Goal: Task Accomplishment & Management: Manage account settings

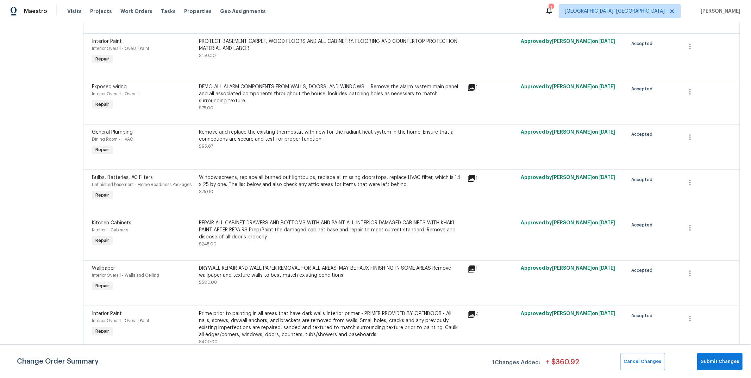
scroll to position [350, 0]
click at [711, 362] on span "Submit Changes" at bounding box center [719, 362] width 38 height 8
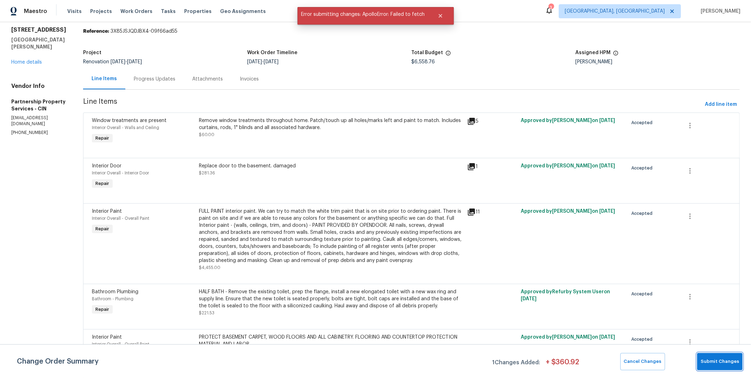
scroll to position [0, 0]
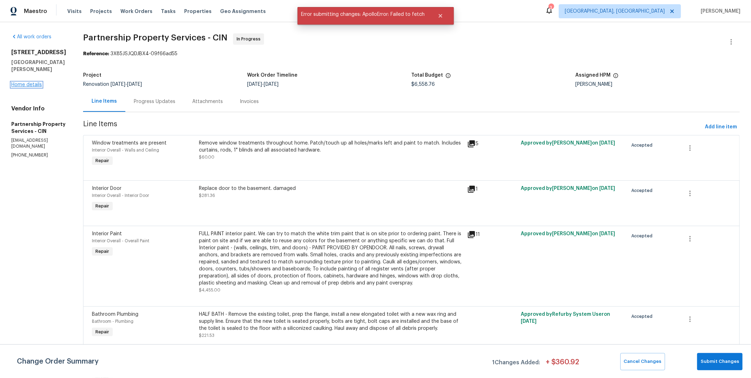
click at [26, 82] on link "Home details" at bounding box center [26, 84] width 31 height 5
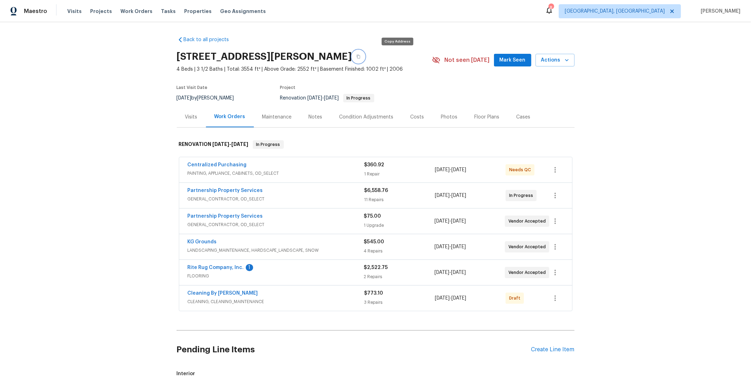
click at [360, 56] on icon "button" at bounding box center [359, 57] width 4 height 4
click at [551, 300] on icon "button" at bounding box center [555, 298] width 8 height 8
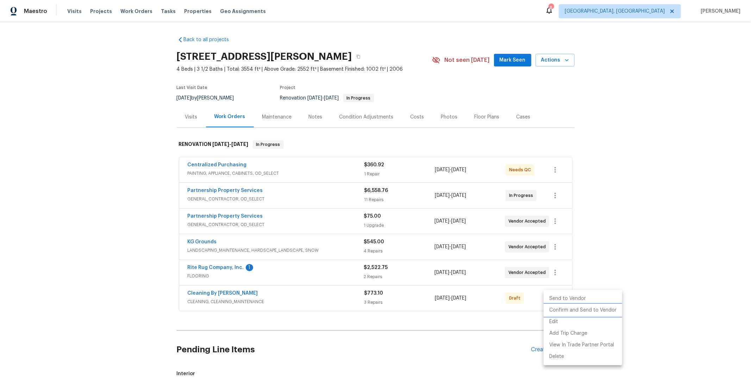
click at [568, 310] on li "Confirm and Send to Vendor" at bounding box center [582, 311] width 78 height 12
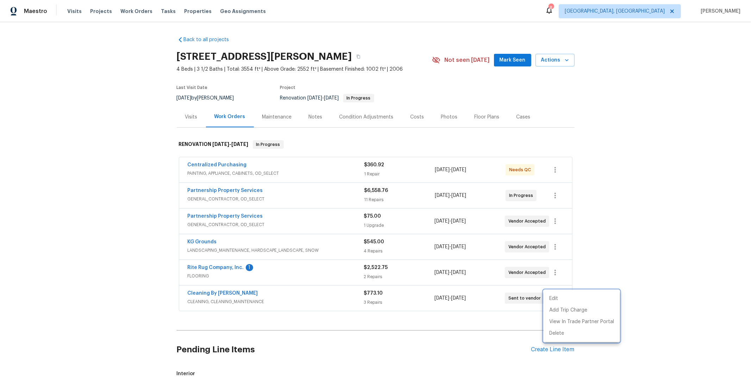
click at [146, 249] on div at bounding box center [375, 189] width 751 height 378
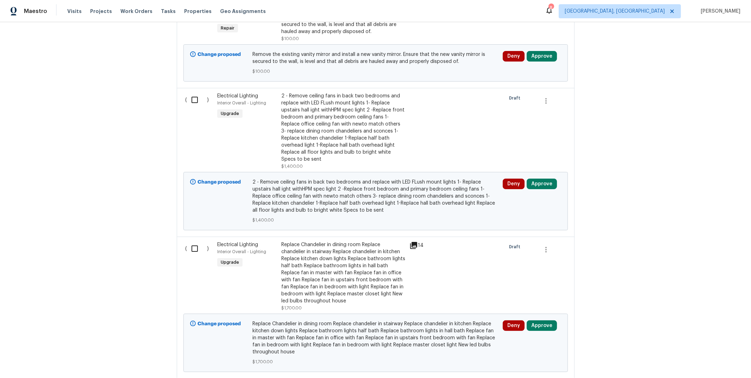
scroll to position [470, 0]
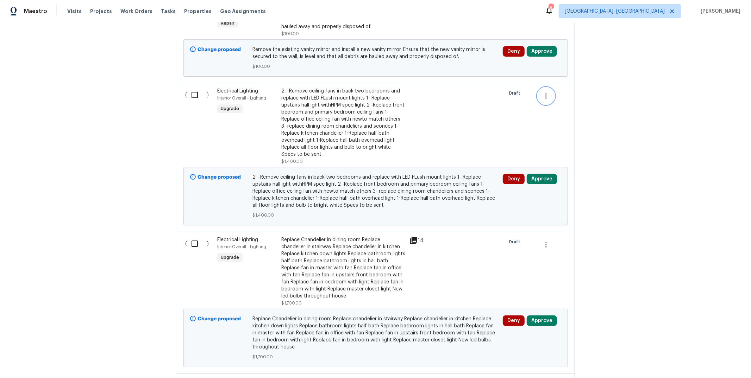
click at [545, 97] on icon "button" at bounding box center [546, 96] width 8 height 8
click at [379, 100] on div at bounding box center [375, 189] width 751 height 378
click at [318, 103] on div "2 - Remove ceiling fans in back two bedrooms and replace with LED FLush mount l…" at bounding box center [343, 123] width 124 height 70
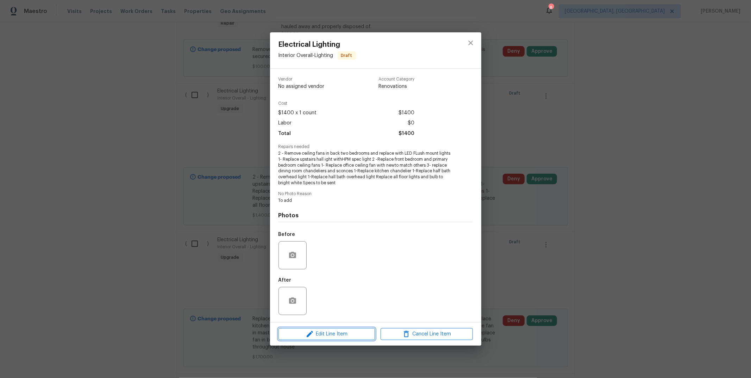
click at [329, 334] on span "Edit Line Item" at bounding box center [326, 334] width 92 height 9
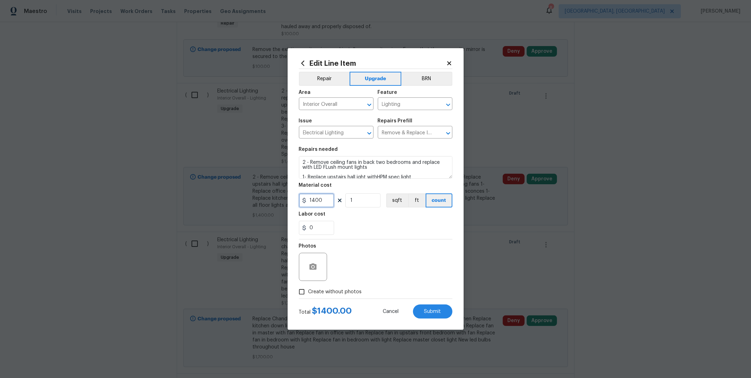
click at [314, 198] on input "1400" at bounding box center [316, 201] width 35 height 14
type input "1100"
drag, startPoint x: 426, startPoint y: 309, endPoint x: 417, endPoint y: 235, distance: 74.5
click at [417, 235] on form "Repair Upgrade BRN Area Interior Overall ​ Feature Lighting ​ Issue Electrical …" at bounding box center [375, 194] width 153 height 250
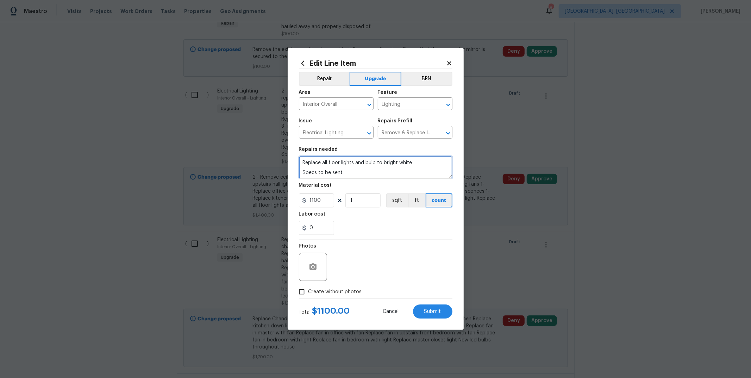
drag, startPoint x: 303, startPoint y: 160, endPoint x: 411, endPoint y: 165, distance: 107.8
click at [411, 165] on textarea "2 - Remove ceiling fans in back two bedrooms and replace with LED FLush mount l…" at bounding box center [375, 167] width 153 height 23
click at [421, 167] on textarea "2 - Remove ceiling fans in back two bedrooms and replace with LED FLush mount l…" at bounding box center [375, 167] width 153 height 23
click at [340, 170] on textarea "2 - Remove ceiling fans in back two bedrooms and replace with LED FLush mount l…" at bounding box center [375, 167] width 153 height 23
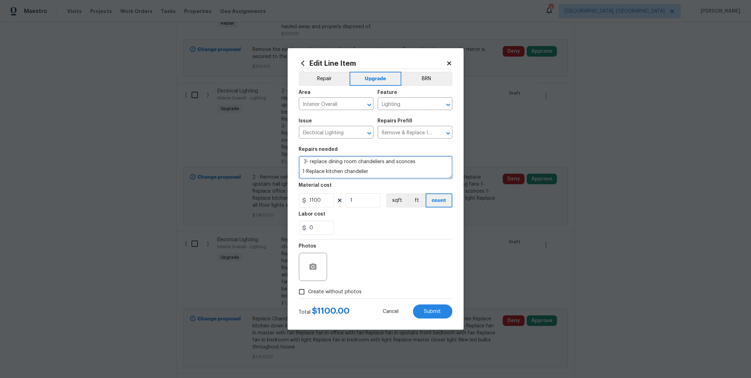
scroll to position [44, 0]
drag, startPoint x: 310, startPoint y: 164, endPoint x: 332, endPoint y: 165, distance: 21.8
click at [310, 164] on textarea "2 - Remove ceiling fans in back two bedrooms and replace with LED FLush mount l…" at bounding box center [375, 167] width 153 height 23
click at [393, 163] on textarea "2 - Remove ceiling fans in back two bedrooms and replace with LED FLush mount l…" at bounding box center [375, 167] width 153 height 23
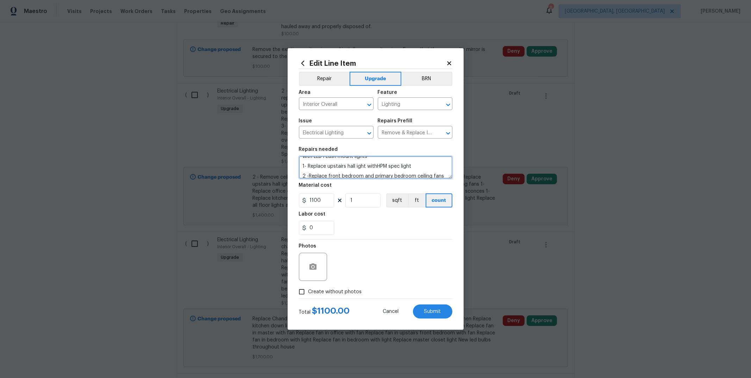
click at [356, 165] on textarea "2 - Remove ceiling fans in back two bedrooms and replace with LED FLush mount l…" at bounding box center [375, 167] width 153 height 23
drag, startPoint x: 372, startPoint y: 167, endPoint x: 301, endPoint y: 168, distance: 71.4
click at [301, 168] on textarea "2 - Remove ceiling fans in back two bedrooms and replace with LED FLush mount l…" at bounding box center [375, 167] width 153 height 23
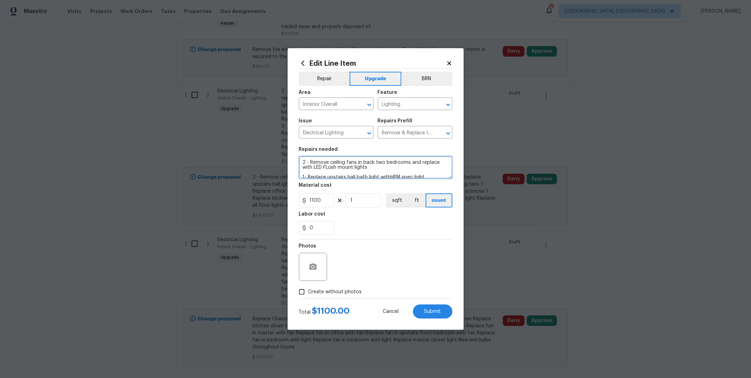
drag, startPoint x: 301, startPoint y: 164, endPoint x: 383, endPoint y: 170, distance: 81.9
click at [383, 170] on textarea "2 - Remove ceiling fans in back two bedrooms and replace with LED FLush mount l…" at bounding box center [375, 167] width 153 height 23
drag, startPoint x: 424, startPoint y: 174, endPoint x: 377, endPoint y: 169, distance: 47.1
click at [377, 169] on textarea "1- Replace upstairs hall bath light withHPM spec light 1 Replace primary bedroo…" at bounding box center [375, 167] width 153 height 23
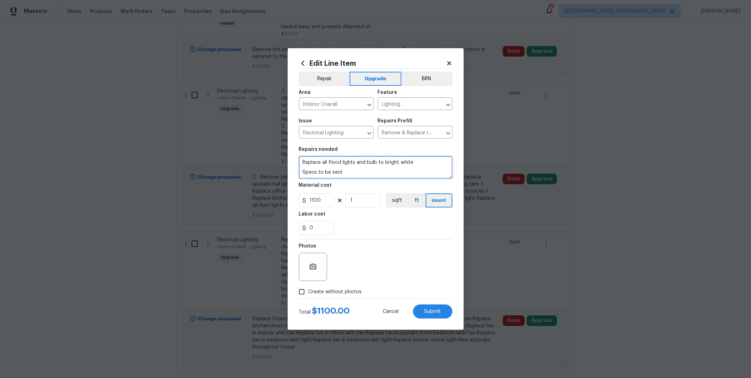
click at [386, 170] on textarea "1- Replace upstairs hall bath light withHPM spec light 1 Replace primary bedroo…" at bounding box center [375, 167] width 153 height 23
drag, startPoint x: 299, startPoint y: 166, endPoint x: 380, endPoint y: 173, distance: 80.5
click at [380, 173] on textarea "1- Replace upstairs hall bath light withHPM spec light 1 Replace primary bedroo…" at bounding box center [375, 167] width 153 height 23
click at [393, 174] on textarea "1- Replace upstairs hall bath light withHPM spec light 1 Replace primary bedroo…" at bounding box center [375, 167] width 153 height 23
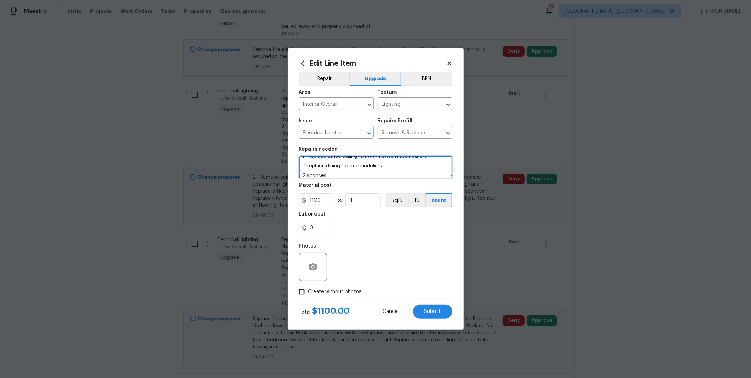
click at [427, 159] on textarea "1- Replace upstairs hall bath light withHPM spec light 1 Replace primary bedroo…" at bounding box center [375, 167] width 153 height 23
click at [413, 166] on textarea "1- Replace upstairs hall bath light withHPM spec light 1 Replace primary bedroo…" at bounding box center [375, 167] width 153 height 23
click at [396, 170] on textarea "1- Replace upstairs hall bath light withHPM spec light 1 Replace primary bedroo…" at bounding box center [375, 167] width 153 height 23
click at [302, 169] on textarea "1- Replace upstairs hall bath light withHPM spec light 1 Replace primary bedroo…" at bounding box center [375, 167] width 153 height 23
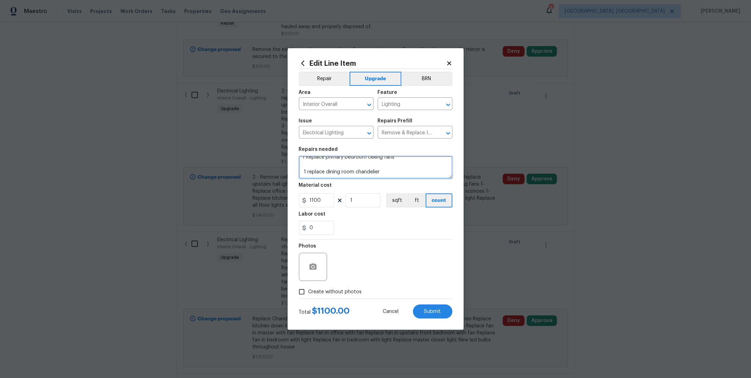
click at [397, 166] on textarea "1- Replace upstairs hall bath light withHPM spec light 1 Replace primary bedroo…" at bounding box center [375, 167] width 153 height 23
drag, startPoint x: 398, startPoint y: 163, endPoint x: 404, endPoint y: 162, distance: 6.8
click at [398, 163] on textarea "1- Replace upstairs hall bath light withHPM spec light 1 Replace primary bedroo…" at bounding box center [375, 167] width 153 height 23
type textarea "1- Replace upstairs hall bath light withHPM spec light 1 Replace primary bedroo…"
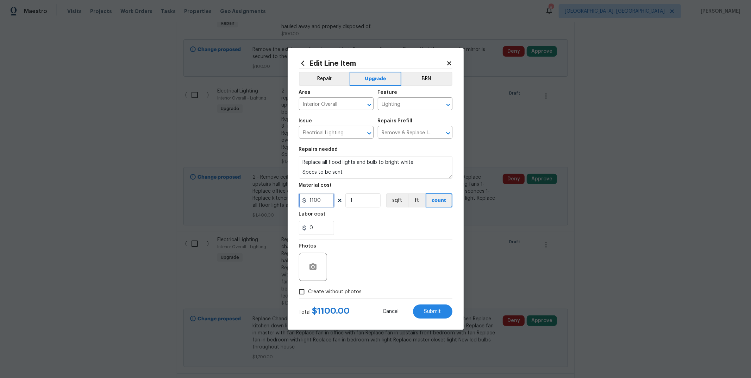
drag, startPoint x: 313, startPoint y: 200, endPoint x: 334, endPoint y: 204, distance: 21.3
click at [313, 200] on input "1100" at bounding box center [316, 201] width 35 height 14
type input "1050"
click at [427, 311] on span "Submit" at bounding box center [432, 311] width 17 height 5
type textarea "1- Replace upstairs hall bath light withHPM spec light 1 Replace primary bedroo…"
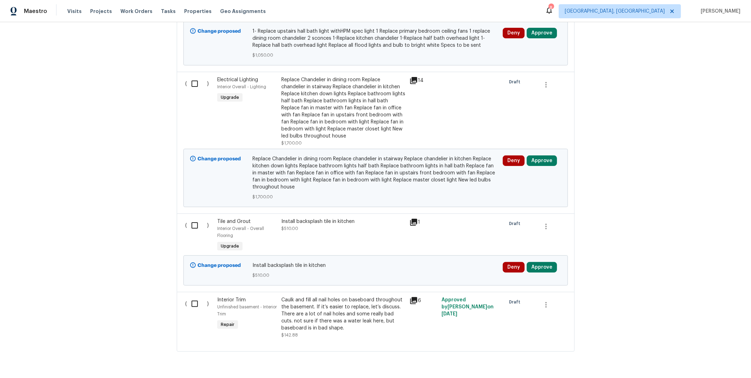
scroll to position [618, 0]
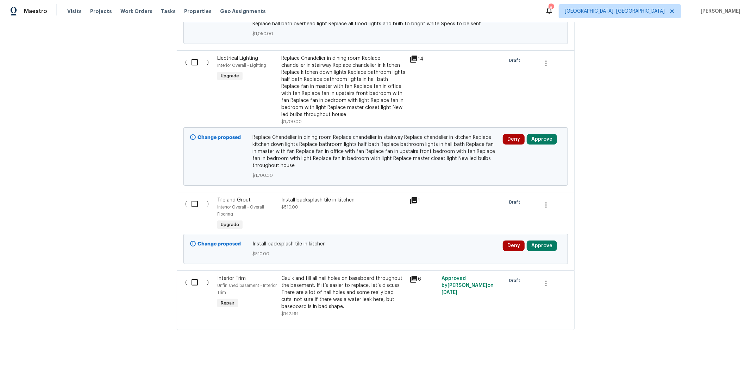
click at [350, 289] on div "Caulk and fill all nail holes on baseboard throughout the basement. If it’s eas…" at bounding box center [343, 292] width 124 height 35
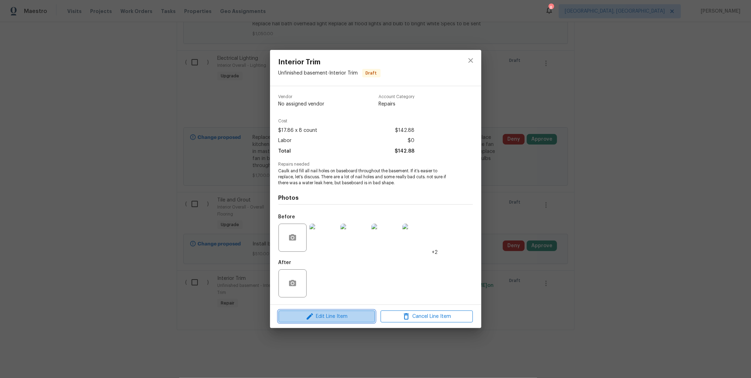
click at [345, 315] on span "Edit Line Item" at bounding box center [326, 317] width 92 height 9
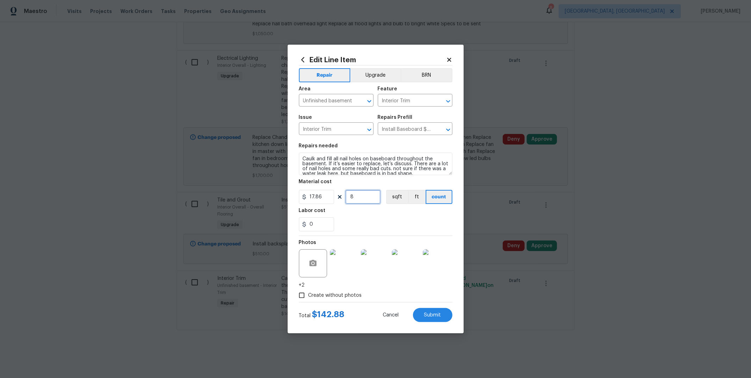
click at [361, 200] on input "8" at bounding box center [362, 197] width 35 height 14
type input "10"
click at [325, 220] on input "0" at bounding box center [316, 224] width 35 height 14
click at [376, 223] on div "100" at bounding box center [375, 224] width 153 height 14
click at [322, 222] on input "100" at bounding box center [316, 224] width 35 height 14
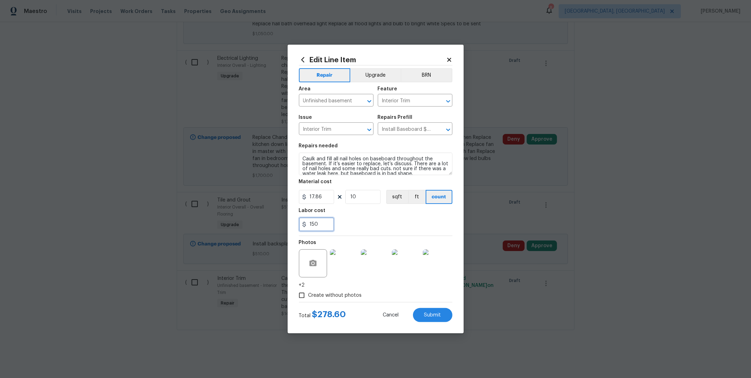
type input "150"
click at [372, 289] on div "Create without photos" at bounding box center [375, 295] width 153 height 13
click at [426, 318] on button "Submit" at bounding box center [432, 315] width 39 height 14
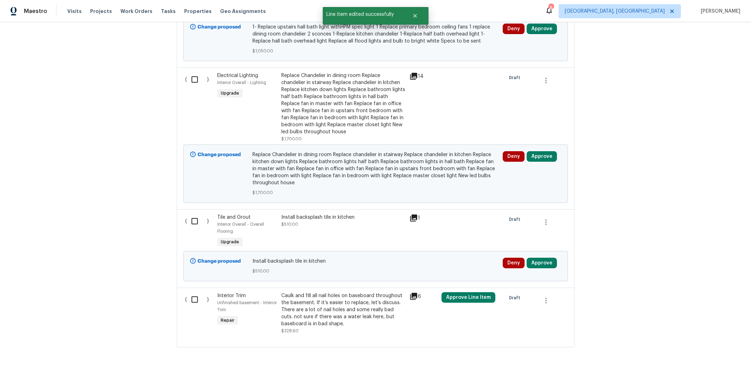
scroll to position [278, 0]
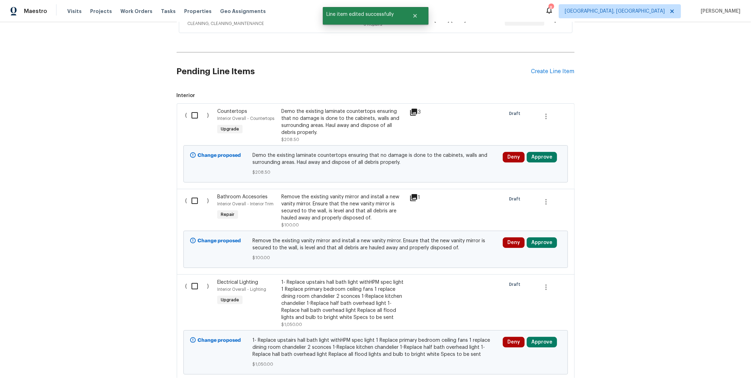
click at [187, 114] on input "checkbox" at bounding box center [197, 115] width 20 height 15
checkbox input "true"
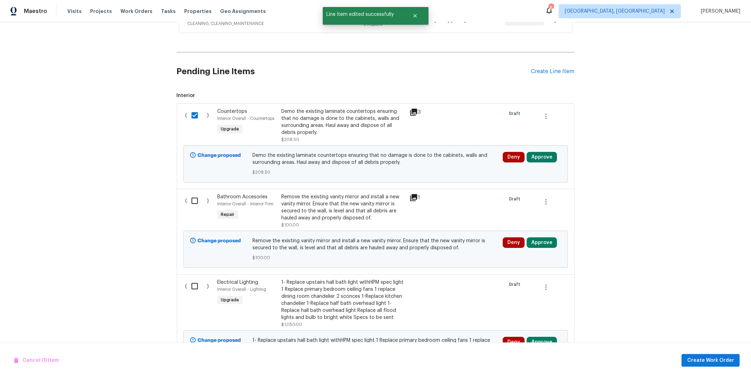
click at [193, 202] on input "checkbox" at bounding box center [197, 201] width 20 height 15
checkbox input "true"
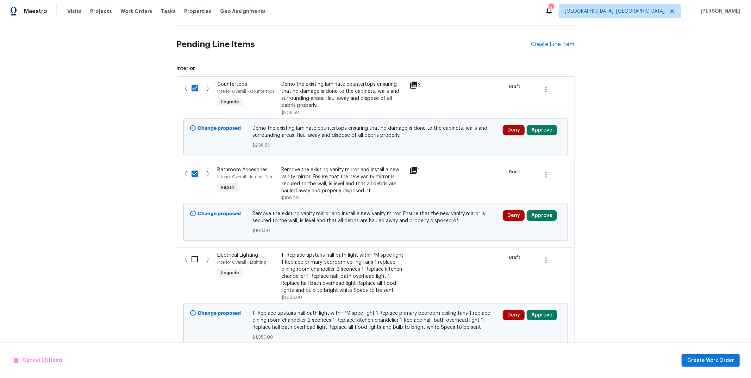
scroll to position [307, 0]
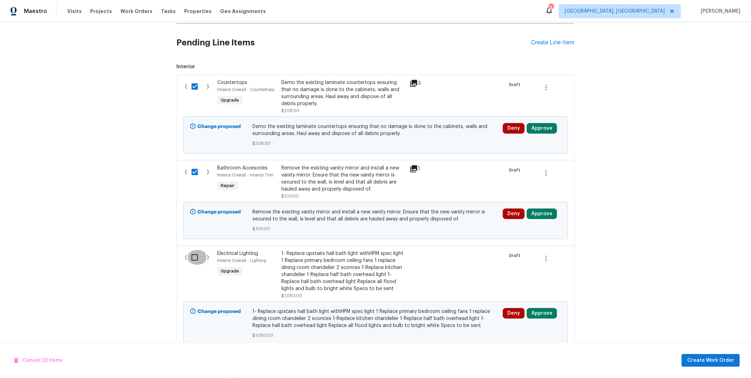
click at [193, 259] on input "checkbox" at bounding box center [197, 257] width 20 height 15
checkbox input "true"
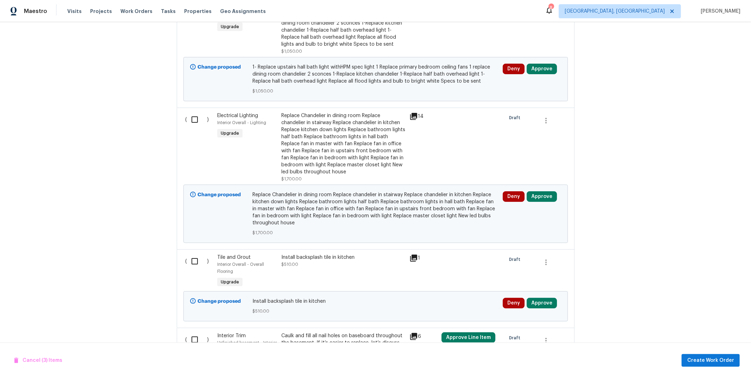
scroll to position [580, 0]
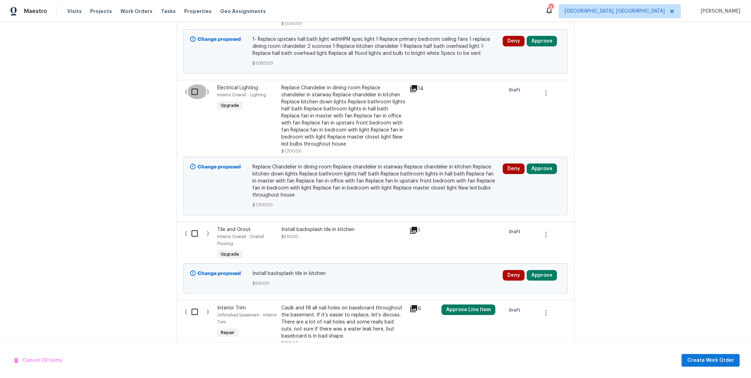
click at [198, 96] on input "checkbox" at bounding box center [197, 91] width 20 height 15
checkbox input "true"
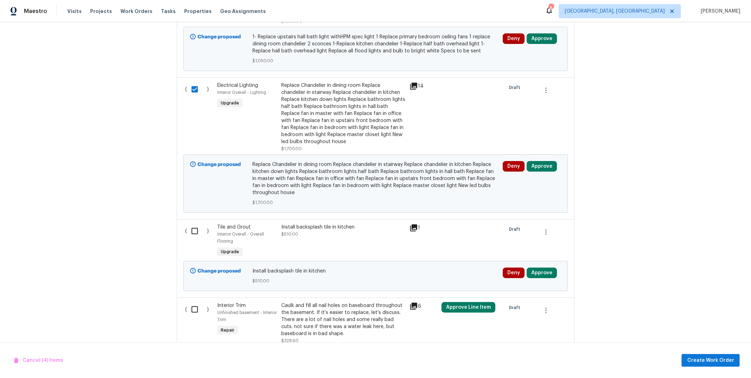
scroll to position [583, 0]
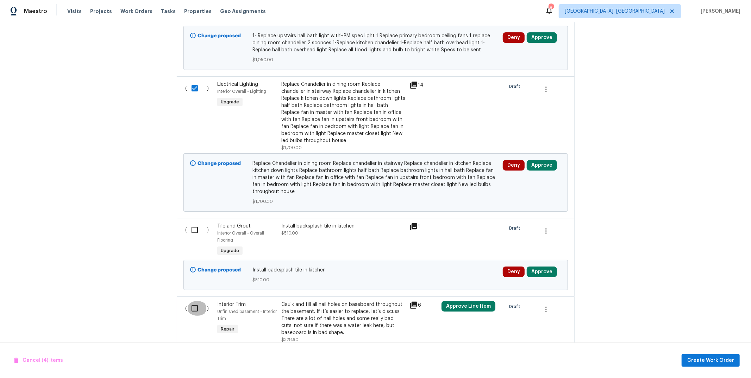
click at [198, 313] on input "checkbox" at bounding box center [197, 308] width 20 height 15
checkbox input "true"
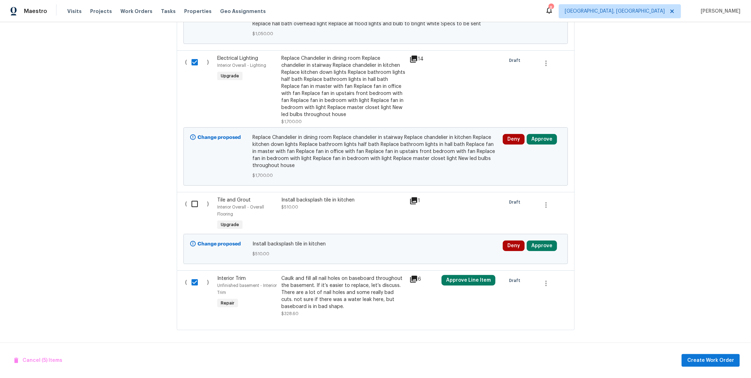
scroll to position [618, 0]
click at [355, 105] on div "Replace Chandelier in dining room Replace chandelier in stairway Replace chande…" at bounding box center [343, 86] width 124 height 63
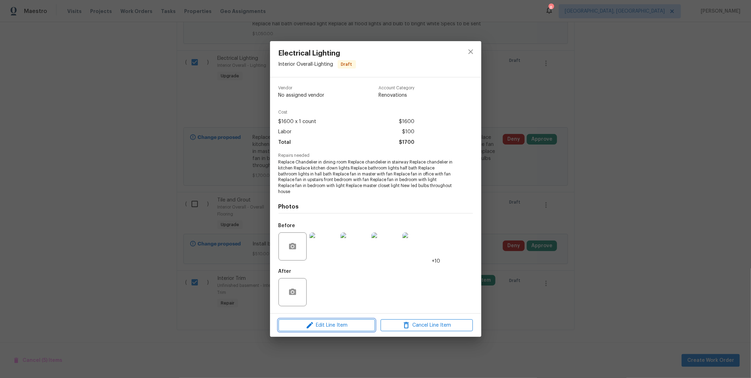
click at [356, 327] on span "Edit Line Item" at bounding box center [326, 325] width 92 height 9
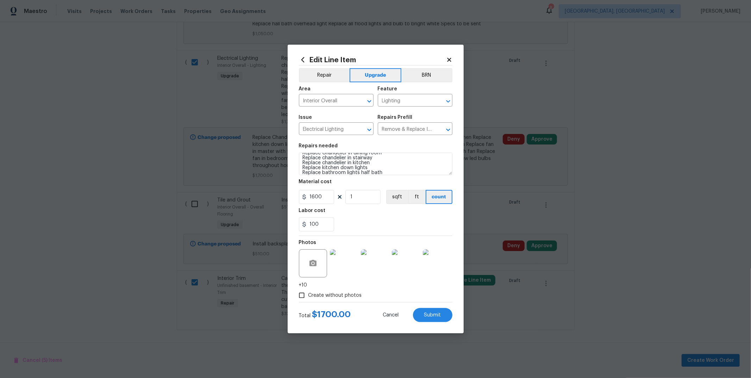
scroll to position [12, 0]
click at [314, 197] on input "1600" at bounding box center [316, 197] width 35 height 14
type input "1050"
click at [316, 223] on input "100" at bounding box center [316, 224] width 35 height 14
type input "1"
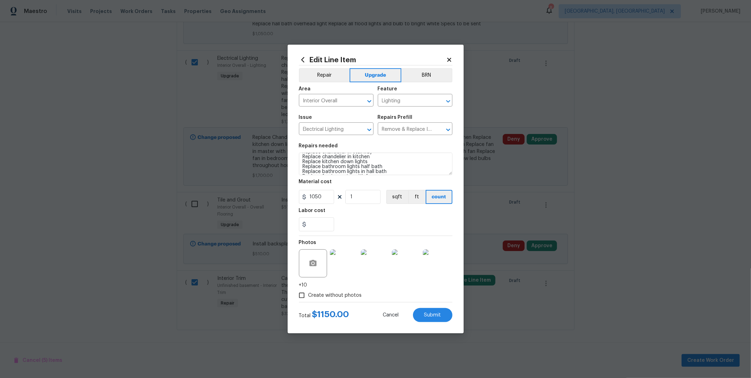
type input "0"
click at [367, 221] on div "0" at bounding box center [375, 224] width 153 height 14
click at [423, 310] on button "Submit" at bounding box center [432, 315] width 39 height 14
checkbox input "false"
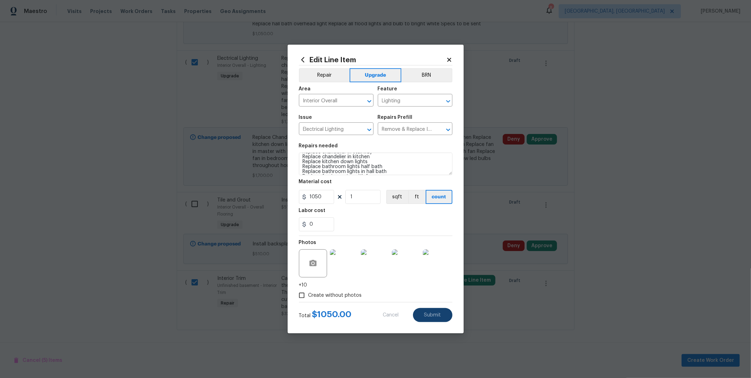
checkbox input "false"
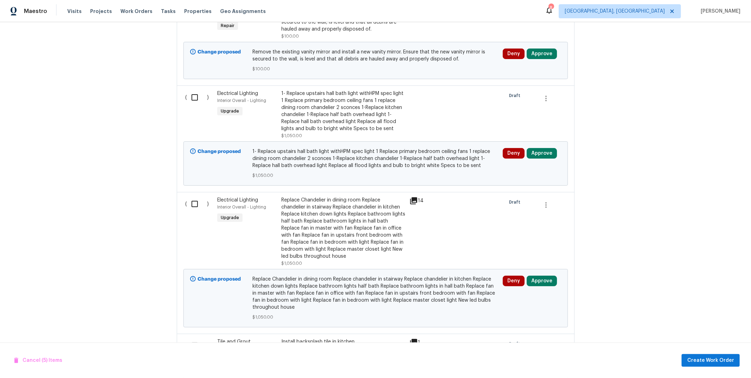
scroll to position [479, 0]
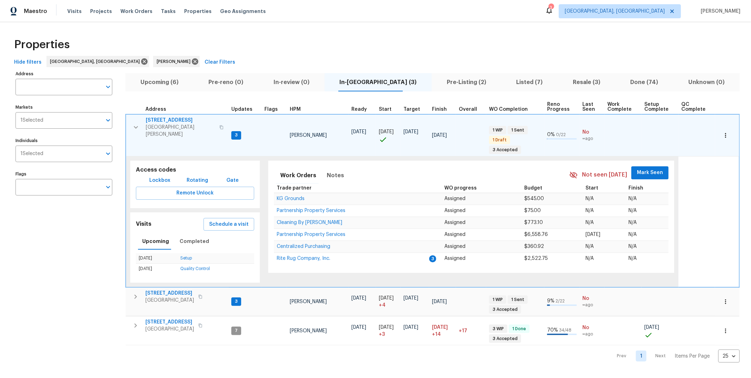
click at [159, 176] on span "Lockbox" at bounding box center [159, 180] width 21 height 9
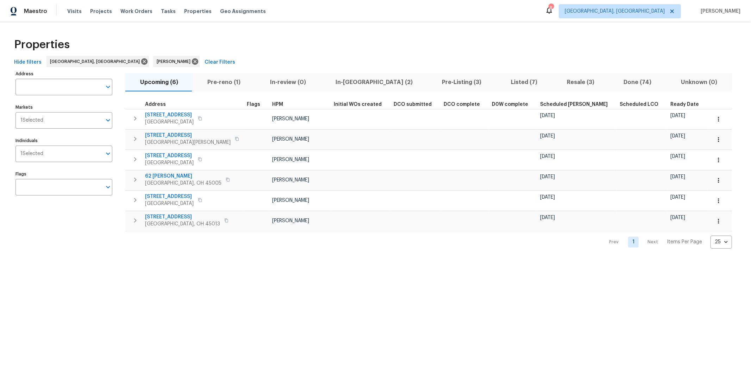
click at [227, 82] on span "Pre-reno (1)" at bounding box center [224, 82] width 54 height 10
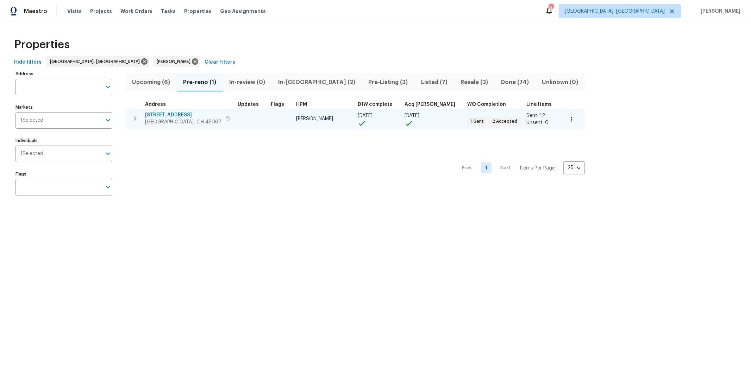
click at [170, 113] on span "801 Prescott Cir" at bounding box center [183, 115] width 76 height 7
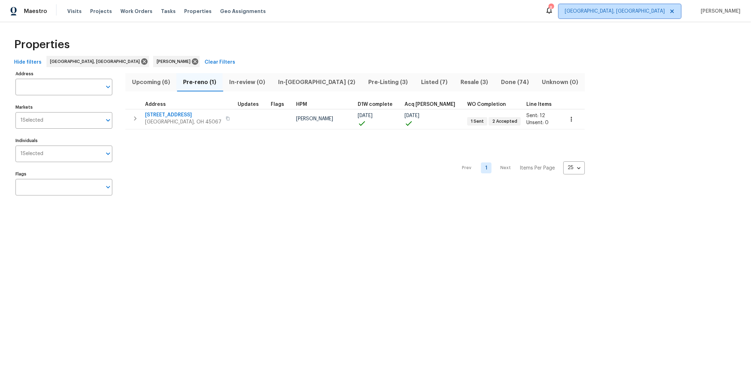
click at [408, 14] on span "[GEOGRAPHIC_DATA], [GEOGRAPHIC_DATA]" at bounding box center [614, 11] width 100 height 7
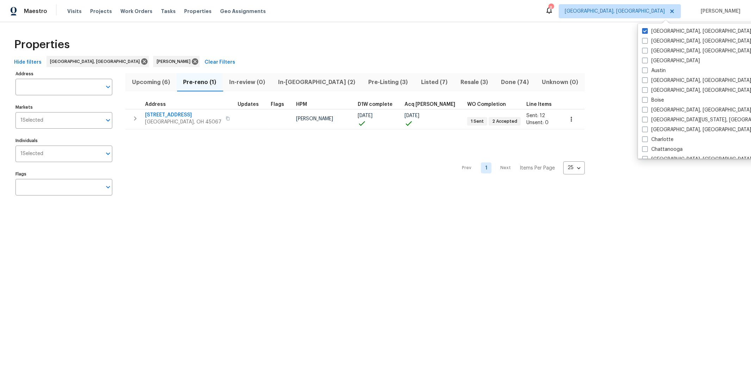
click at [408, 47] on div "Properties" at bounding box center [375, 44] width 728 height 23
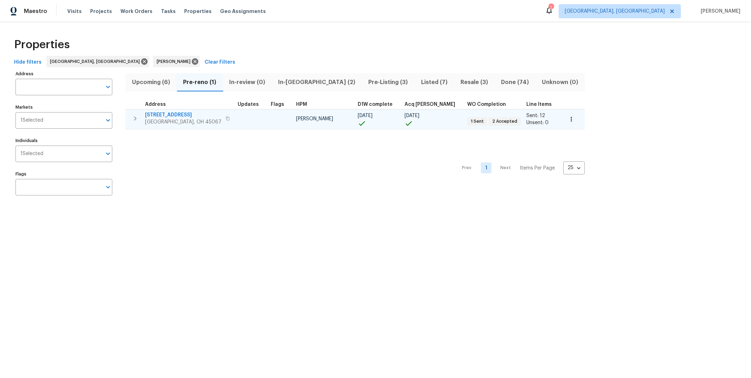
click at [163, 113] on span "801 Prescott Cir" at bounding box center [183, 115] width 76 height 7
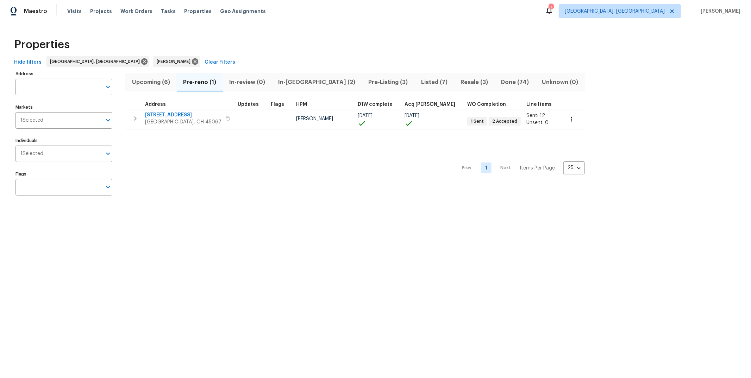
click at [408, 83] on span "Listed (7)" at bounding box center [433, 82] width 31 height 10
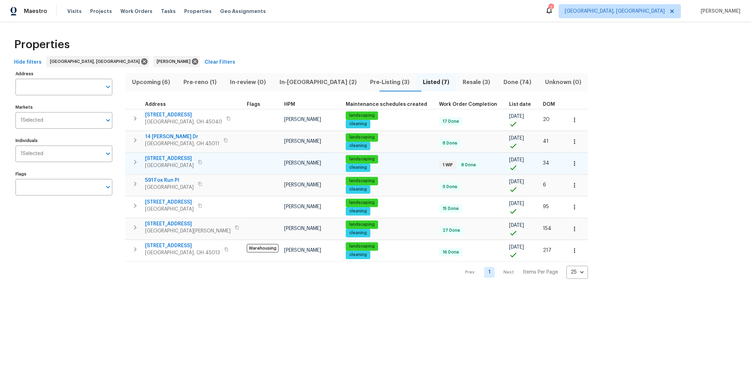
click at [172, 159] on span "8339 Maineville Rd" at bounding box center [169, 158] width 49 height 7
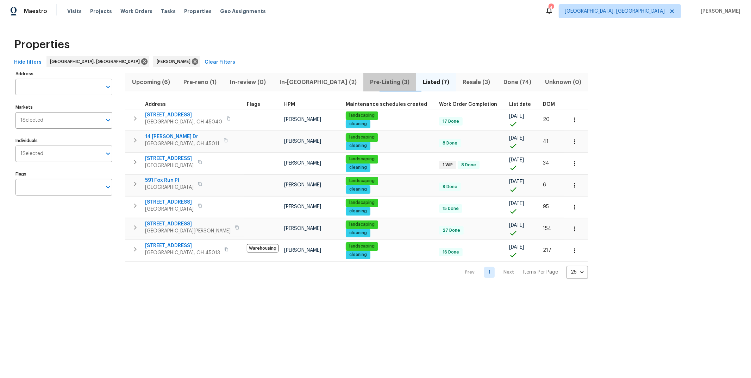
click at [367, 80] on span "Pre-Listing (3)" at bounding box center [389, 82] width 44 height 10
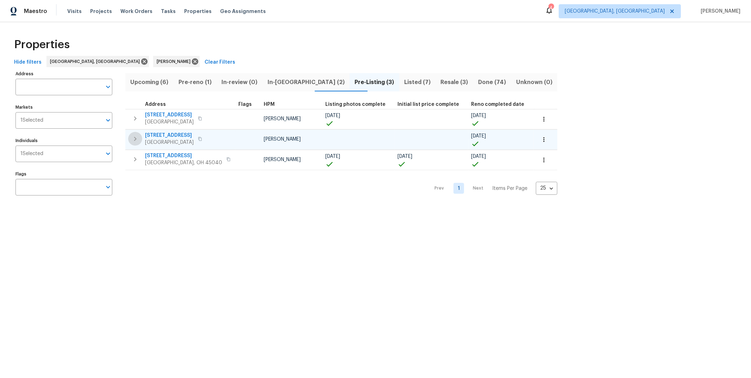
click at [137, 134] on button "button" at bounding box center [135, 139] width 14 height 14
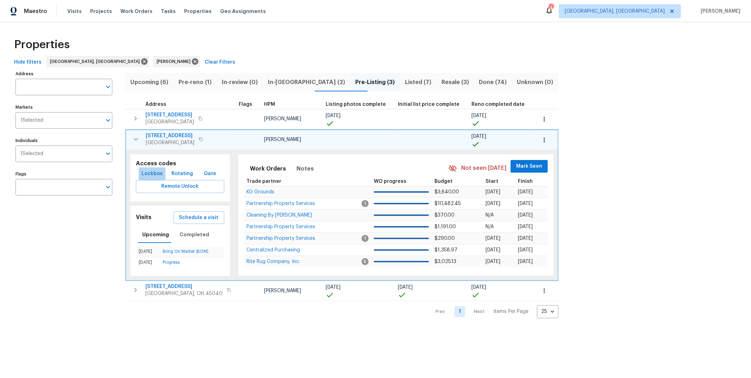
click at [156, 176] on span "Lockbox" at bounding box center [151, 174] width 21 height 9
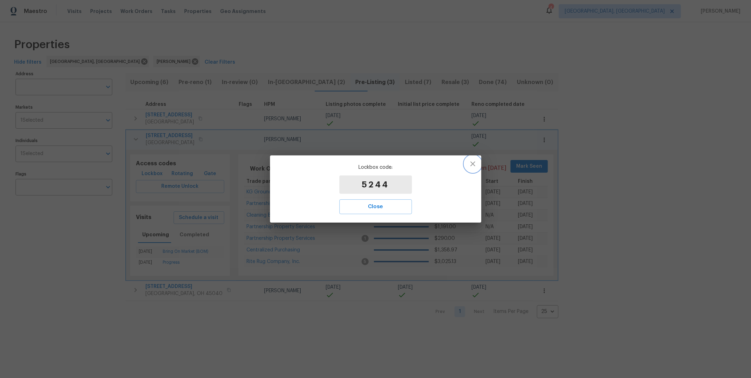
click at [408, 164] on icon "button" at bounding box center [472, 164] width 8 height 8
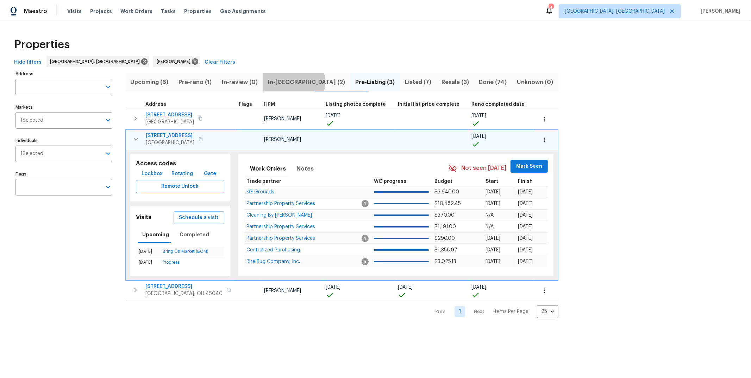
click at [302, 82] on span "In-reno (2)" at bounding box center [306, 82] width 79 height 10
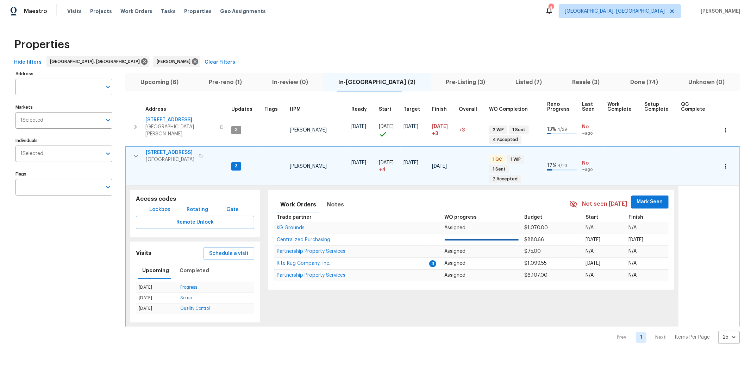
click at [172, 150] on span "6107 Driftwood Ct" at bounding box center [170, 152] width 49 height 7
click at [236, 82] on span "Pre-reno (1)" at bounding box center [225, 82] width 55 height 10
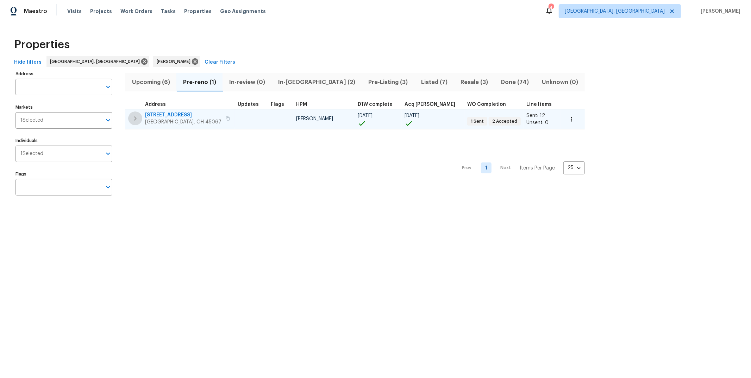
click at [137, 115] on icon "button" at bounding box center [135, 118] width 8 height 8
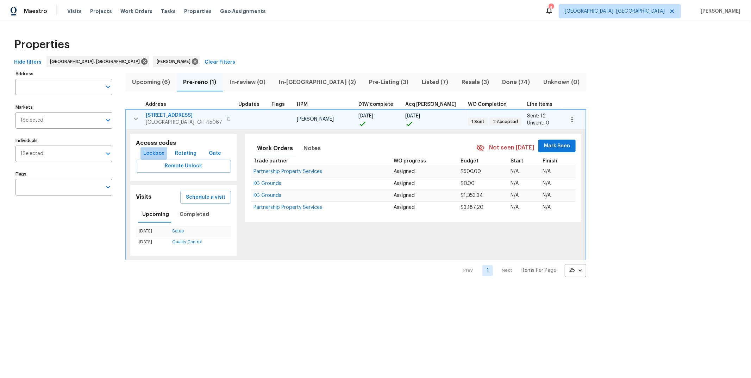
click at [145, 151] on span "Lockbox" at bounding box center [153, 153] width 21 height 9
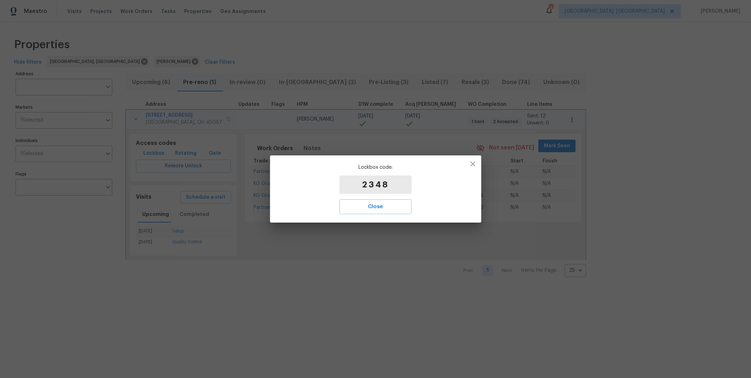
click at [392, 185] on p "2348" at bounding box center [375, 185] width 72 height 18
click at [391, 185] on p "2348" at bounding box center [375, 185] width 72 height 18
drag, startPoint x: 360, startPoint y: 182, endPoint x: 394, endPoint y: 188, distance: 34.3
click at [394, 188] on p "2348" at bounding box center [375, 185] width 72 height 18
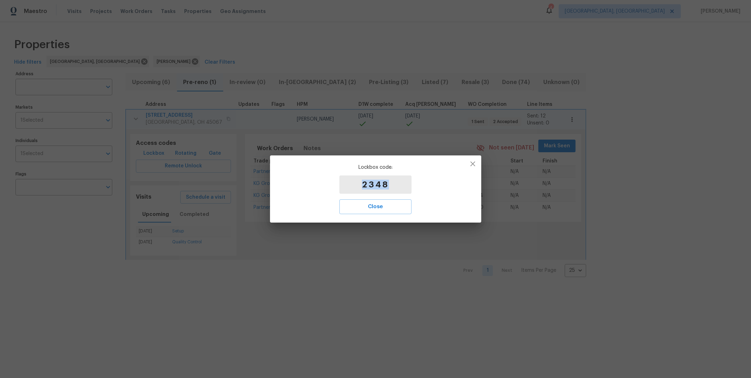
copy p "2348"
click at [408, 166] on icon "button" at bounding box center [472, 164] width 8 height 8
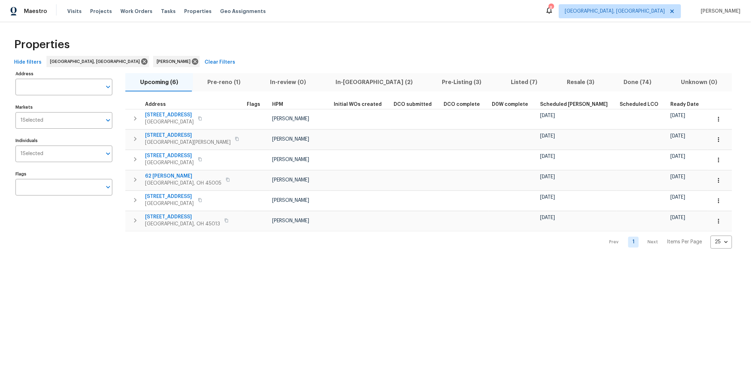
click at [345, 80] on span "In-[GEOGRAPHIC_DATA] (2)" at bounding box center [374, 82] width 98 height 10
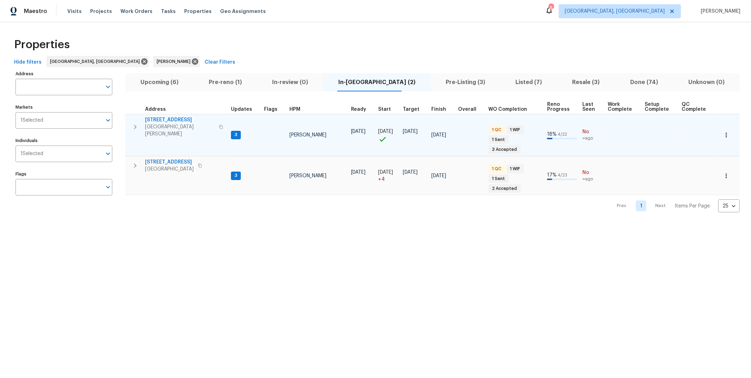
click at [182, 121] on span "[STREET_ADDRESS]" at bounding box center [180, 119] width 70 height 7
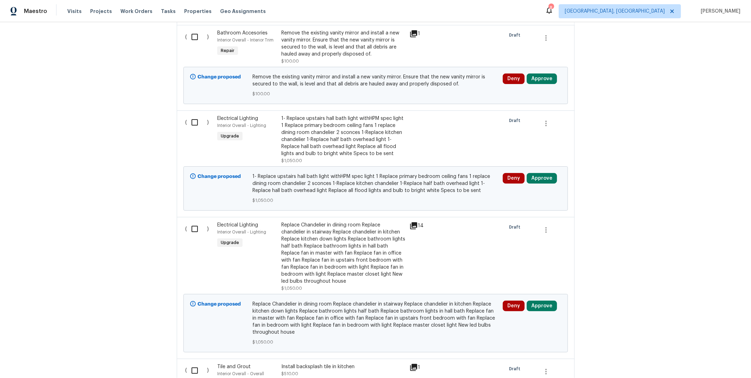
scroll to position [446, 0]
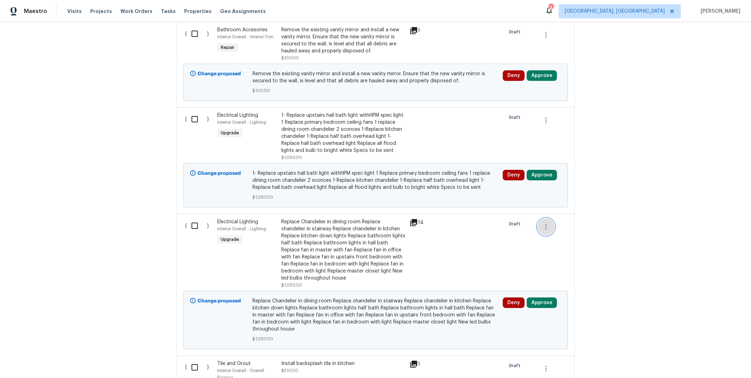
click at [545, 229] on icon "button" at bounding box center [546, 227] width 8 height 8
click at [544, 228] on li "Cancel" at bounding box center [548, 229] width 27 height 12
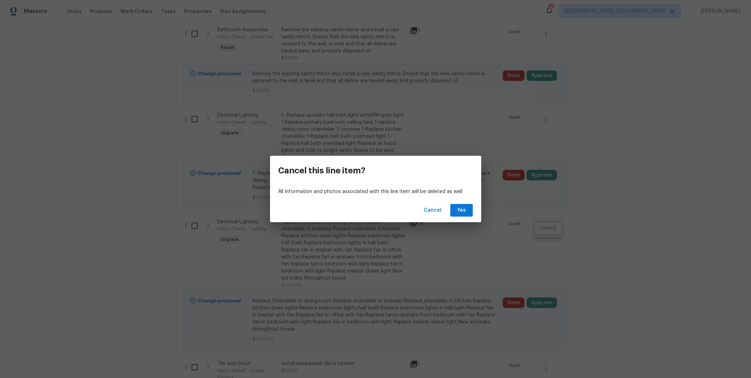
click at [493, 255] on div "Cancel this line item? All information and photos associated with this line ite…" at bounding box center [375, 189] width 751 height 378
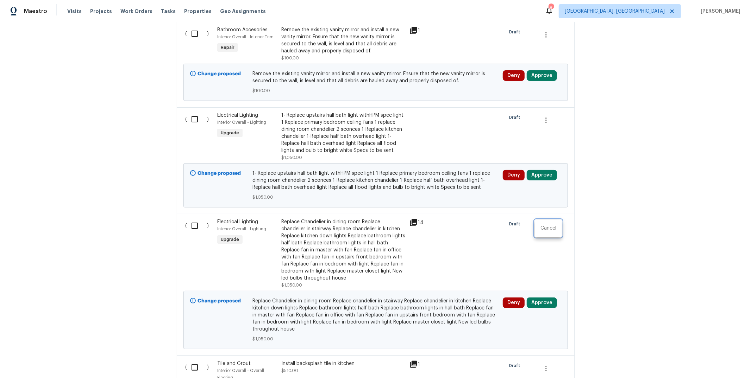
click at [374, 239] on div at bounding box center [375, 189] width 751 height 378
click at [327, 228] on div "Replace Chandelier in dining room Replace chandelier in stairway Replace chande…" at bounding box center [343, 250] width 124 height 63
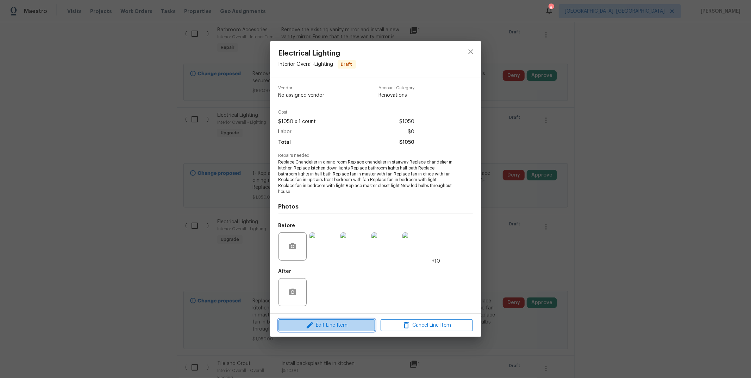
click at [330, 322] on span "Edit Line Item" at bounding box center [326, 325] width 92 height 9
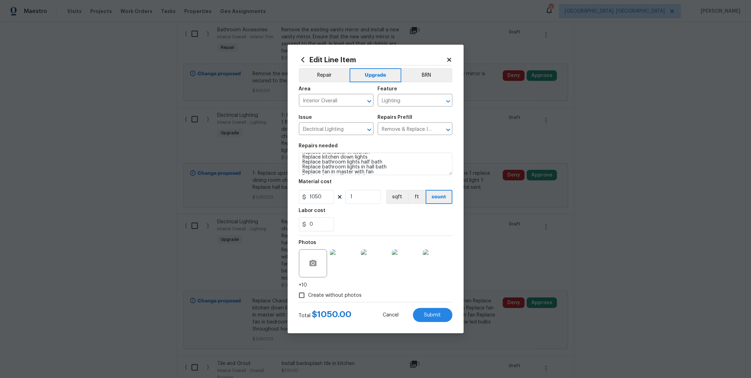
scroll to position [17, 0]
click at [359, 166] on textarea "Replace Chandelier in dining room Replace chandelier in stairway Replace chande…" at bounding box center [375, 164] width 153 height 23
click at [381, 170] on textarea "Replace Chandelier in dining room Replace chandelier in stairway Replace chande…" at bounding box center [375, 164] width 153 height 23
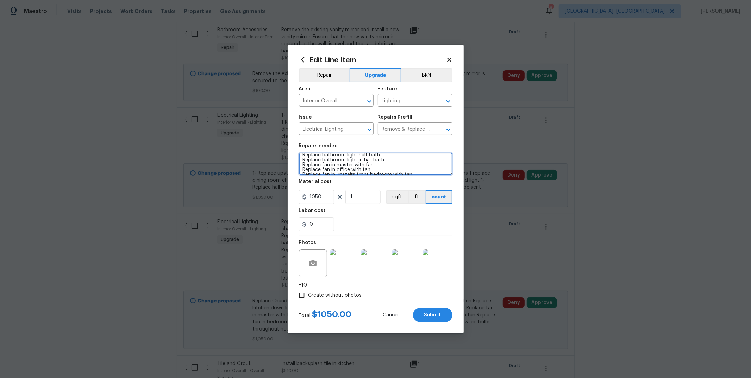
click at [381, 170] on textarea "Replace Chandelier in dining room Replace chandelier in stairway Replace chande…" at bounding box center [375, 164] width 153 height 23
click at [416, 170] on textarea "Replace Chandelier in dining room Replace chandelier in stairway Replace chande…" at bounding box center [375, 164] width 153 height 23
click at [416, 169] on textarea "Replace Chandelier in dining room Replace chandelier in stairway Replace chande…" at bounding box center [375, 164] width 153 height 23
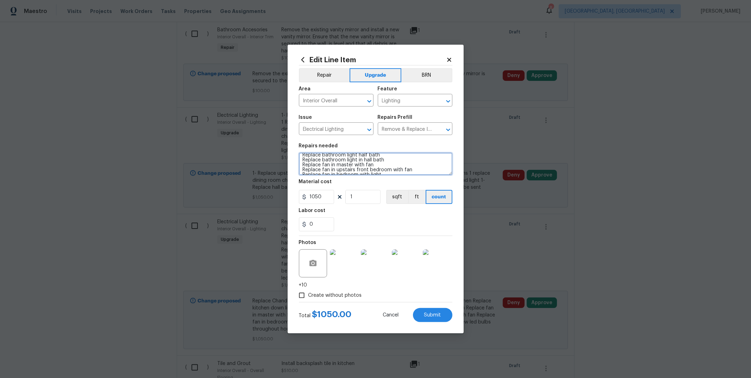
click at [416, 169] on textarea "Replace Chandelier in dining room Replace chandelier in stairway Replace chande…" at bounding box center [375, 164] width 153 height 23
click at [384, 168] on textarea "Replace Chandelier in dining room Replace chandelier in stairway Replace chande…" at bounding box center [375, 164] width 153 height 23
drag, startPoint x: 302, startPoint y: 160, endPoint x: 386, endPoint y: 160, distance: 83.4
click at [386, 160] on textarea "Replace Chandelier in dining room Replace chandelier in stairway Replace chande…" at bounding box center [375, 164] width 153 height 23
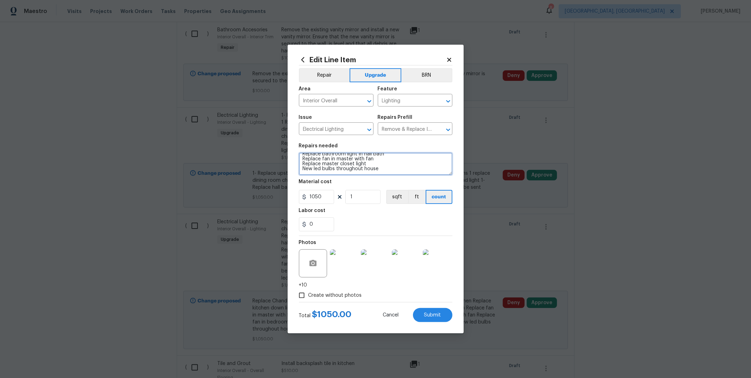
scroll to position [29, 0]
type textarea "Replace Chandelier in dining room Replace chandelier in stairway Replace chande…"
click at [368, 227] on div "0" at bounding box center [375, 224] width 153 height 14
click at [419, 313] on button "Submit" at bounding box center [432, 315] width 39 height 14
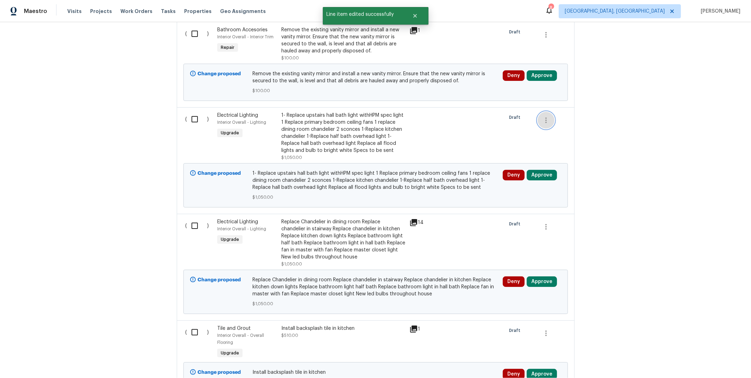
click at [545, 123] on icon "button" at bounding box center [546, 120] width 8 height 8
click at [547, 121] on li "Cancel" at bounding box center [548, 122] width 27 height 12
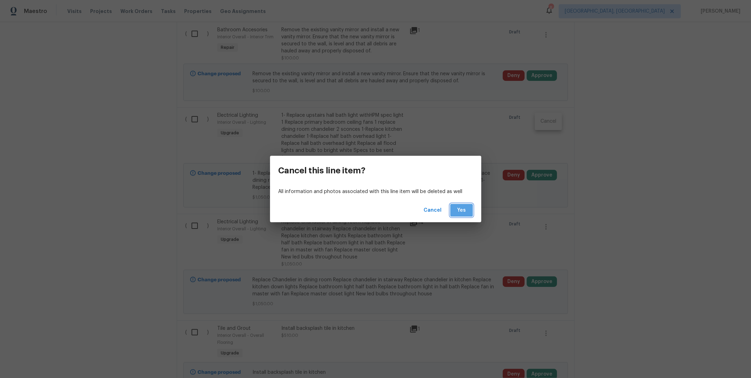
click at [465, 207] on span "Yes" at bounding box center [461, 210] width 11 height 9
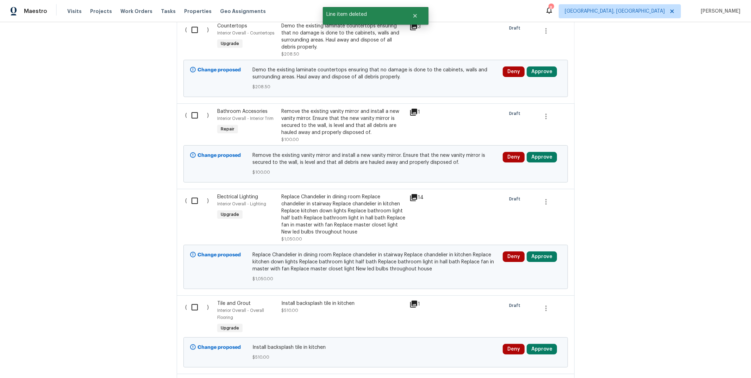
scroll to position [310, 0]
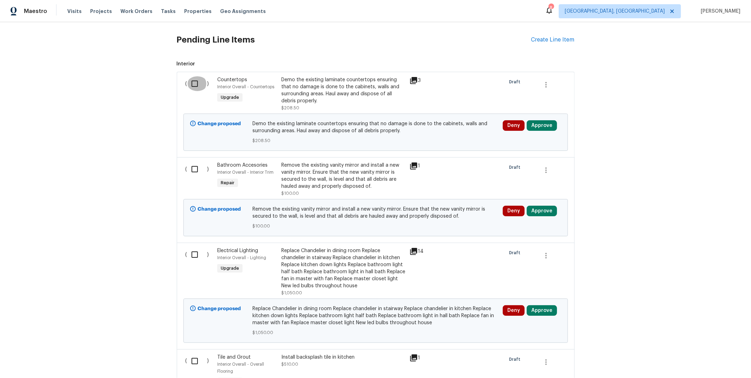
click at [191, 88] on input "checkbox" at bounding box center [197, 83] width 20 height 15
checkbox input "true"
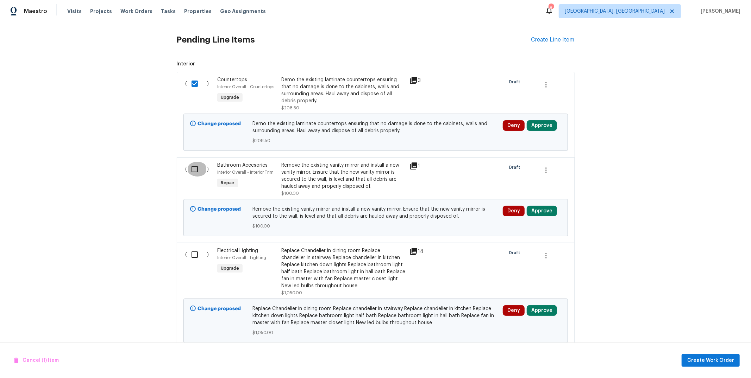
drag, startPoint x: 192, startPoint y: 169, endPoint x: 195, endPoint y: 187, distance: 18.1
click at [192, 169] on input "checkbox" at bounding box center [197, 169] width 20 height 15
checkbox input "true"
click at [193, 253] on input "checkbox" at bounding box center [197, 254] width 20 height 15
checkbox input "true"
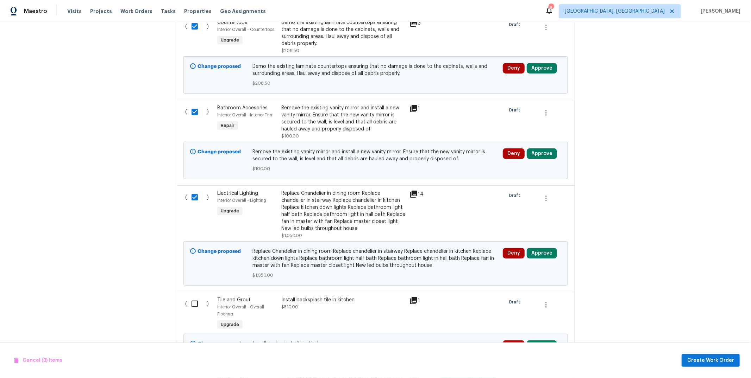
scroll to position [372, 0]
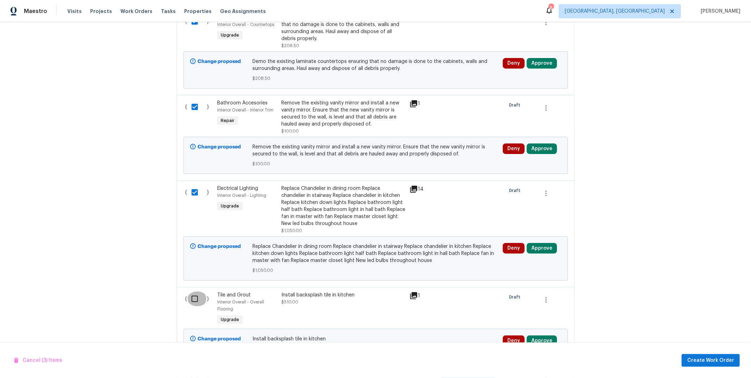
click at [188, 301] on input "checkbox" at bounding box center [197, 299] width 20 height 15
checkbox input "true"
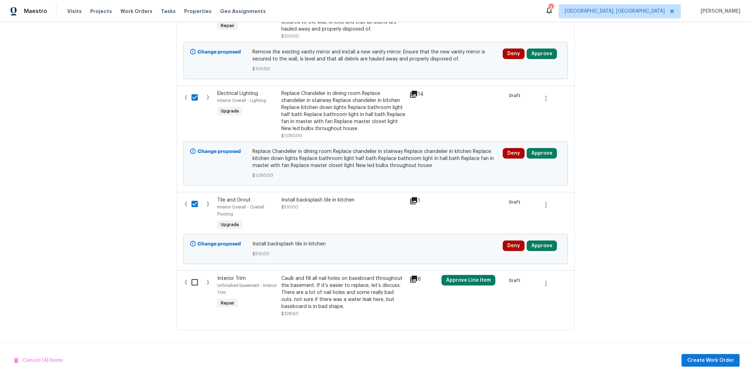
scroll to position [476, 0]
click at [194, 276] on input "checkbox" at bounding box center [197, 282] width 20 height 15
checkbox input "true"
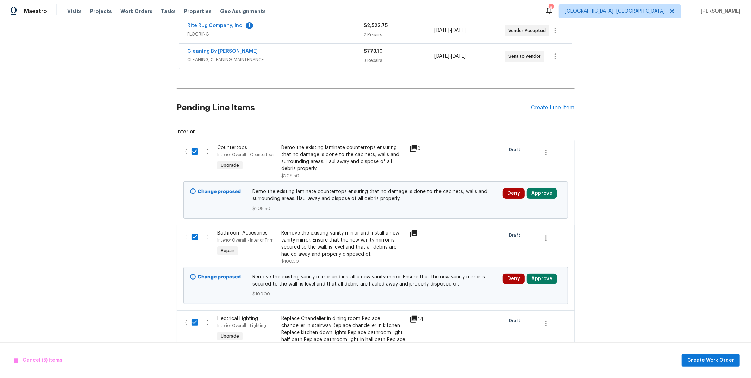
scroll to position [241, 0]
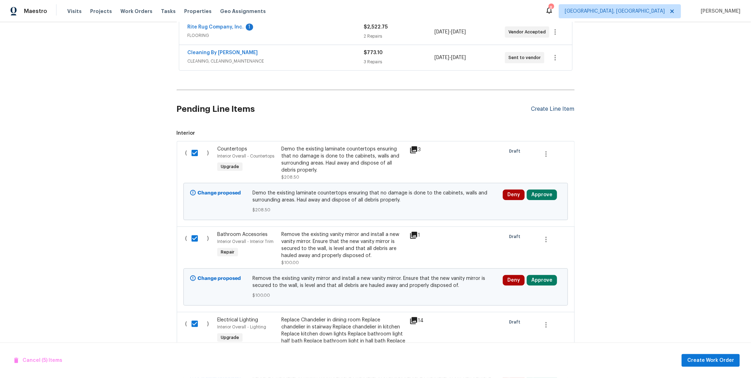
click at [541, 109] on div "Create Line Item" at bounding box center [552, 109] width 43 height 7
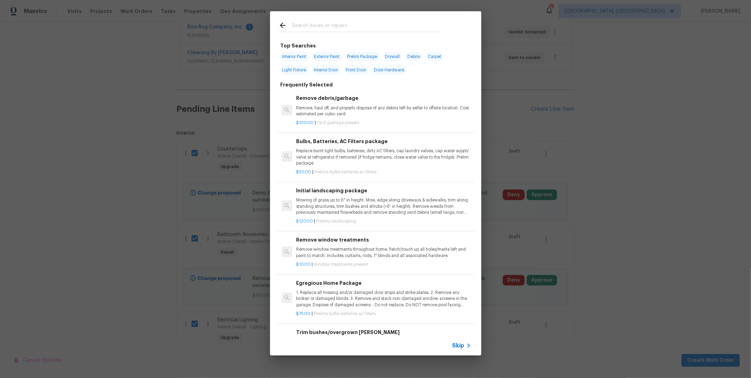
click at [602, 112] on div "Top Searches Interior Paint Exterior Paint Prelim Package Drywall Debris Carpet…" at bounding box center [375, 183] width 751 height 367
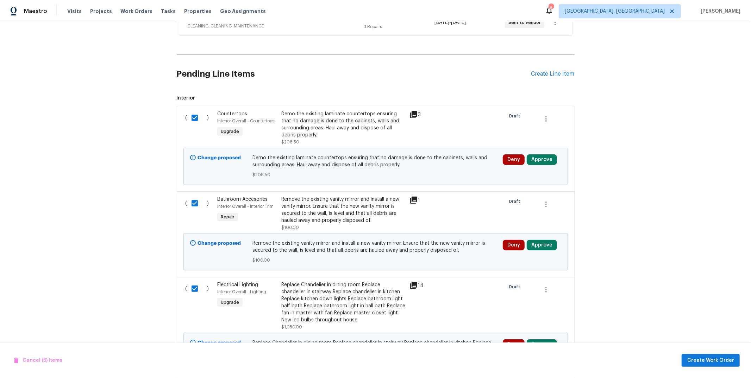
scroll to position [476, 0]
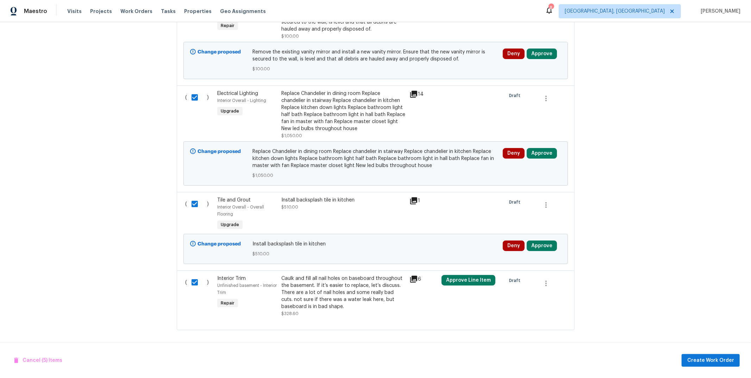
click at [121, 199] on div "Back to all projects 7795 Rock Port Way, West Chester, OH 45069 4 Beds | 3 1/2 …" at bounding box center [375, 200] width 751 height 356
click at [166, 177] on div "Back to all projects 7795 Rock Port Way, West Chester, OH 45069 4 Beds | 3 1/2 …" at bounding box center [375, 200] width 751 height 356
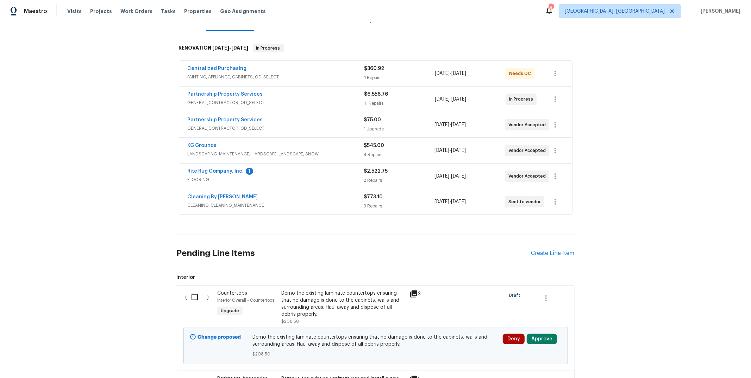
scroll to position [86, 0]
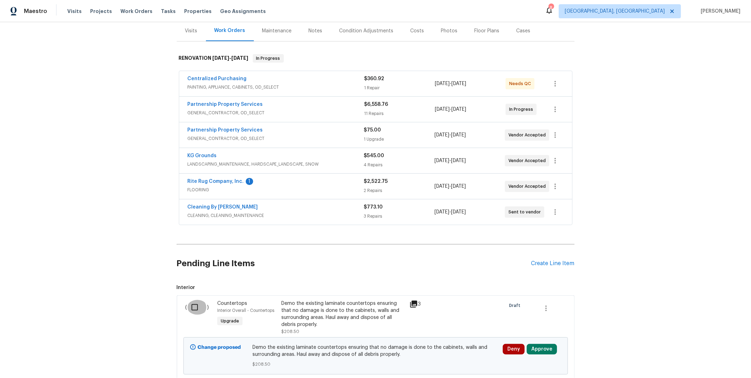
click at [197, 307] on input "checkbox" at bounding box center [197, 307] width 20 height 15
checkbox input "true"
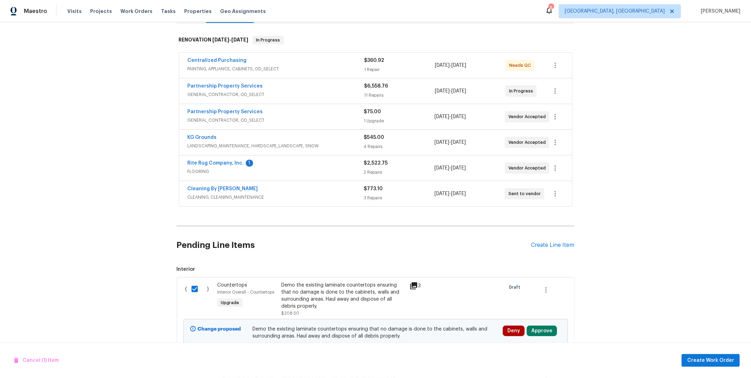
scroll to position [284, 0]
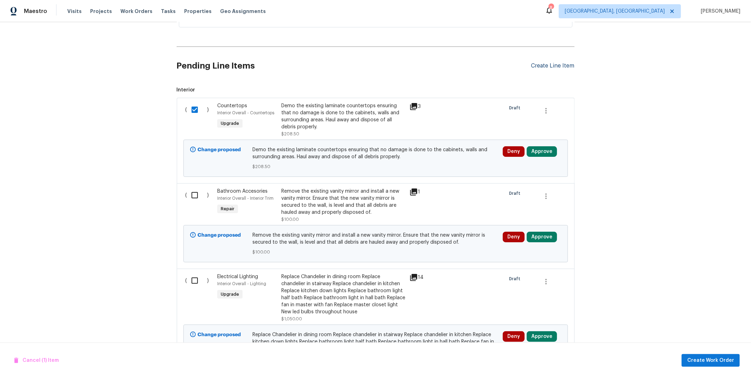
click at [550, 63] on div "Create Line Item" at bounding box center [552, 66] width 43 height 7
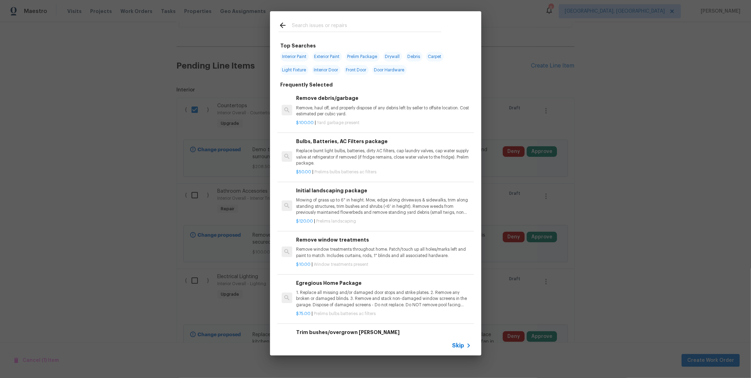
click at [463, 26] on div "Top Searches Interior Paint Exterior Paint Prelim Package Drywall Debris Carpet…" at bounding box center [375, 183] width 211 height 345
click at [404, 30] on input "text" at bounding box center [366, 26] width 149 height 11
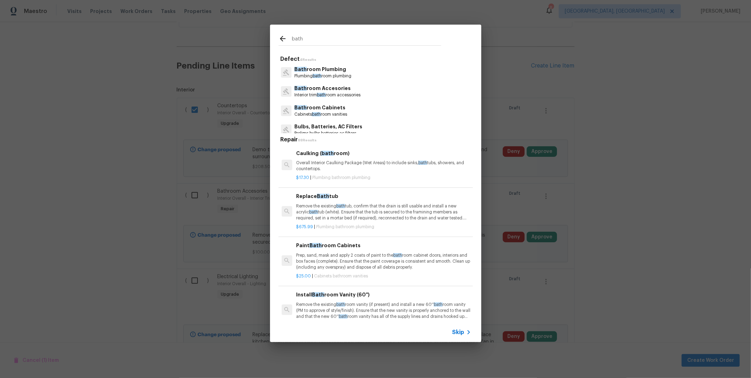
type input "bath"
click at [365, 97] on div "Bath room Accesories Interior trim bath room accessories" at bounding box center [375, 91] width 194 height 19
click at [356, 95] on p "Interior trim bath room accessories" at bounding box center [327, 95] width 66 height 6
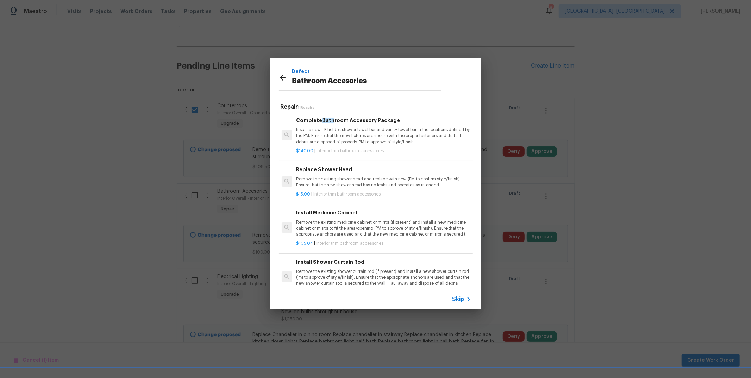
click at [365, 120] on h6 "Complete Bath room Accessory Package" at bounding box center [383, 120] width 175 height 8
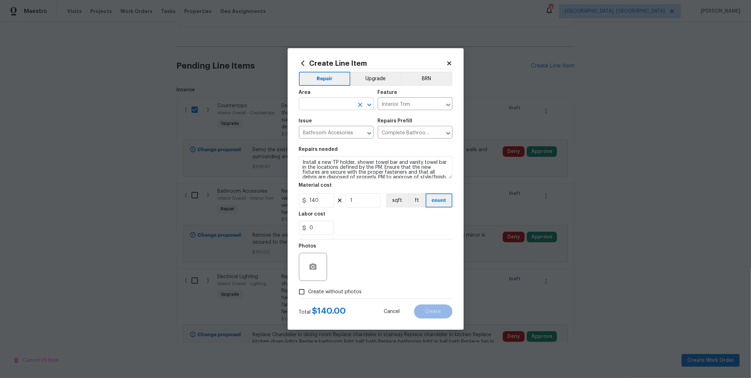
click at [326, 102] on input "text" at bounding box center [326, 104] width 55 height 11
click at [327, 117] on li "Bathroom" at bounding box center [336, 120] width 75 height 12
type input "Bathroom"
click at [302, 159] on textarea "Install a new TP holder, shower towel bar and vanity towel bar in the locations…" at bounding box center [375, 167] width 153 height 23
type textarea "UPSTAIRS HALL BATH. Install a new TP holder, shower towel bar and vanity towel …"
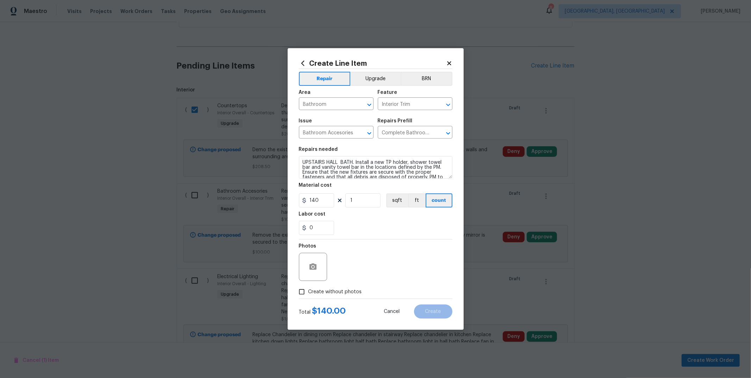
click at [302, 293] on input "Create without photos" at bounding box center [301, 291] width 13 height 13
checkbox input "true"
drag, startPoint x: 338, startPoint y: 285, endPoint x: 348, endPoint y: 278, distance: 12.4
click at [340, 284] on div "Photos Reason* Create without photos" at bounding box center [375, 269] width 153 height 59
click at [351, 275] on textarea at bounding box center [393, 267] width 120 height 28
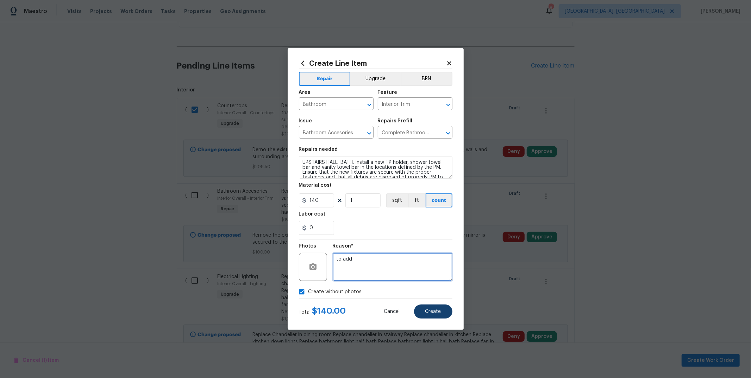
type textarea "to add"
click at [432, 311] on span "Create" at bounding box center [433, 311] width 16 height 5
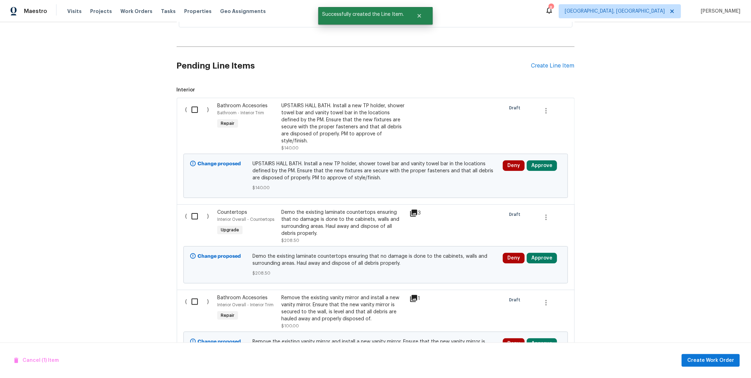
click at [309, 122] on div "UPSTAIRS HALL BATH. Install a new TP holder, shower towel bar and vanity towel …" at bounding box center [343, 123] width 124 height 42
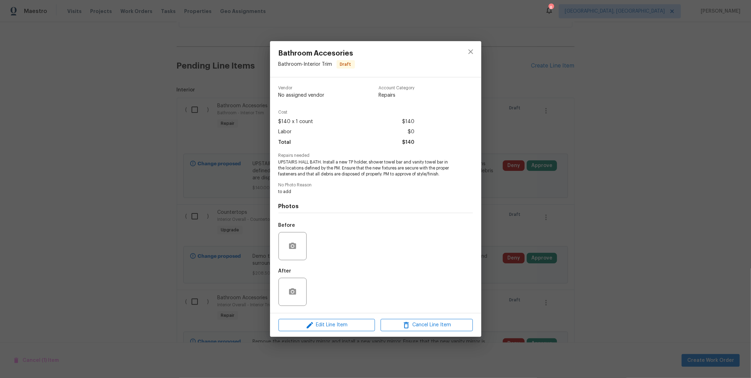
click at [156, 102] on div "Bathroom Accesories Bathroom - Interior Trim Draft Vendor No assigned vendor Ac…" at bounding box center [375, 189] width 751 height 378
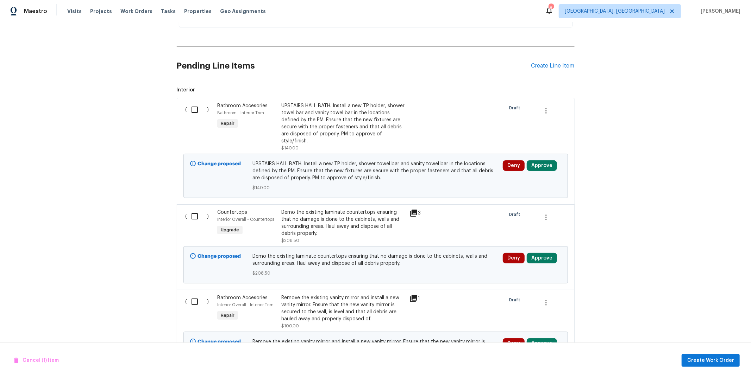
click at [194, 106] on input "checkbox" at bounding box center [197, 109] width 20 height 15
checkbox input "true"
click at [194, 212] on input "checkbox" at bounding box center [197, 216] width 20 height 15
checkbox input "true"
click at [193, 302] on input "checkbox" at bounding box center [197, 302] width 20 height 15
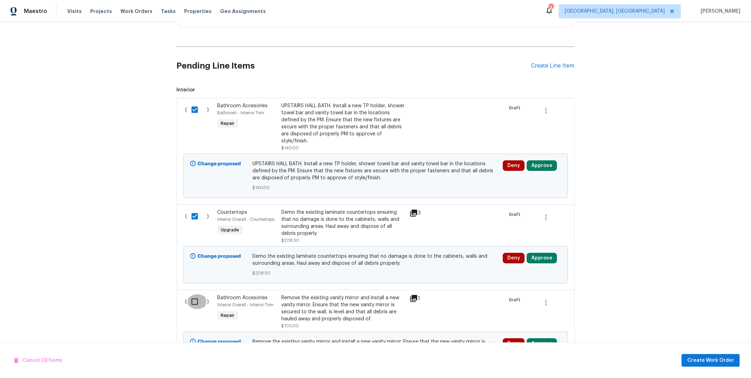
checkbox input "true"
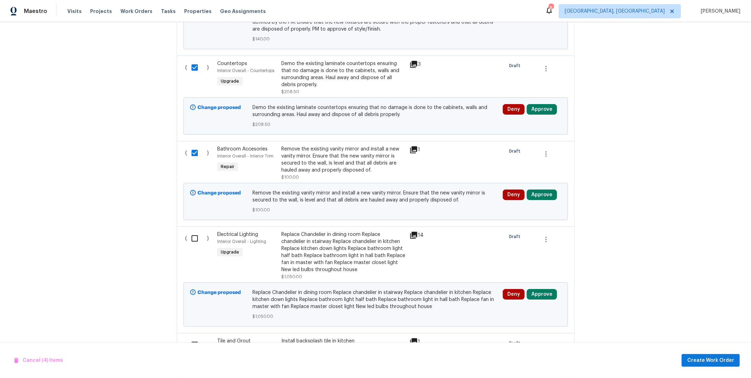
scroll to position [439, 0]
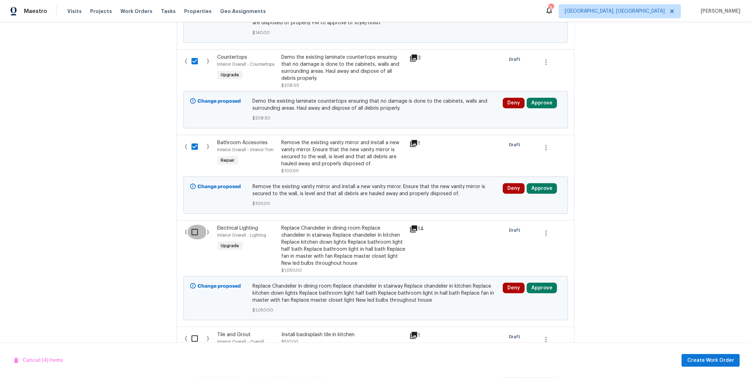
click at [191, 236] on input "checkbox" at bounding box center [197, 232] width 20 height 15
checkbox input "true"
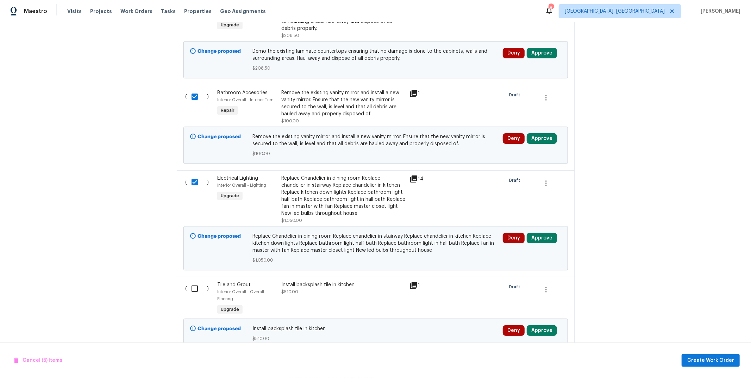
scroll to position [493, 0]
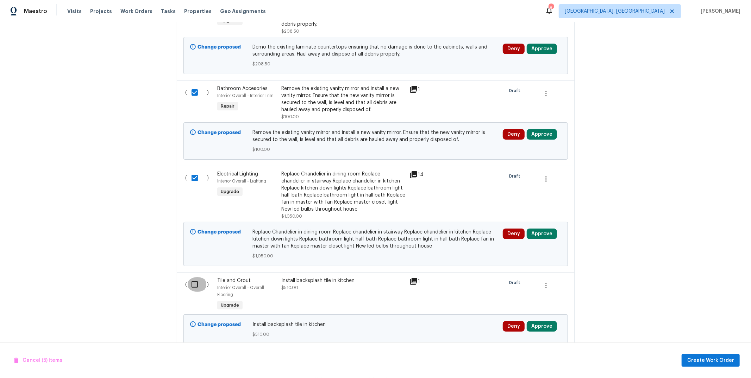
click at [189, 282] on input "checkbox" at bounding box center [197, 284] width 20 height 15
checkbox input "true"
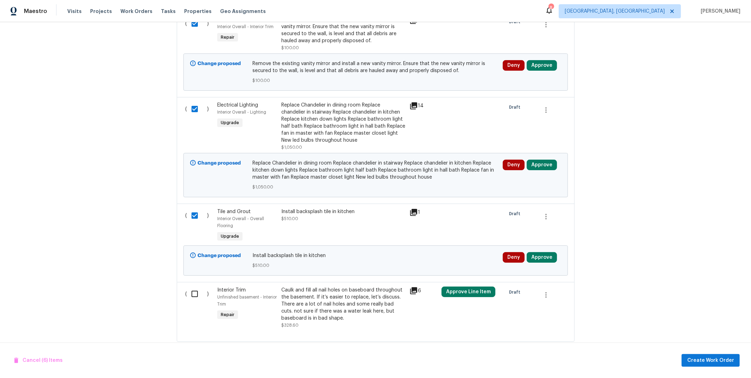
scroll to position [583, 0]
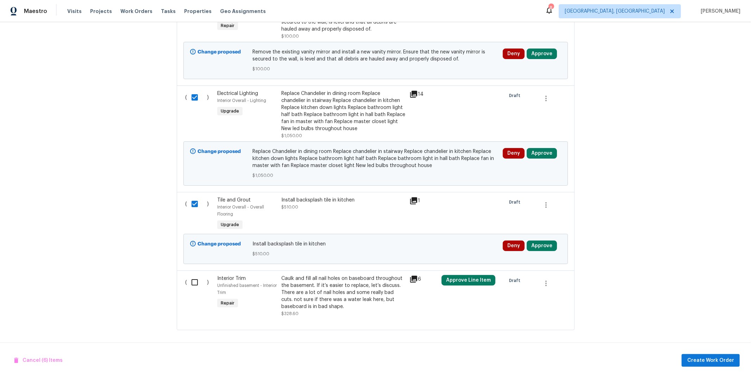
click at [196, 276] on input "checkbox" at bounding box center [197, 282] width 20 height 15
checkbox input "true"
click at [716, 355] on button "Create Work Order" at bounding box center [710, 360] width 58 height 13
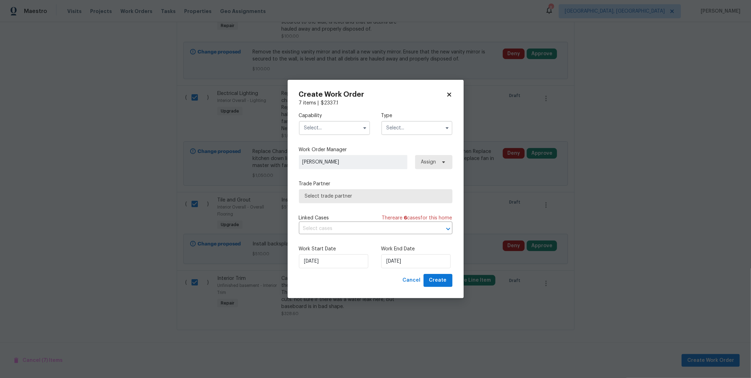
click at [358, 124] on input "text" at bounding box center [334, 128] width 71 height 14
click at [340, 158] on div "General Contractor" at bounding box center [335, 155] width 68 height 13
type input "General Contractor"
click at [397, 126] on input "text" at bounding box center [416, 128] width 71 height 14
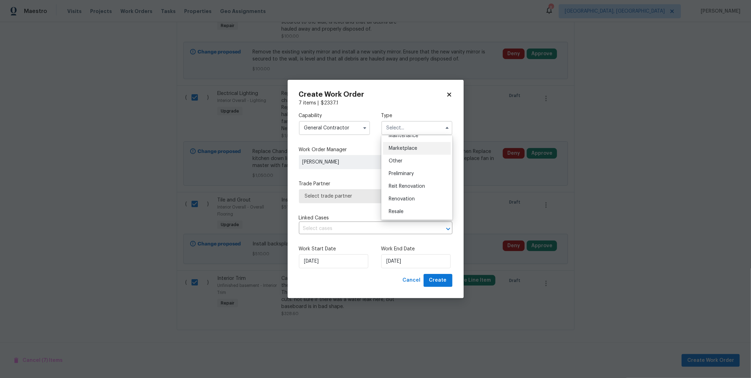
scroll to position [122, 0]
click at [395, 196] on span "Renovation" at bounding box center [402, 198] width 26 height 5
type input "Renovation"
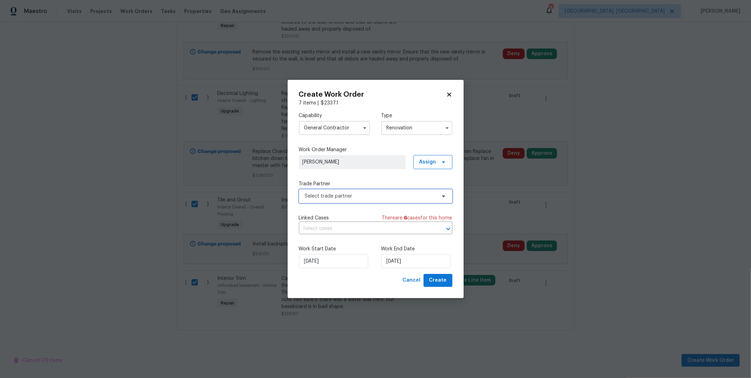
click at [393, 196] on span "Select trade partner" at bounding box center [370, 196] width 131 height 7
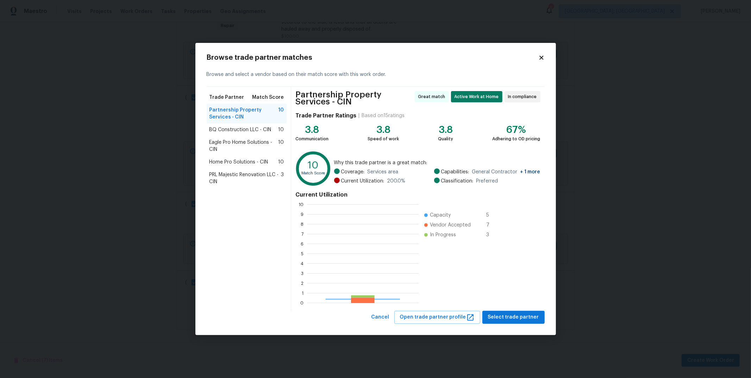
scroll to position [93, 106]
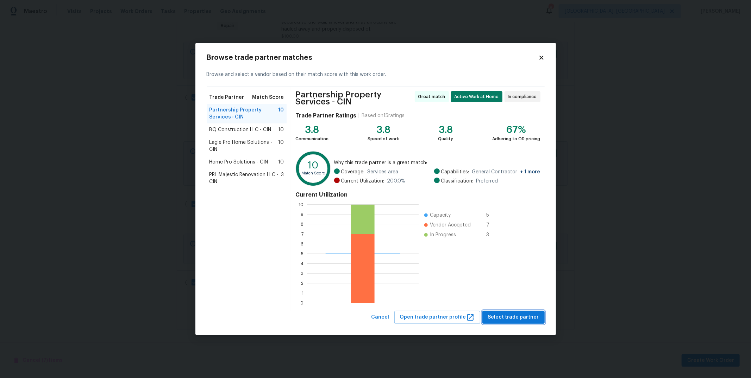
click at [506, 316] on span "Select trade partner" at bounding box center [513, 317] width 51 height 9
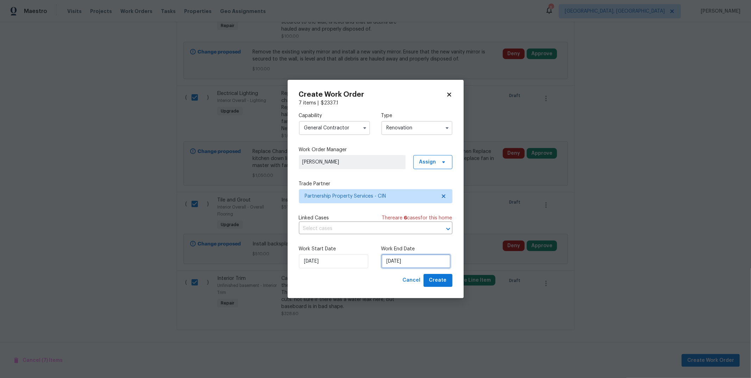
click at [401, 264] on input "[DATE]" at bounding box center [415, 261] width 69 height 14
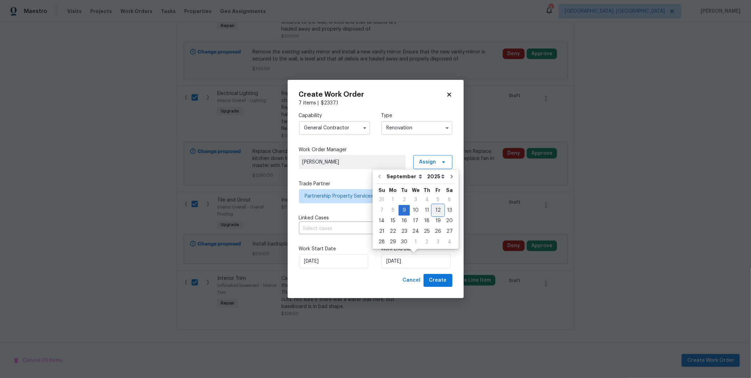
drag, startPoint x: 438, startPoint y: 209, endPoint x: 439, endPoint y: 216, distance: 7.4
click at [438, 209] on div "12" at bounding box center [437, 211] width 11 height 10
type input "[DATE]"
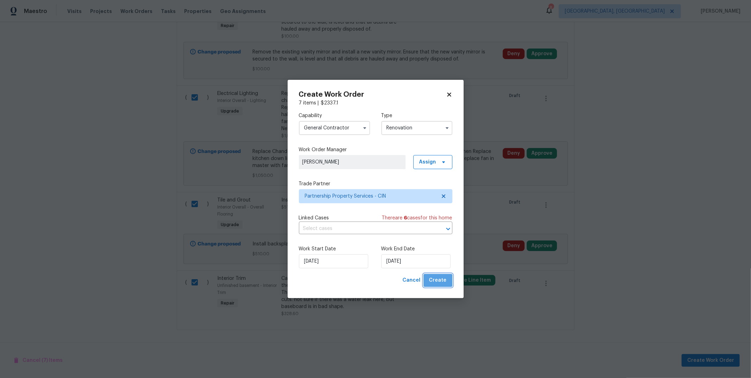
click at [444, 277] on span "Create" at bounding box center [438, 280] width 18 height 9
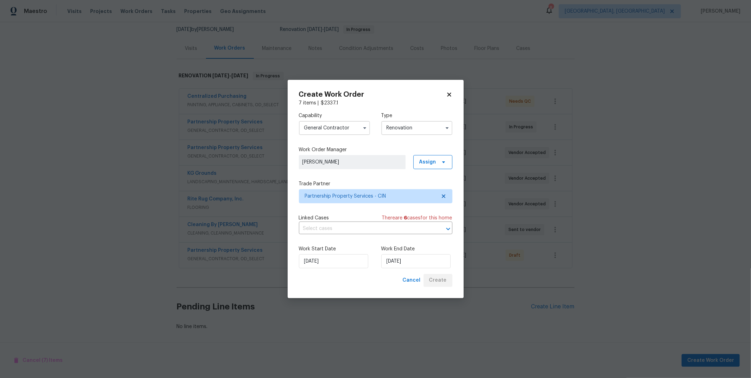
scroll to position [75, 0]
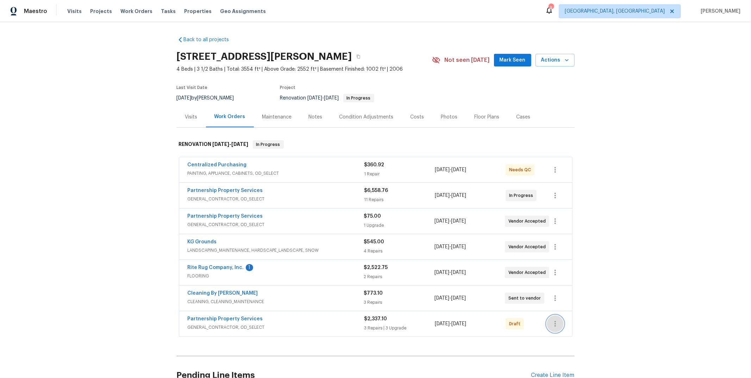
click at [551, 324] on icon "button" at bounding box center [555, 324] width 8 height 8
click at [571, 320] on li "Confirm and Send to Vendor" at bounding box center [582, 318] width 78 height 12
click at [226, 320] on div at bounding box center [375, 189] width 751 height 378
click at [226, 320] on link "Partnership Property Services" at bounding box center [225, 319] width 75 height 5
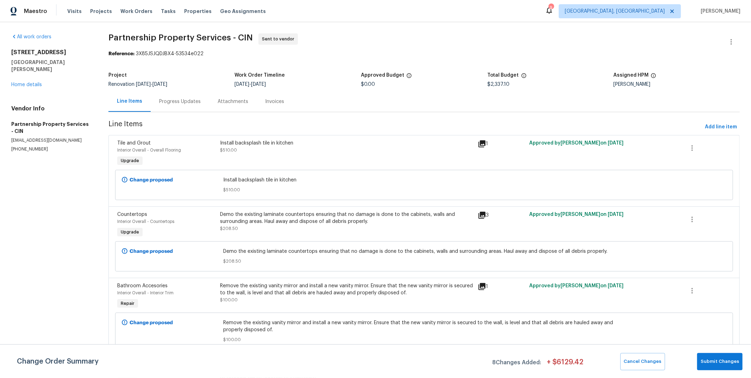
click at [195, 98] on div "Progress Updates" at bounding box center [180, 101] width 42 height 7
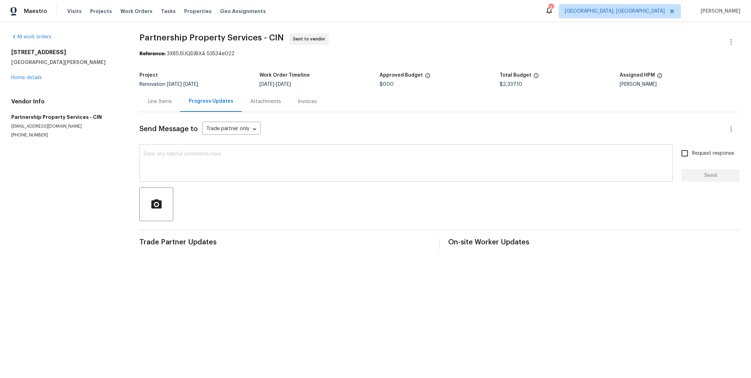
click at [217, 147] on div "x ​" at bounding box center [405, 164] width 533 height 36
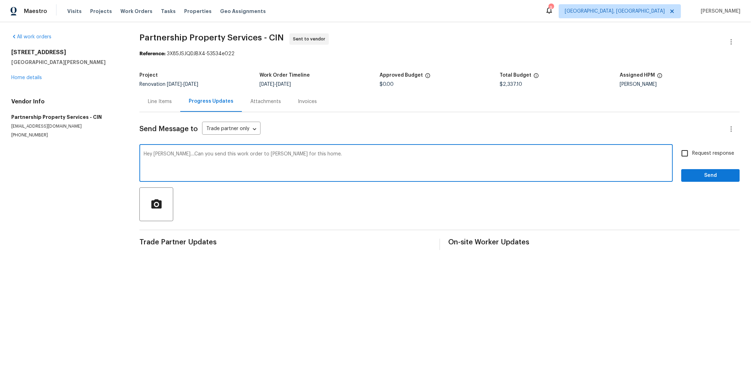
click at [215, 152] on textarea "Hey Ryan....Can you send this work order to Josh for this home." at bounding box center [406, 164] width 525 height 25
click at [214, 152] on textarea "Hey Ryan....Can you send this work order to Josh for this home." at bounding box center [406, 164] width 525 height 25
click at [212, 154] on textarea "Hey Ryan....Can you send this work order to Josh for this home." at bounding box center [406, 164] width 525 height 25
type textarea "Hey Ryan....Can you send this additional work order to Josh for this home."
click at [677, 158] on input "Request response" at bounding box center [684, 153] width 15 height 15
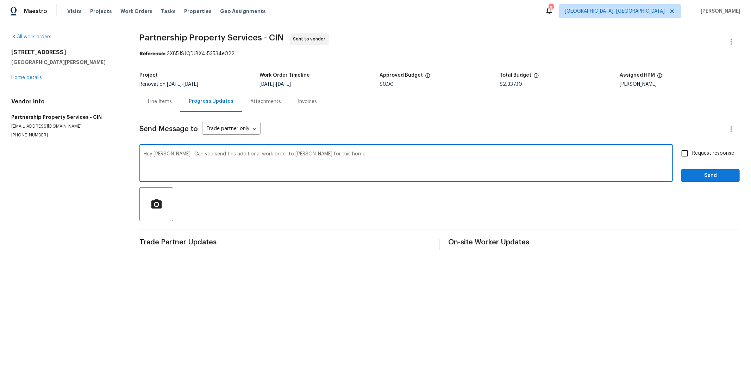
checkbox input "true"
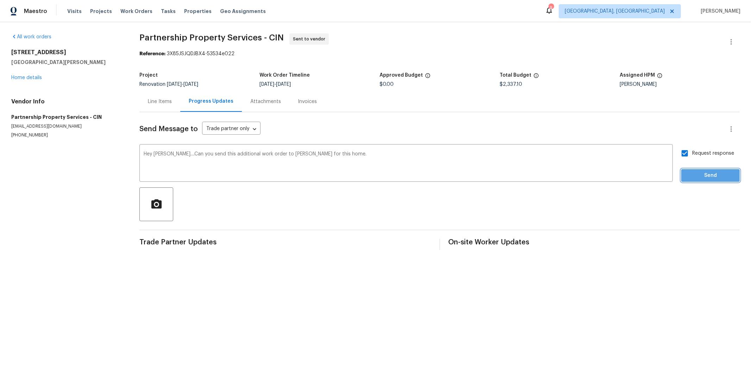
click at [687, 172] on span "Send" at bounding box center [710, 175] width 47 height 9
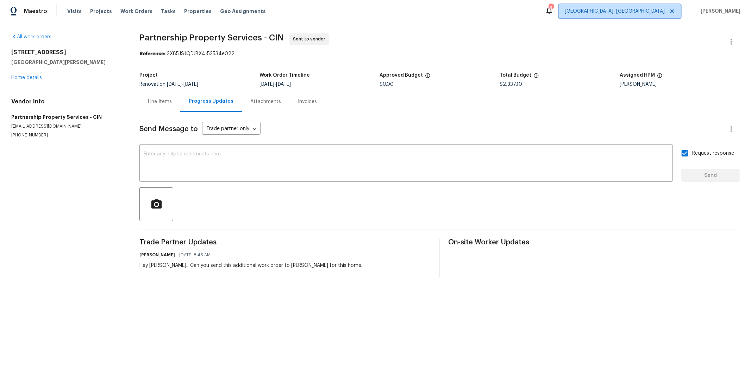
click at [646, 8] on span "[GEOGRAPHIC_DATA], [GEOGRAPHIC_DATA]" at bounding box center [614, 11] width 100 height 7
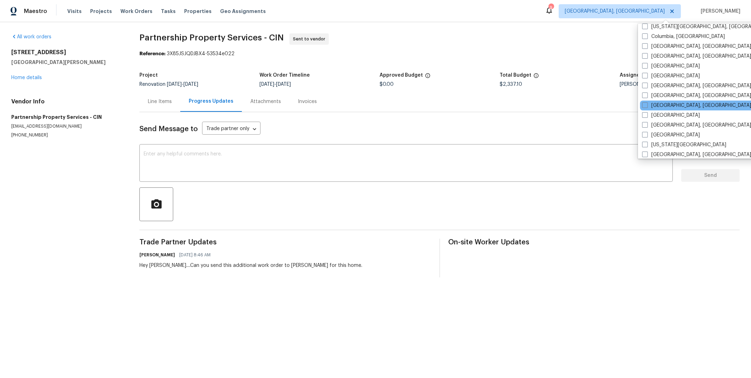
scroll to position [156, 0]
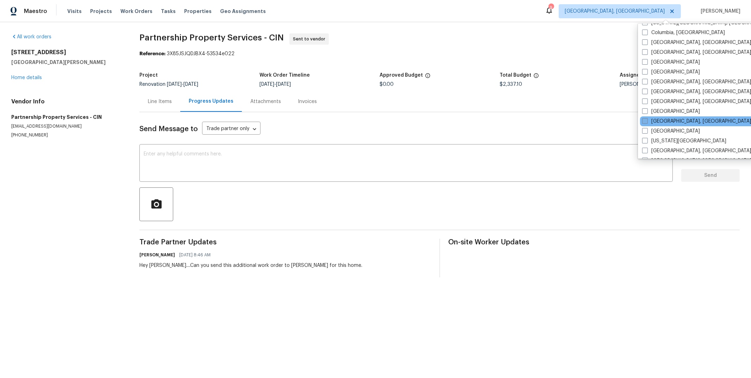
click at [652, 118] on label "Indianapolis, IN" at bounding box center [696, 121] width 109 height 7
click at [646, 118] on input "Indianapolis, IN" at bounding box center [644, 120] width 5 height 5
checkbox input "true"
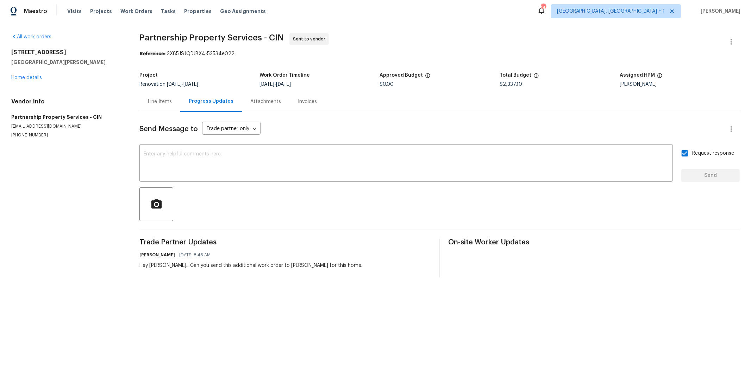
click at [575, 57] on div "Reference: 3X85JSJQDJBX4-53534e022" at bounding box center [439, 53] width 600 height 7
click at [570, 208] on div at bounding box center [439, 205] width 600 height 34
click at [32, 78] on link "Home details" at bounding box center [26, 77] width 31 height 5
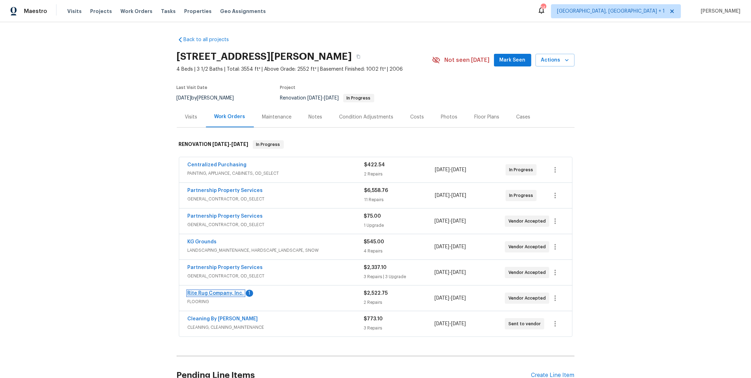
click at [196, 296] on link "Rite Rug Company, Inc." at bounding box center [216, 293] width 56 height 5
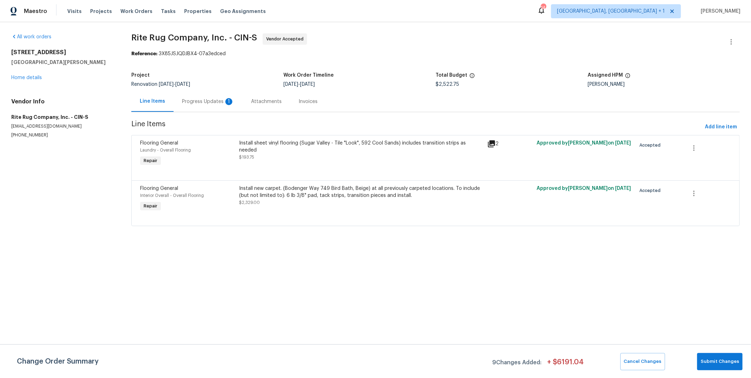
click at [214, 104] on div "Progress Updates 1" at bounding box center [208, 101] width 52 height 7
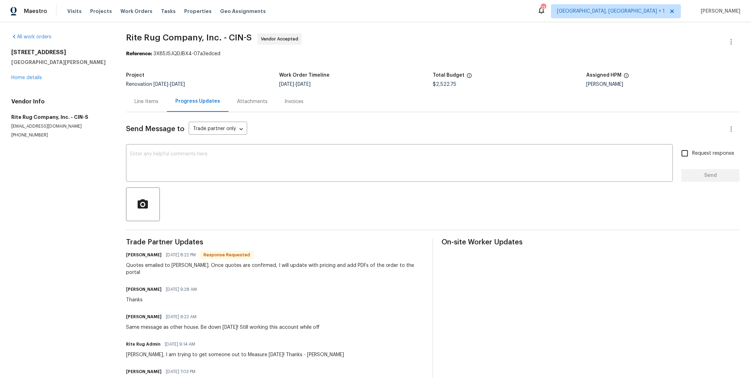
click at [149, 102] on div "Line Items" at bounding box center [146, 101] width 24 height 7
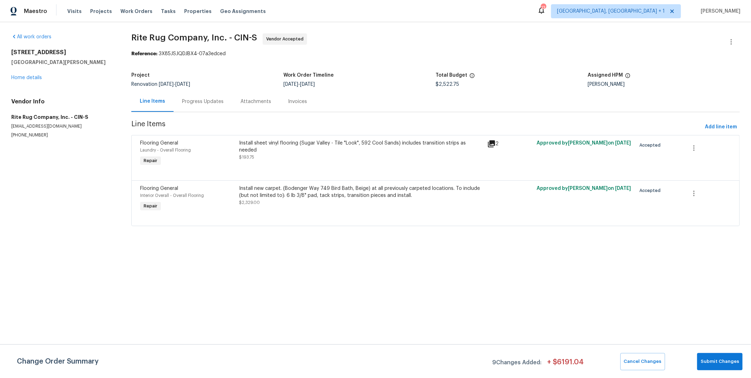
click at [416, 246] on html "Maestro Visits Projects Work Orders Tasks Properties Geo Assignments 13 Cincinn…" at bounding box center [375, 123] width 751 height 246
click at [333, 143] on div "Install sheet vinyl flooring (Sugar Valley - Tile "Look", 592 Cool Sands) inclu…" at bounding box center [361, 147] width 244 height 14
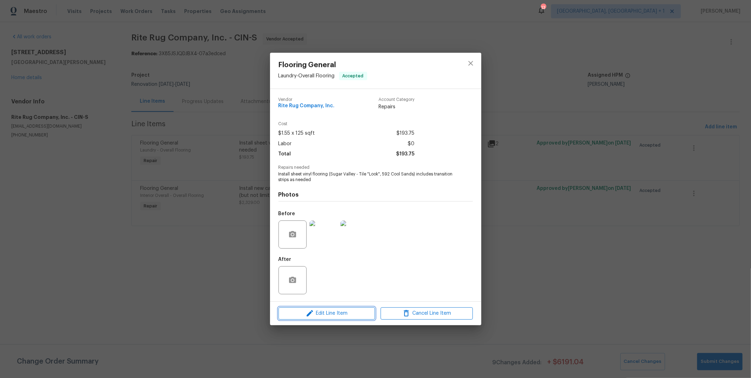
click at [310, 311] on icon "button" at bounding box center [309, 313] width 8 height 8
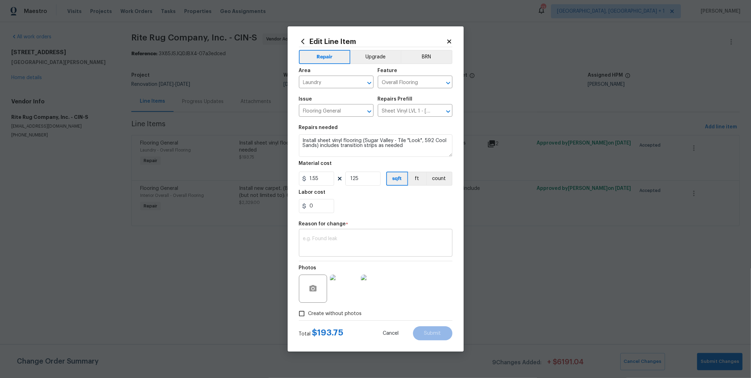
click at [333, 236] on div "x ​" at bounding box center [375, 244] width 153 height 26
type textarea "LVP Less than sheet vinyl"
click at [396, 108] on input "Sheet Vinyl LVL 1 - Sugar Valley (Tile) $1.55" at bounding box center [405, 111] width 55 height 11
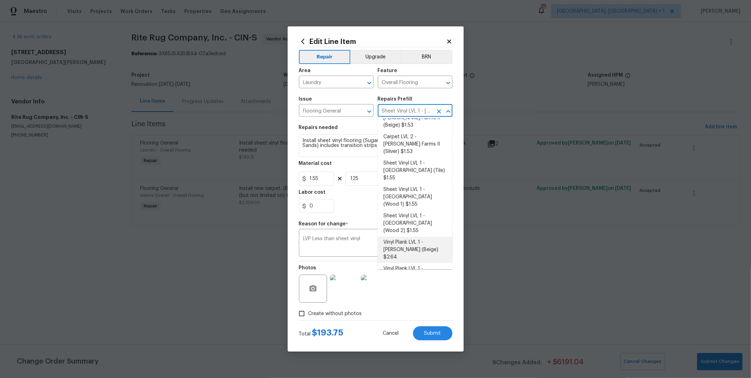
scroll to position [63, 0]
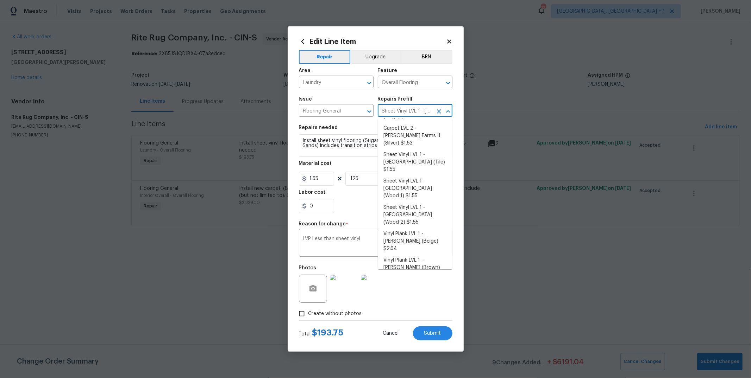
click at [417, 281] on li "Vinyl Plank LVL 2 - Best Door 4.5 (Beige) $3.55" at bounding box center [415, 290] width 75 height 19
type input "Vinyl Plank LVL 2 - Best Door 4.5 (Beige) $3.55"
type textarea "Install LVP (Best Door 4.5 220 Sweeper Beige) Includes transitions, glue and as…"
type input "3.55"
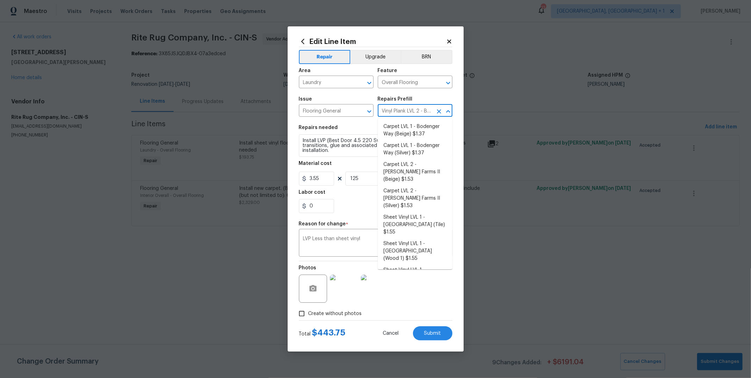
scroll to position [41, 0]
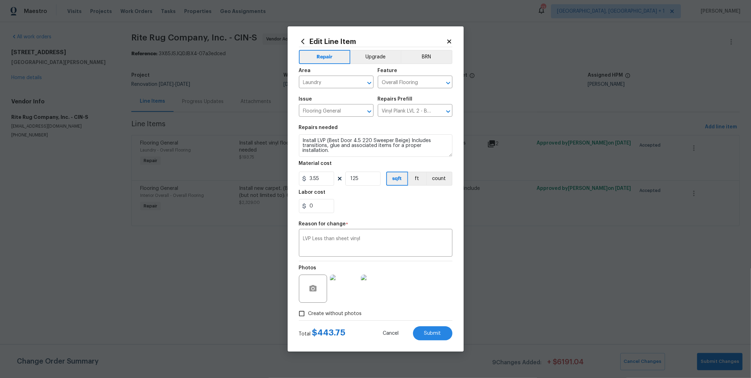
click at [397, 297] on div "Photos" at bounding box center [375, 284] width 153 height 46
click at [360, 178] on input "125" at bounding box center [362, 179] width 35 height 14
type input "129"
click at [323, 209] on input "0" at bounding box center [316, 206] width 35 height 14
click at [384, 210] on div "2.05" at bounding box center [375, 206] width 153 height 14
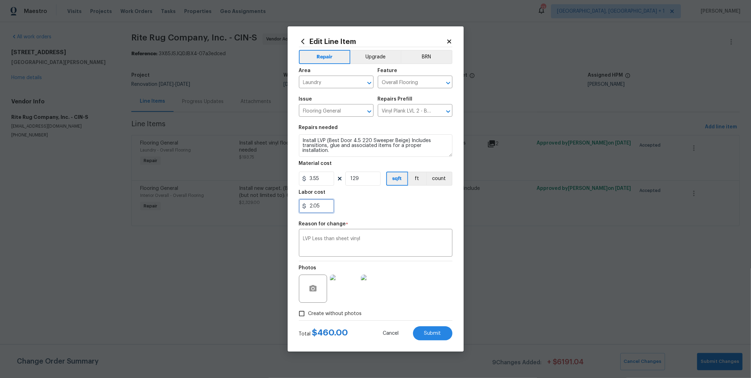
click at [311, 207] on input "2.05" at bounding box center [316, 206] width 35 height 14
type input "3.05"
click at [373, 213] on div "3.05" at bounding box center [375, 206] width 153 height 14
click at [440, 335] on span "Submit" at bounding box center [432, 333] width 17 height 5
type input "Sheet Vinyl LVL 1 - Sugar Valley (Tile) $1.55"
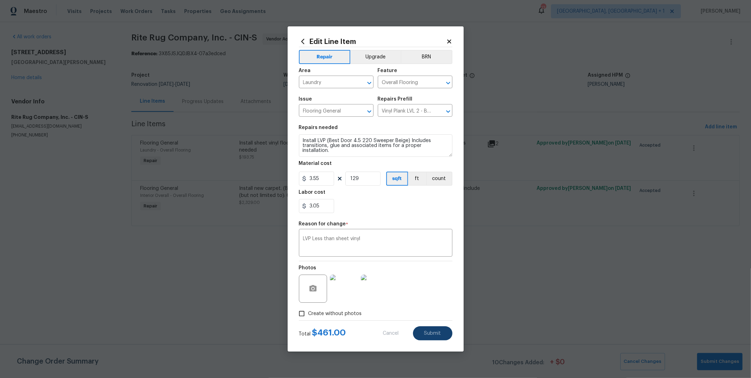
type textarea "Install sheet vinyl flooring (Sugar Valley - Tile "Look", 592 Cool Sands) inclu…"
type input "1.55"
type input "125"
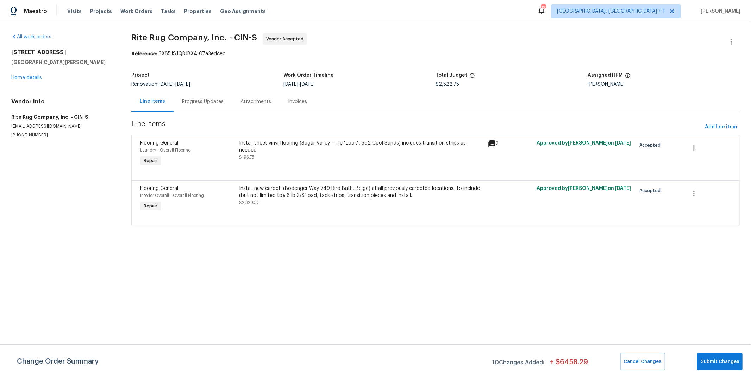
click at [519, 363] on span "10 Changes Added:" at bounding box center [518, 363] width 52 height 14
click at [381, 195] on div "Install new carpet. (Bodenger Way 749 Bird Bath, Beige) at all previously carpe…" at bounding box center [361, 192] width 244 height 14
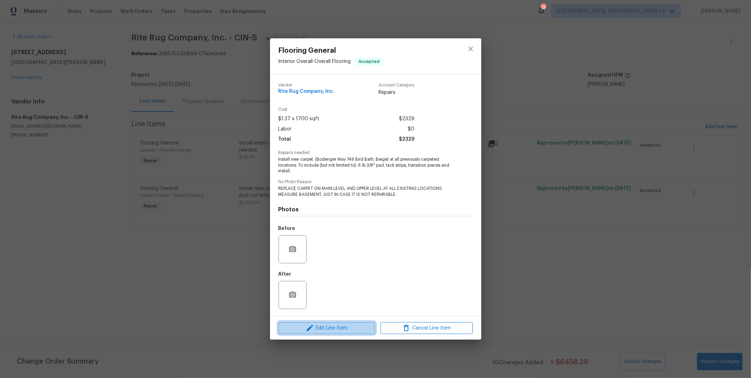
click at [351, 329] on span "Edit Line Item" at bounding box center [326, 328] width 92 height 9
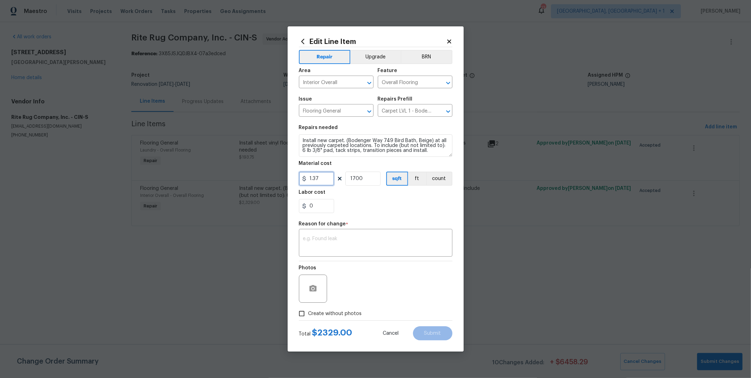
click at [331, 178] on input "1.37" at bounding box center [316, 179] width 35 height 14
click at [365, 182] on input "1700" at bounding box center [362, 179] width 35 height 14
click at [379, 294] on div "Photos" at bounding box center [375, 284] width 153 height 46
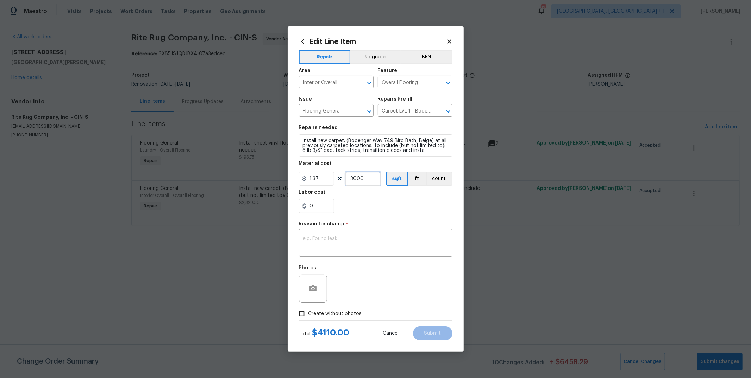
click at [372, 173] on input "3000" at bounding box center [362, 179] width 35 height 14
type input "3116"
click at [323, 204] on input "0" at bounding box center [316, 206] width 35 height 14
type input "1.11"
click at [399, 299] on div "Photos" at bounding box center [375, 284] width 153 height 46
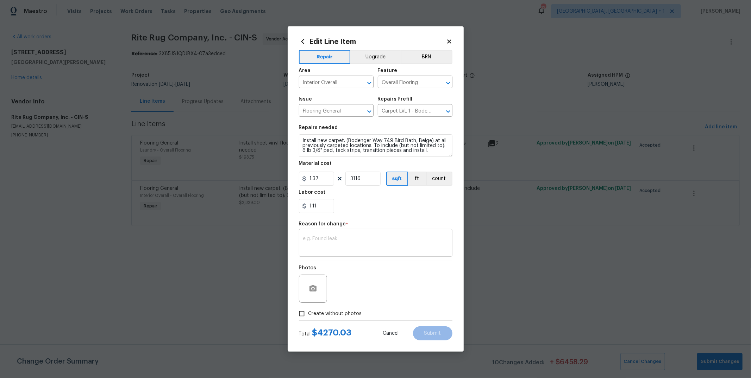
click at [376, 243] on textarea at bounding box center [375, 243] width 145 height 15
type textarea "Measurement update"
click at [437, 331] on span "Submit" at bounding box center [432, 333] width 17 height 5
type input "1700"
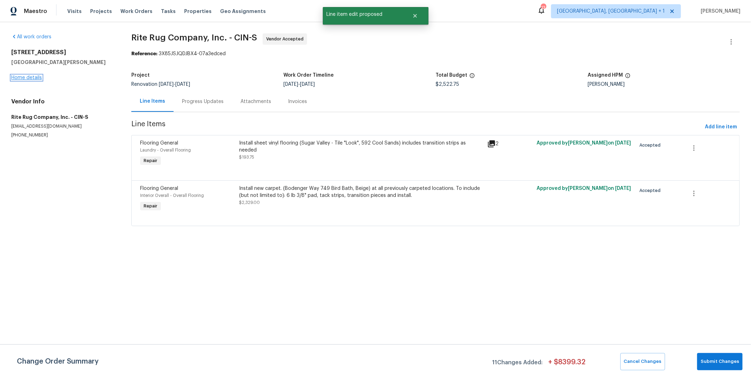
click at [26, 78] on link "Home details" at bounding box center [26, 77] width 31 height 5
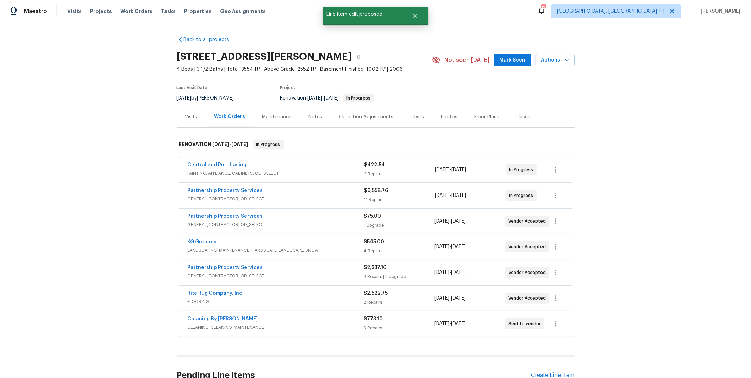
click at [362, 114] on div "Condition Adjustments" at bounding box center [366, 117] width 54 height 7
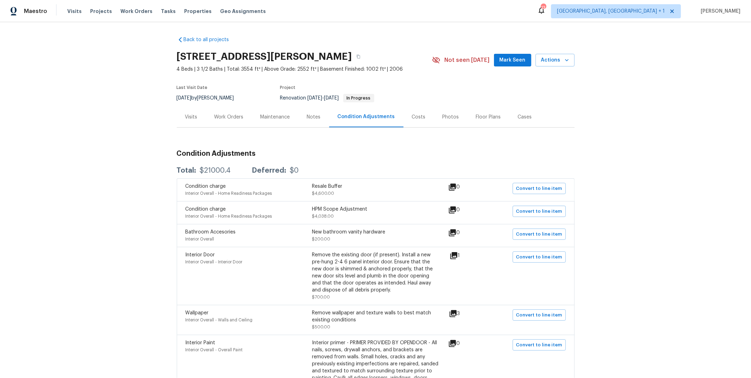
click at [374, 157] on h3 "Condition Adjustments" at bounding box center [376, 153] width 398 height 7
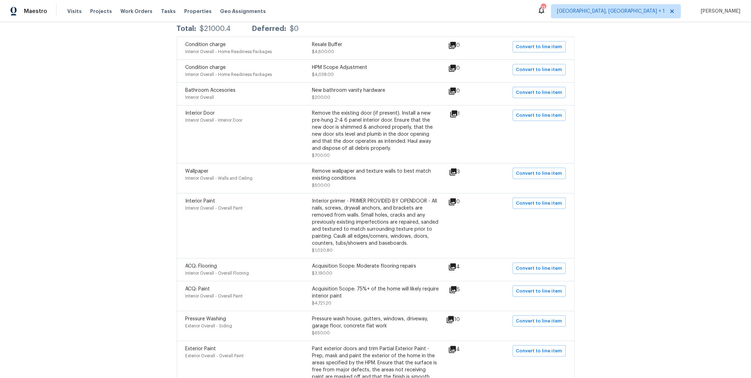
scroll to position [143, 0]
click at [150, 217] on div "Back to all projects 7795 Rock Port Way, West Chester, OH 45069 4 Beds | 3 1/2 …" at bounding box center [375, 200] width 751 height 356
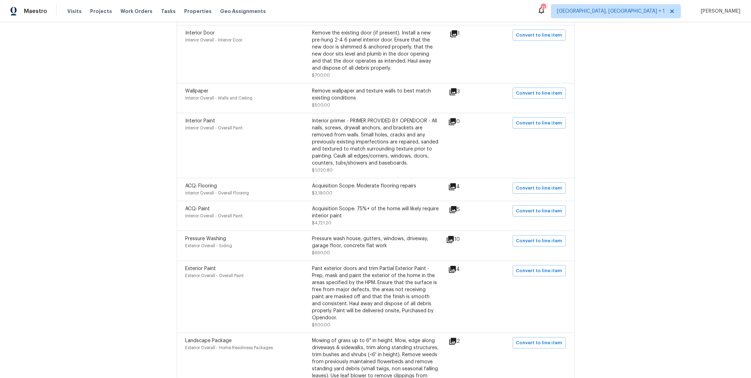
scroll to position [295, 0]
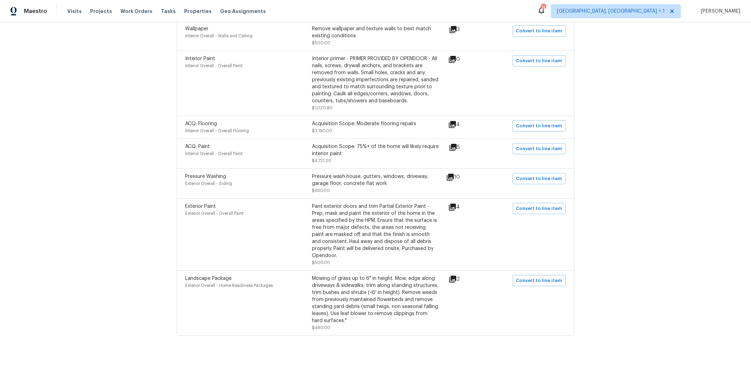
click at [125, 113] on div "Back to all projects 7795 Rock Port Way, West Chester, OH 45069 4 Beds | 3 1/2 …" at bounding box center [375, 200] width 751 height 356
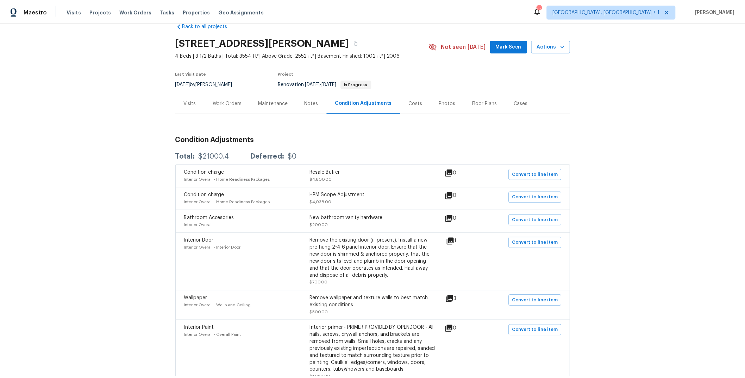
scroll to position [0, 0]
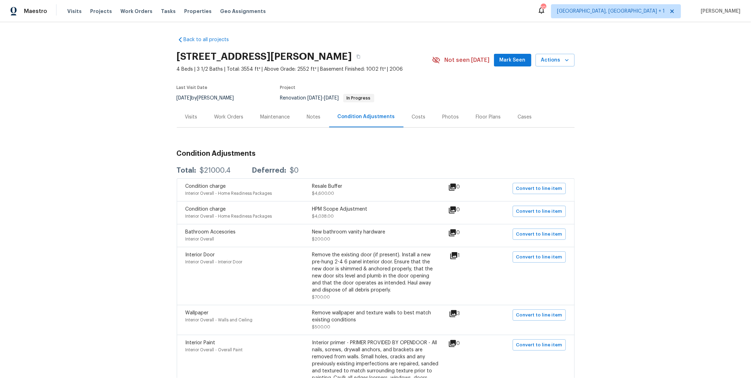
click at [313, 114] on div "Notes" at bounding box center [314, 117] width 14 height 7
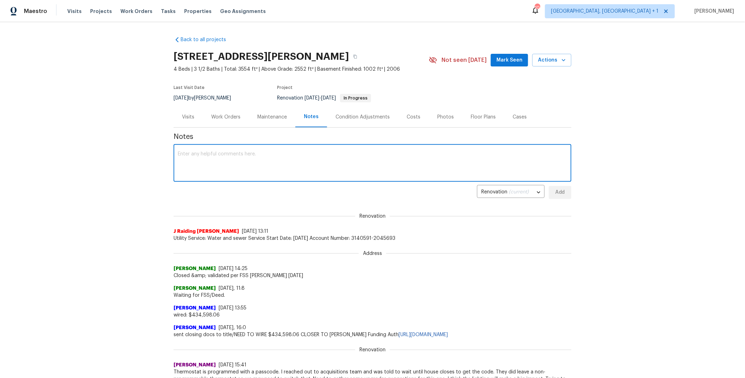
click at [198, 160] on textarea at bounding box center [372, 164] width 389 height 25
paste textarea "https://opendoor.slack.com/archives/C03E0HL7ERJ/p1756421754388469"
type textarea "https://opendoor.slack.com/archives/C03E0HL7ERJ/p1756421754388469. Upgrade Appr…"
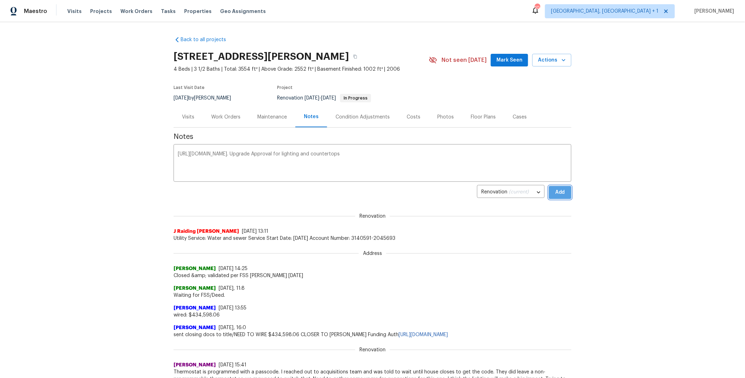
click at [554, 193] on span "Add" at bounding box center [559, 192] width 11 height 9
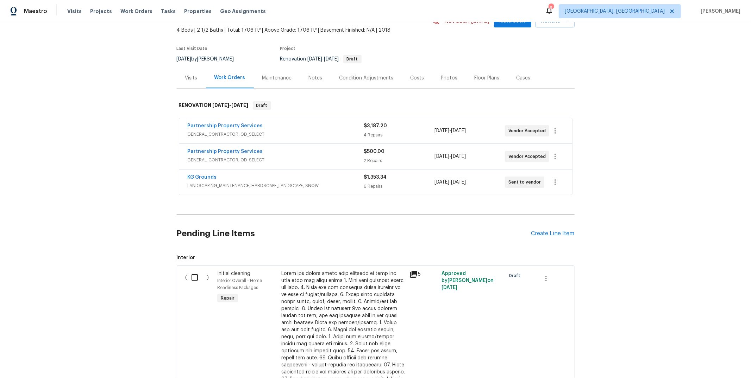
scroll to position [43, 0]
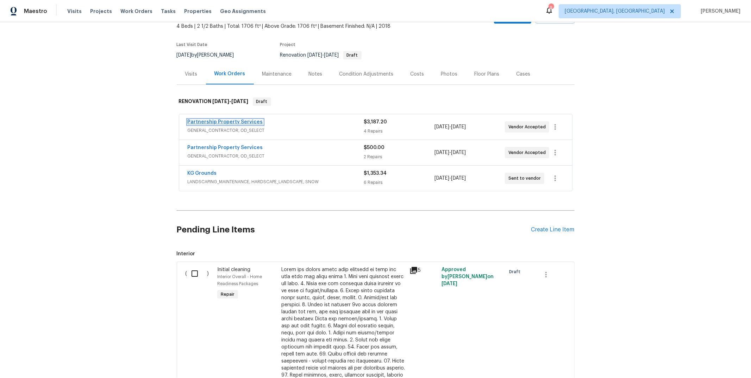
click at [227, 123] on link "Partnership Property Services" at bounding box center [225, 122] width 75 height 5
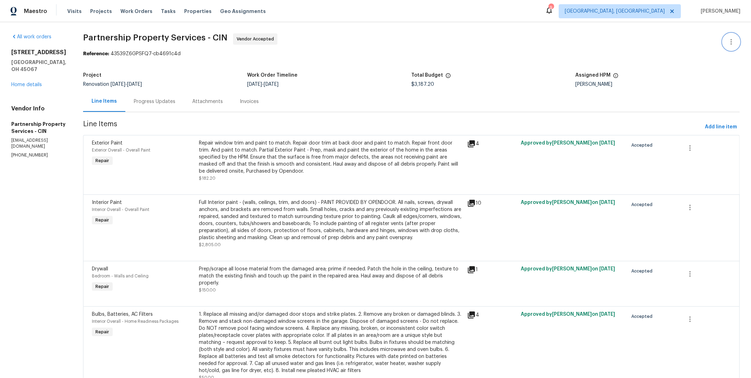
click at [730, 42] on icon "button" at bounding box center [730, 42] width 1 height 6
click at [711, 62] on li "View In Trade Partner Portal" at bounding box center [708, 65] width 76 height 12
click at [604, 40] on div at bounding box center [375, 189] width 751 height 378
click at [727, 44] on icon "button" at bounding box center [731, 42] width 8 height 8
click at [698, 67] on li "View In Trade Partner Portal" at bounding box center [708, 65] width 76 height 12
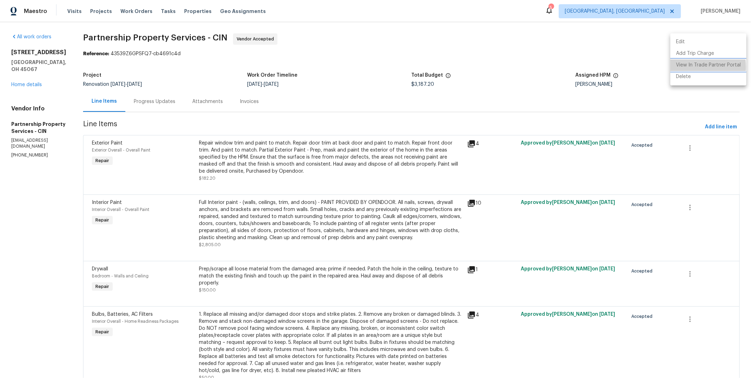
click at [681, 67] on li "View In Trade Partner Portal" at bounding box center [708, 65] width 76 height 12
click at [32, 77] on div at bounding box center [375, 189] width 751 height 378
click at [31, 82] on link "Home details" at bounding box center [26, 84] width 31 height 5
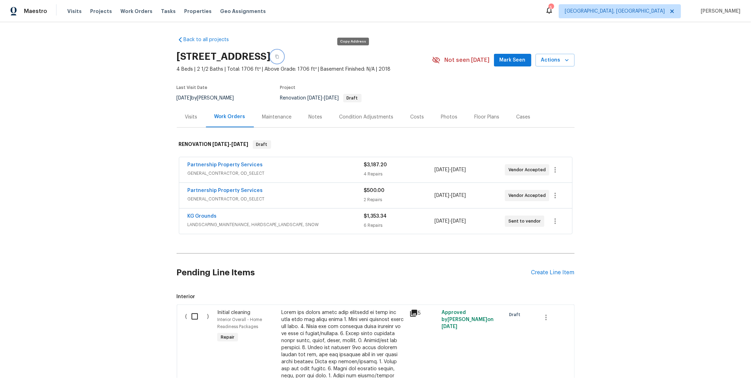
click at [283, 60] on button "button" at bounding box center [277, 56] width 13 height 13
click at [223, 190] on link "Partnership Property Services" at bounding box center [225, 190] width 75 height 5
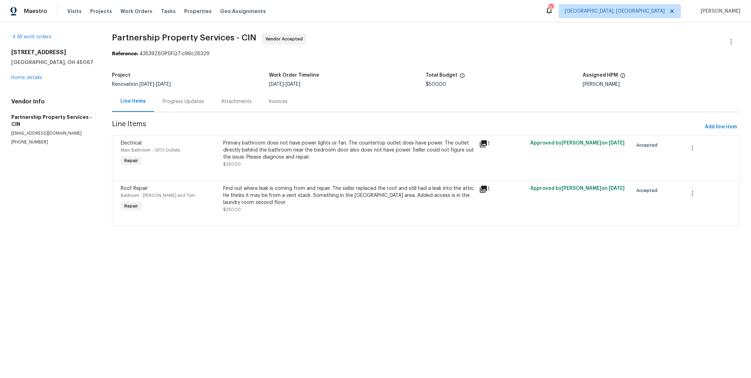
click at [185, 102] on div "Progress Updates" at bounding box center [184, 101] width 42 height 7
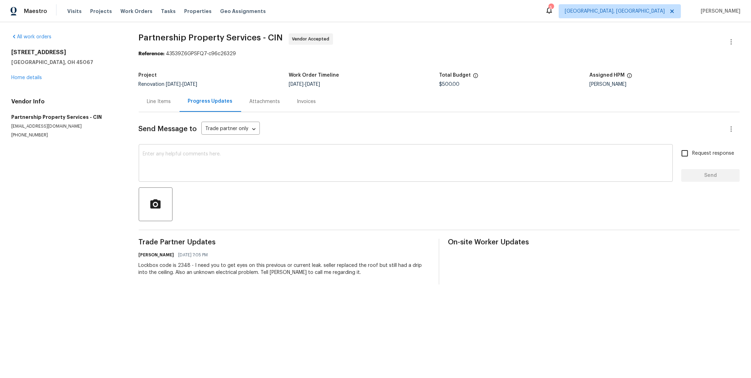
click at [280, 162] on textarea at bounding box center [405, 164] width 525 height 25
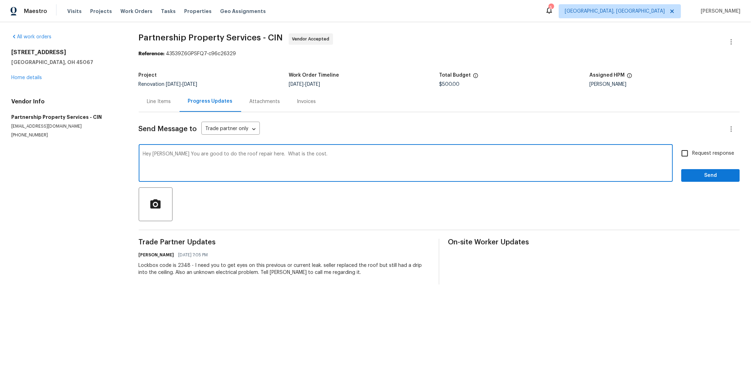
type textarea "Hey Ryan You are good to do the roof repair here. What is the cost."
click at [685, 154] on input "Request response" at bounding box center [684, 153] width 15 height 15
checkbox input "true"
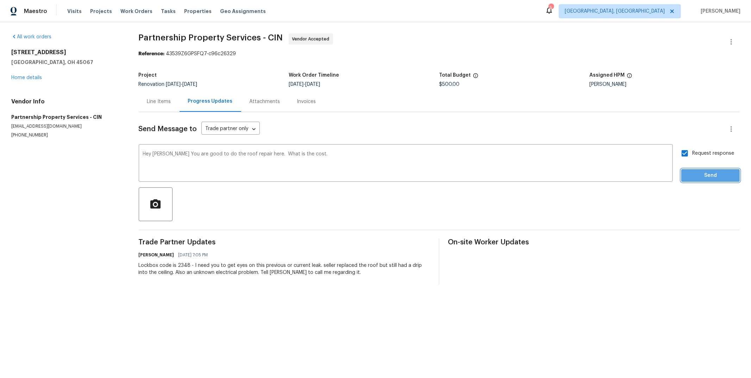
click at [692, 172] on span "Send" at bounding box center [710, 175] width 47 height 9
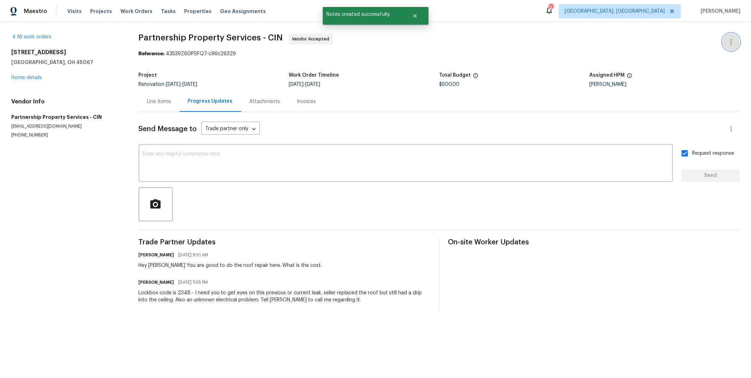
click at [727, 42] on icon "button" at bounding box center [731, 42] width 8 height 8
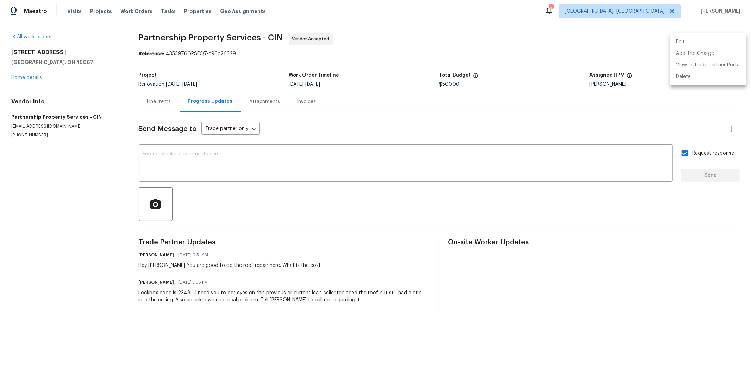
click at [695, 40] on li "Edit" at bounding box center [708, 42] width 76 height 12
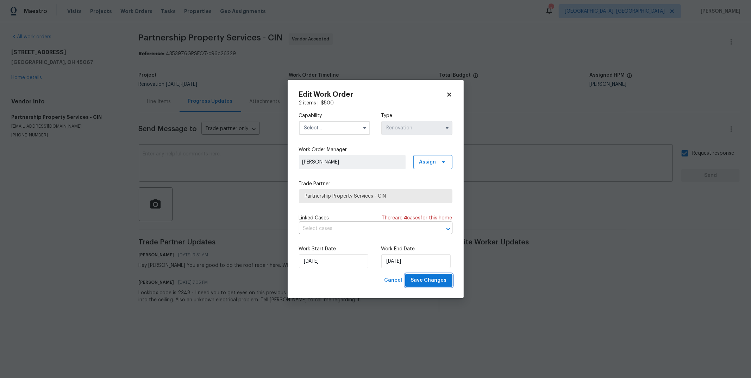
click at [422, 279] on span "Save Changes" at bounding box center [429, 280] width 36 height 9
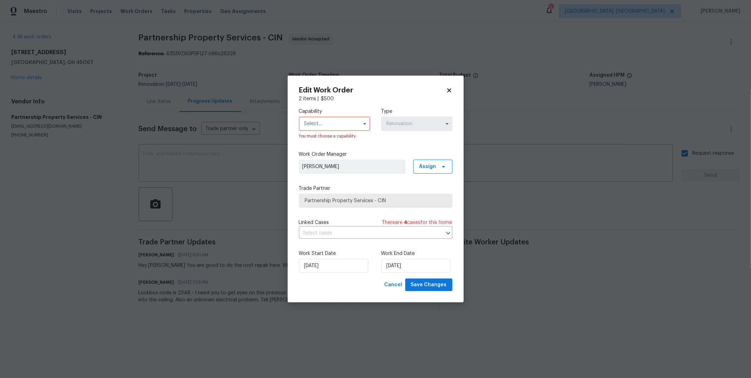
click at [449, 90] on icon at bounding box center [449, 90] width 4 height 4
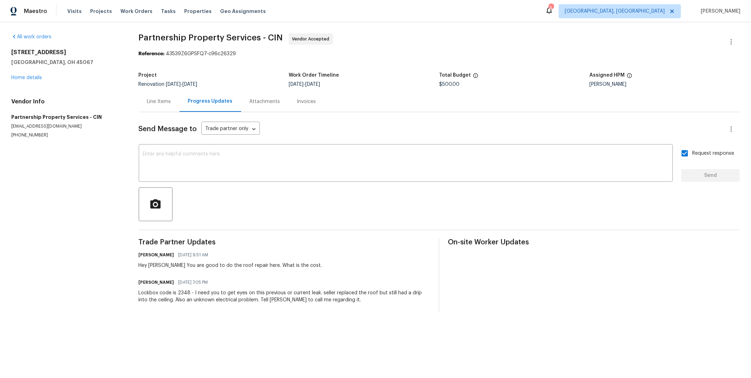
click at [34, 80] on div "801 Prescott Cir Trenton, OH 45067 Home details" at bounding box center [66, 65] width 111 height 32
click at [34, 78] on link "Home details" at bounding box center [26, 77] width 31 height 5
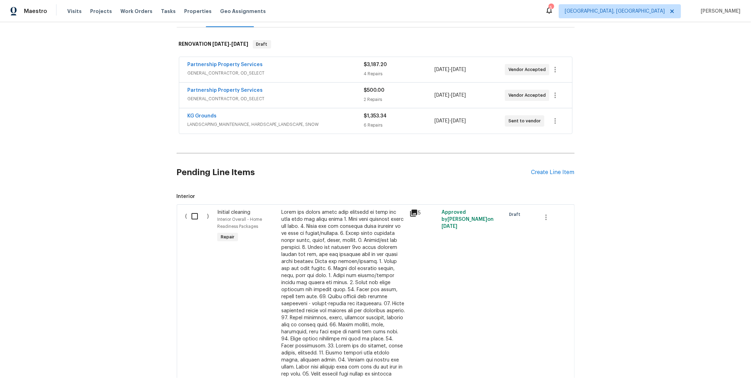
scroll to position [329, 0]
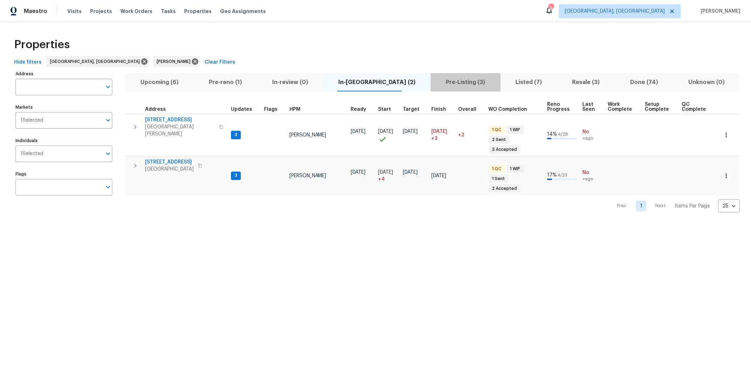
click at [438, 80] on span "Pre-Listing (3)" at bounding box center [465, 82] width 61 height 10
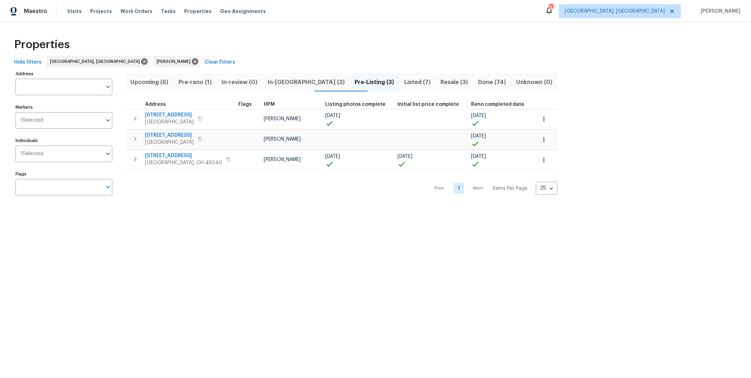
click at [289, 83] on span "In-[GEOGRAPHIC_DATA] (2)" at bounding box center [306, 82] width 79 height 10
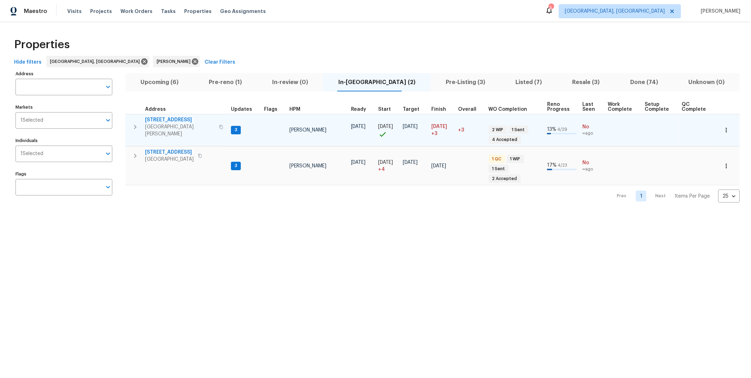
click at [181, 123] on span "[STREET_ADDRESS]" at bounding box center [180, 119] width 70 height 7
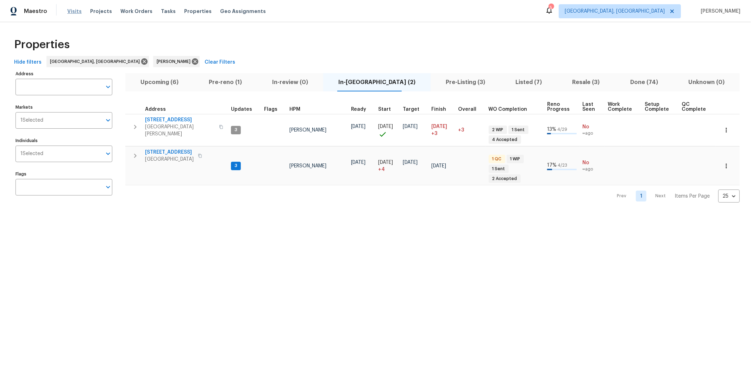
click at [73, 10] on span "Visits" at bounding box center [74, 11] width 14 height 7
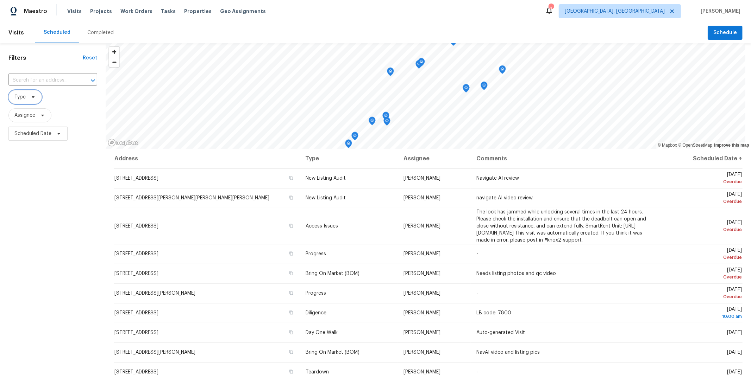
click at [34, 96] on icon at bounding box center [33, 97] width 3 height 2
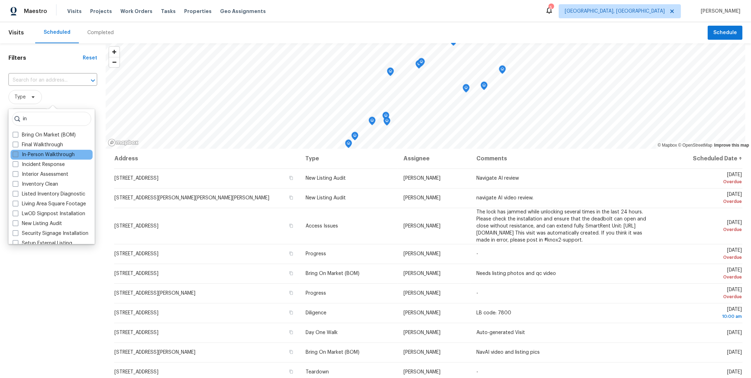
type input "in"
click at [50, 157] on label "In-Person Walkthrough" at bounding box center [44, 154] width 62 height 7
click at [17, 156] on input "In-Person Walkthrough" at bounding box center [15, 153] width 5 height 5
checkbox input "true"
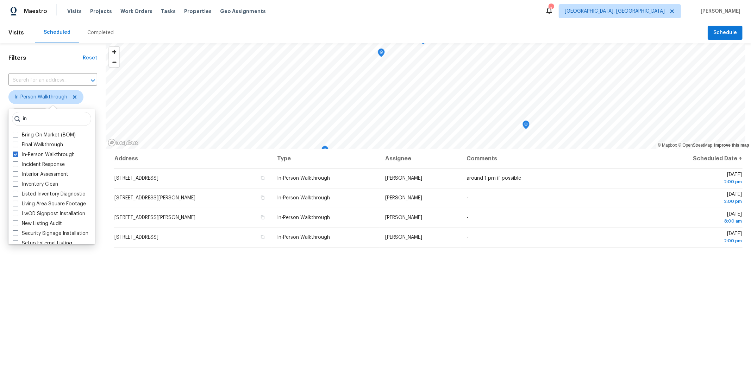
click at [258, 272] on div "Address Type Assignee Comments Scheduled Date ↑ 7779 Rhumba Dr, North Bend, OH …" at bounding box center [428, 300] width 645 height 303
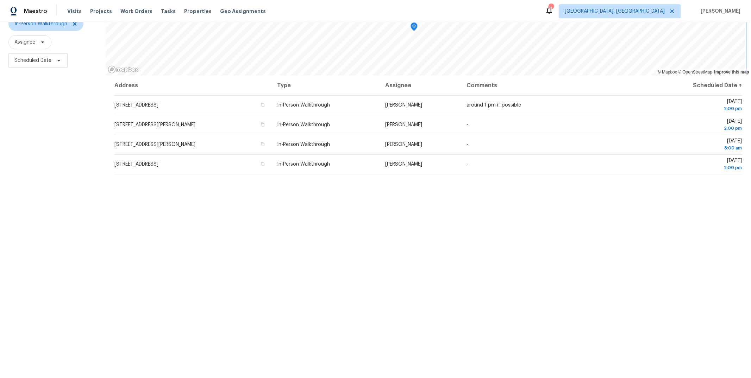
scroll to position [79, 0]
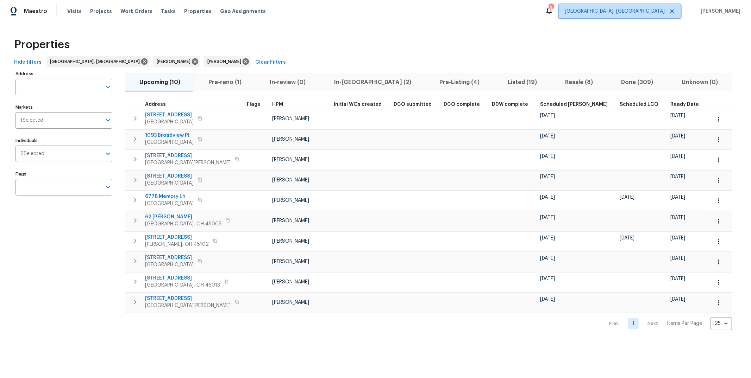
click at [663, 9] on span "[GEOGRAPHIC_DATA], [GEOGRAPHIC_DATA]" at bounding box center [614, 11] width 100 height 7
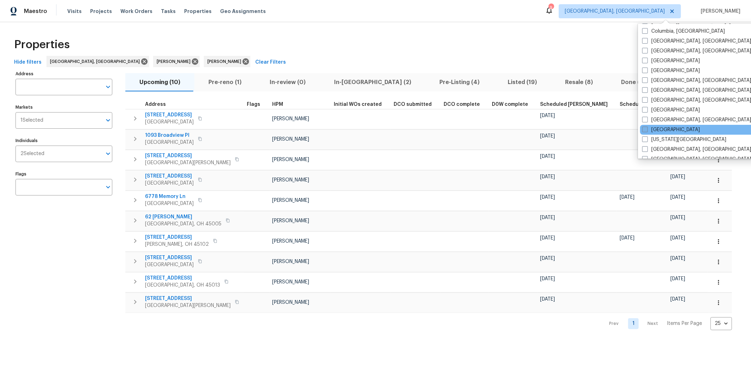
scroll to position [194, 0]
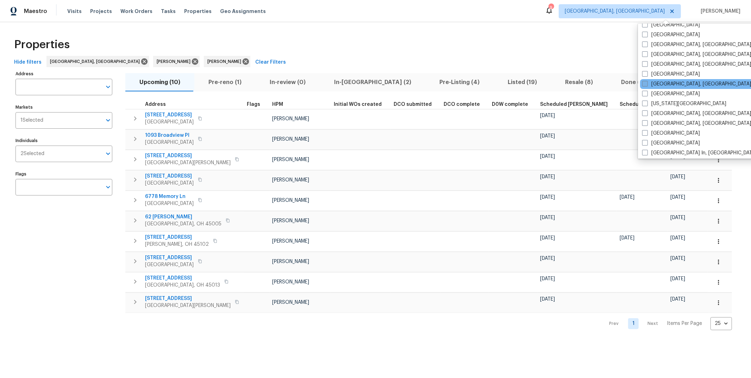
click at [660, 84] on label "[GEOGRAPHIC_DATA], [GEOGRAPHIC_DATA]" at bounding box center [696, 84] width 109 height 7
click at [646, 84] on input "[GEOGRAPHIC_DATA], [GEOGRAPHIC_DATA]" at bounding box center [644, 83] width 5 height 5
checkbox input "true"
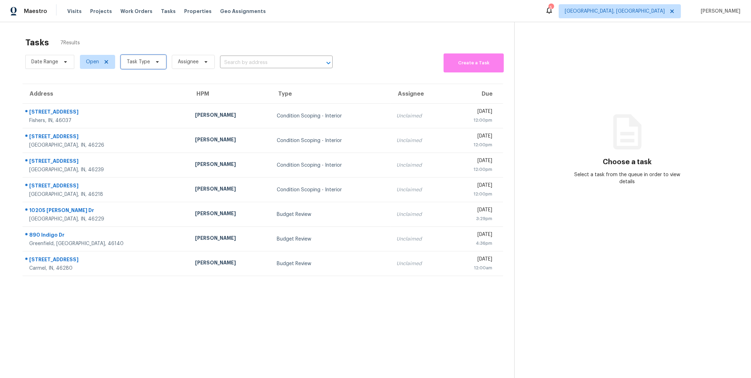
click at [162, 64] on span "Task Type" at bounding box center [143, 62] width 45 height 14
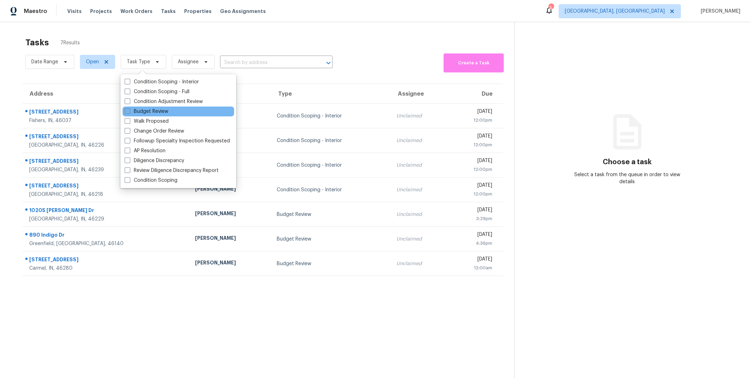
click at [155, 109] on label "Budget Review" at bounding box center [147, 111] width 44 height 7
click at [129, 109] on input "Budget Review" at bounding box center [127, 110] width 5 height 5
checkbox input "true"
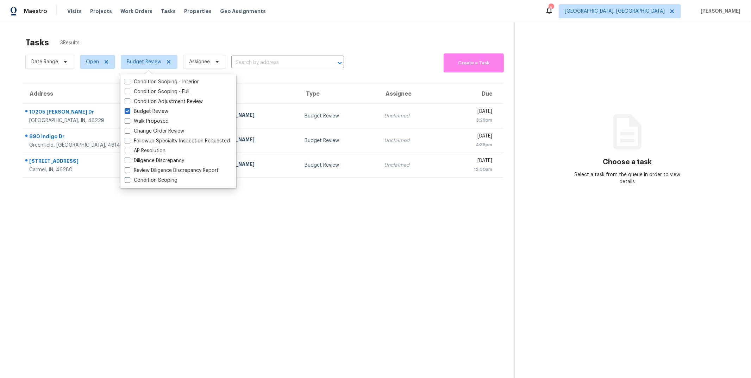
click at [183, 251] on section "Tasks 3 Results Date Range Open Budget Review Assignee ​ Create a Task Address …" at bounding box center [262, 216] width 503 height 367
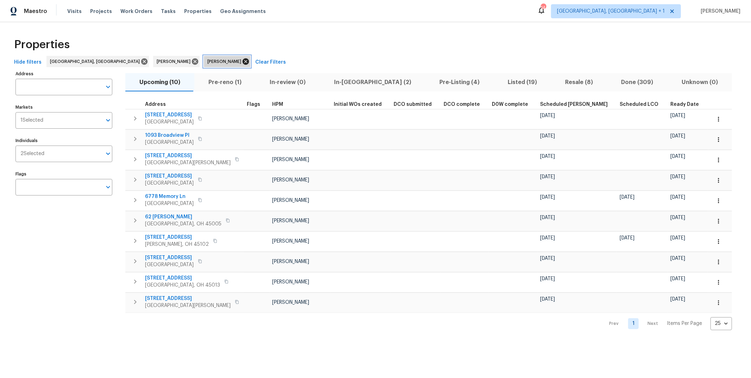
click at [242, 62] on icon at bounding box center [245, 61] width 6 height 6
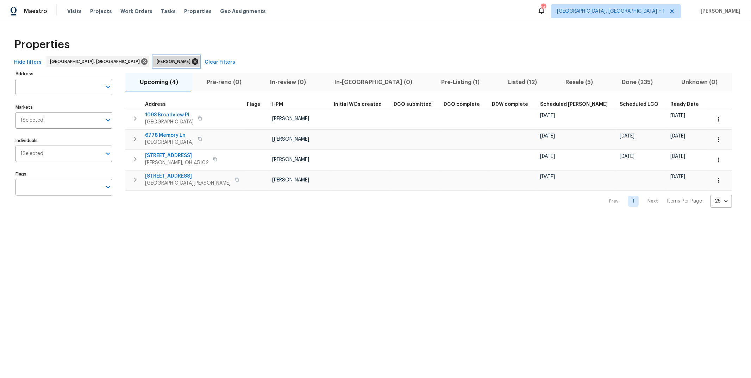
click at [192, 64] on icon at bounding box center [195, 61] width 6 height 6
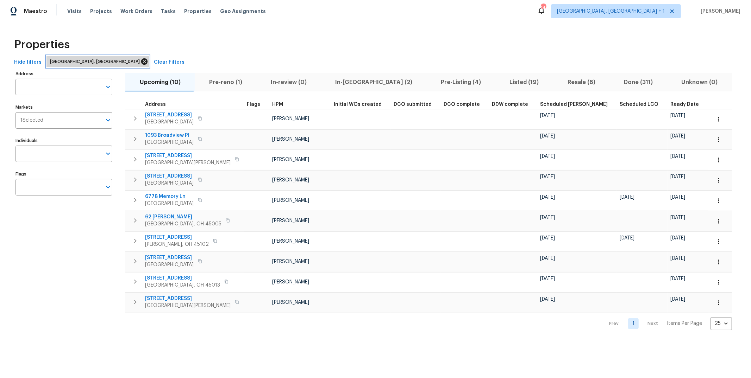
click at [141, 63] on icon at bounding box center [144, 61] width 6 height 6
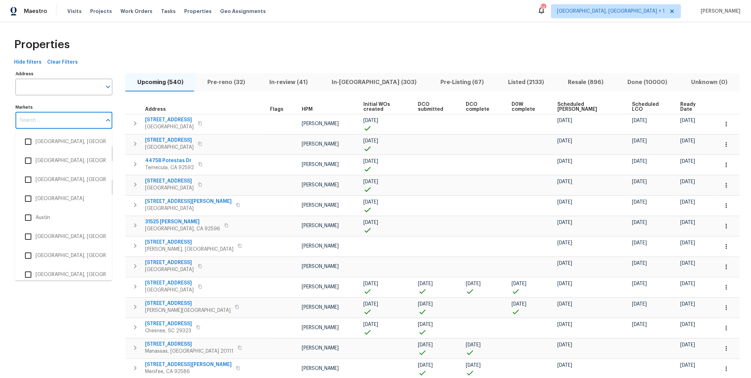
click at [67, 119] on input "Markets" at bounding box center [58, 120] width 86 height 17
type input "i"
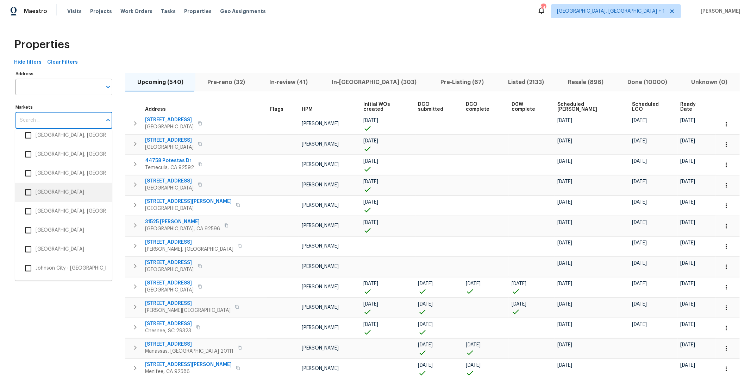
scroll to position [522, 0]
click at [69, 222] on li "Indianapolis" at bounding box center [64, 228] width 86 height 15
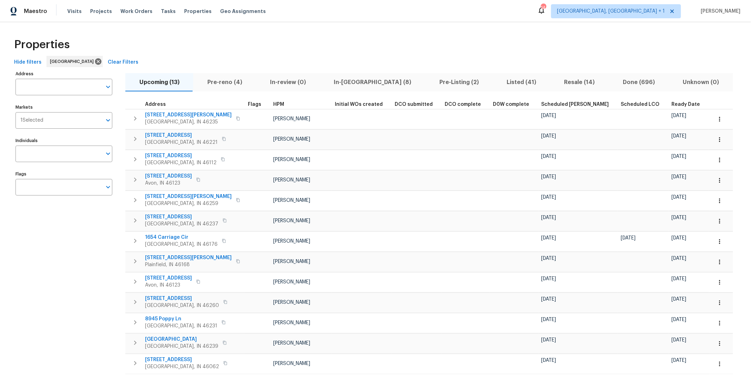
click at [497, 83] on span "Listed (41)" at bounding box center [521, 82] width 49 height 10
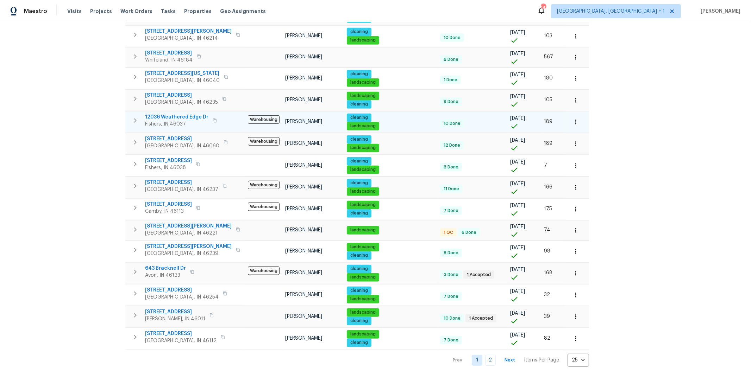
scroll to position [308, 0]
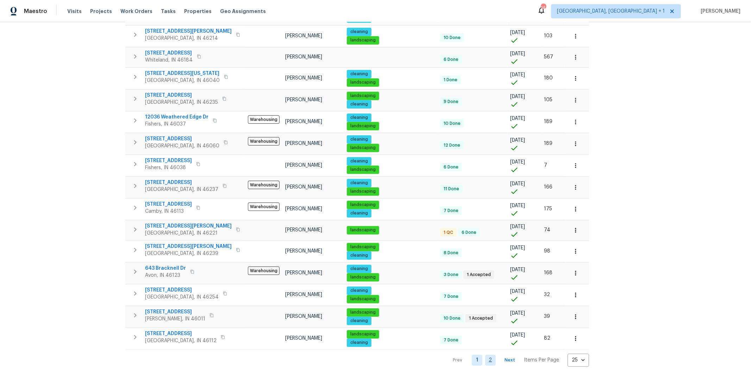
click at [485, 356] on link "2" at bounding box center [490, 360] width 11 height 11
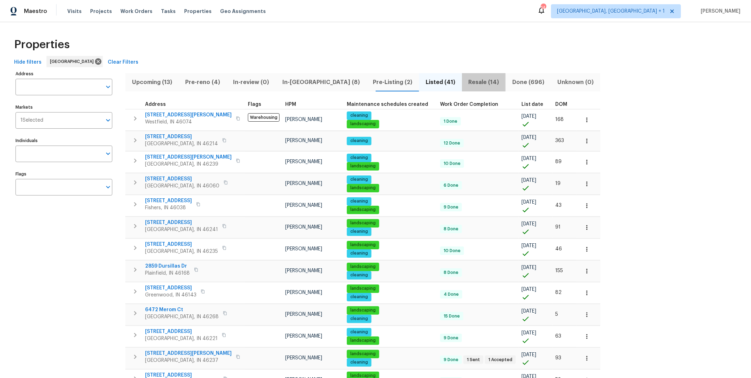
click at [466, 83] on span "Resale (14)" at bounding box center [483, 82] width 35 height 10
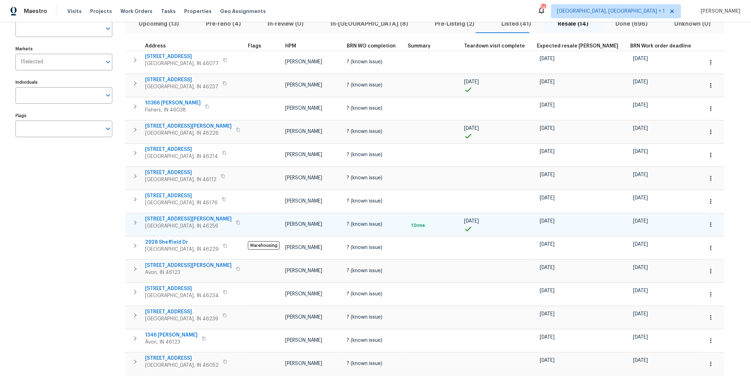
scroll to position [57, 0]
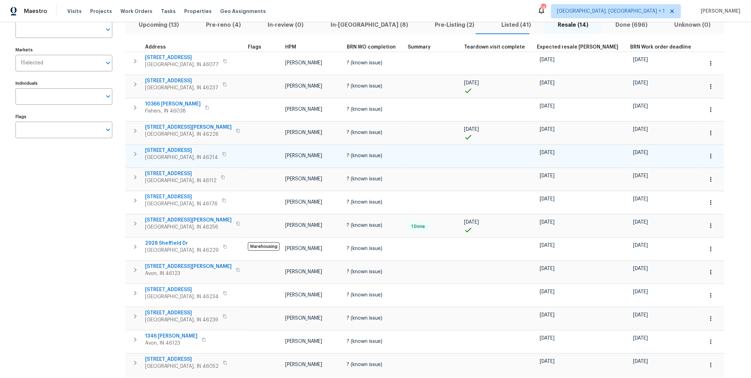
click at [179, 151] on span "3114 Valley Farms Rd" at bounding box center [181, 150] width 73 height 7
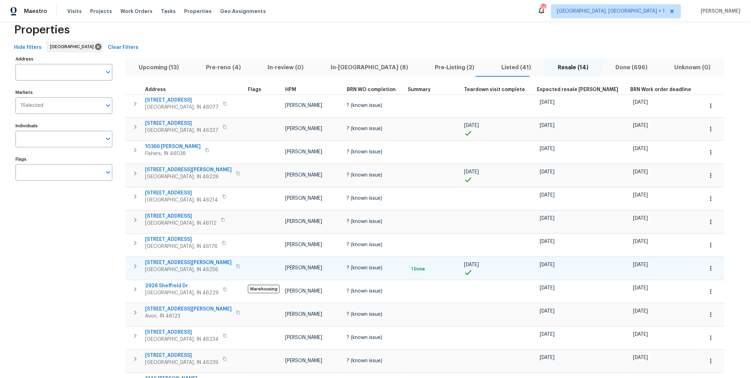
scroll to position [0, 0]
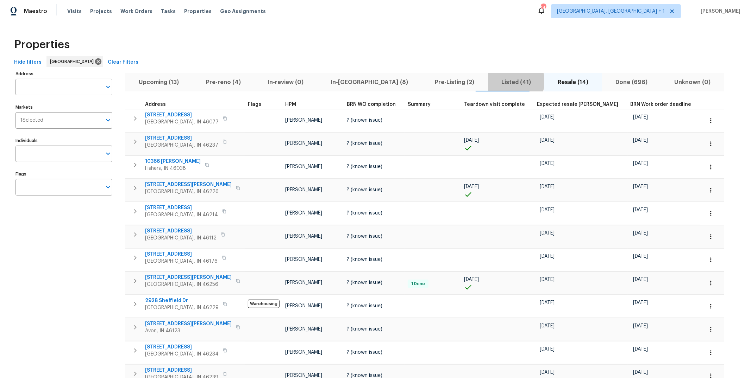
click at [492, 82] on span "Listed (41)" at bounding box center [516, 82] width 48 height 10
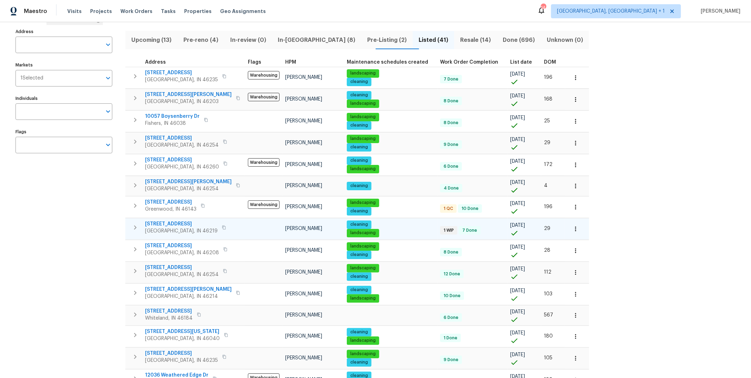
scroll to position [48, 0]
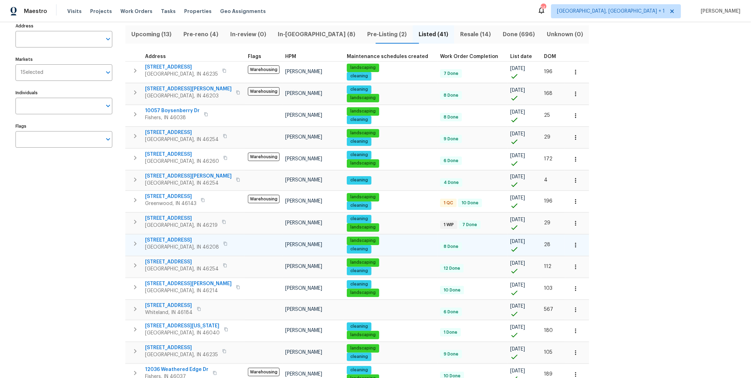
click at [175, 241] on span "5176 Clarendon Rd" at bounding box center [182, 240] width 74 height 7
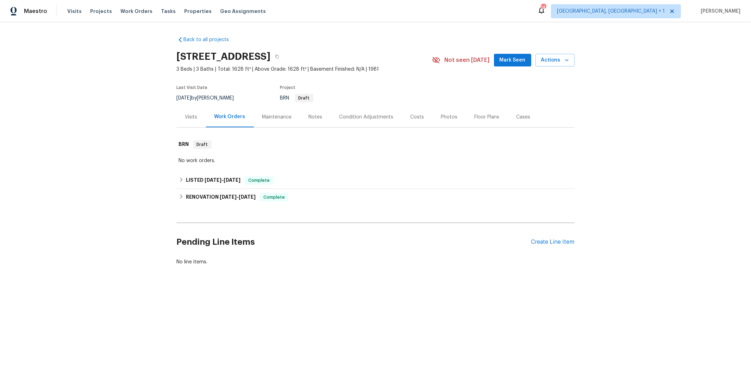
click at [441, 114] on div "Photos" at bounding box center [449, 117] width 17 height 7
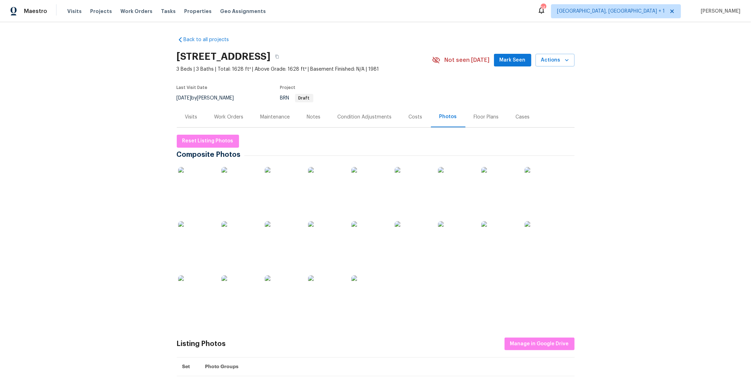
click at [283, 183] on img at bounding box center [282, 184] width 35 height 35
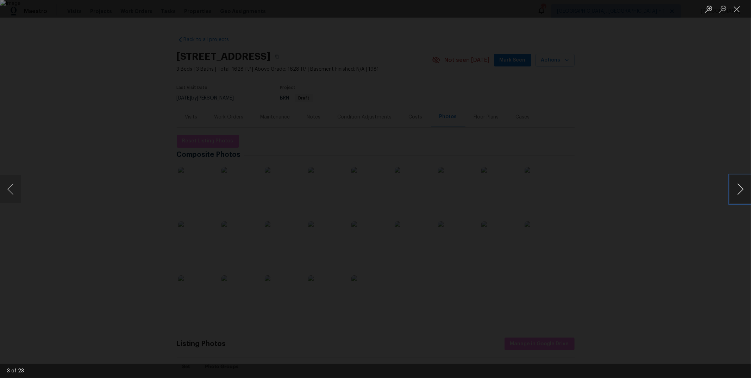
click at [739, 192] on button "Next image" at bounding box center [740, 189] width 21 height 28
click at [738, 192] on button "Next image" at bounding box center [740, 189] width 21 height 28
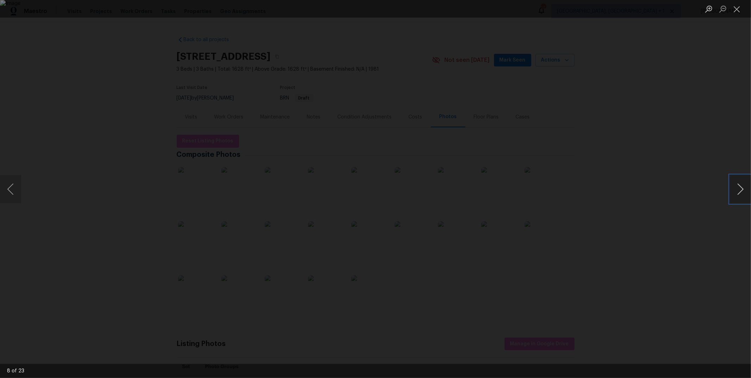
click at [738, 192] on button "Next image" at bounding box center [740, 189] width 21 height 28
click at [739, 193] on button "Next image" at bounding box center [740, 189] width 21 height 28
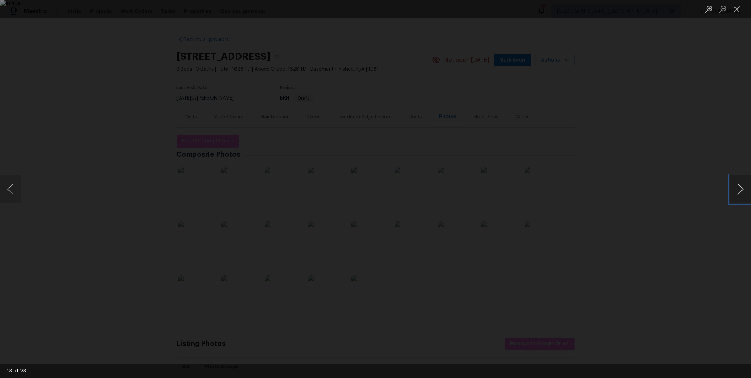
click at [739, 193] on button "Next image" at bounding box center [740, 189] width 21 height 28
click at [735, 5] on button "Close lightbox" at bounding box center [737, 9] width 14 height 12
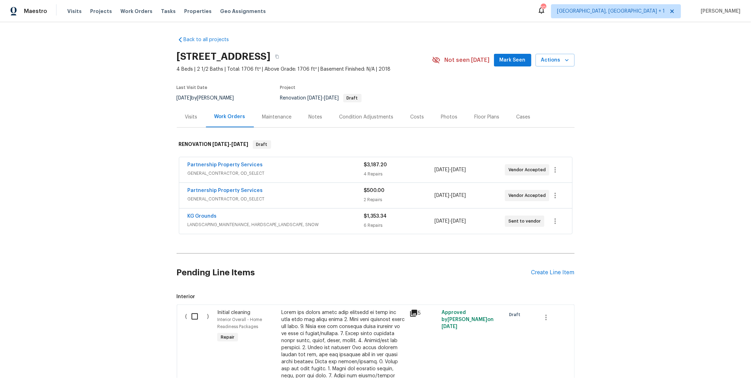
click at [309, 114] on div "Notes" at bounding box center [316, 117] width 14 height 7
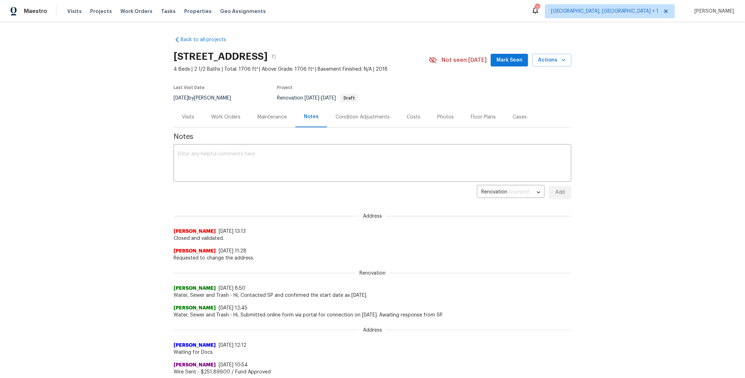
click at [224, 115] on div "Work Orders" at bounding box center [225, 117] width 29 height 7
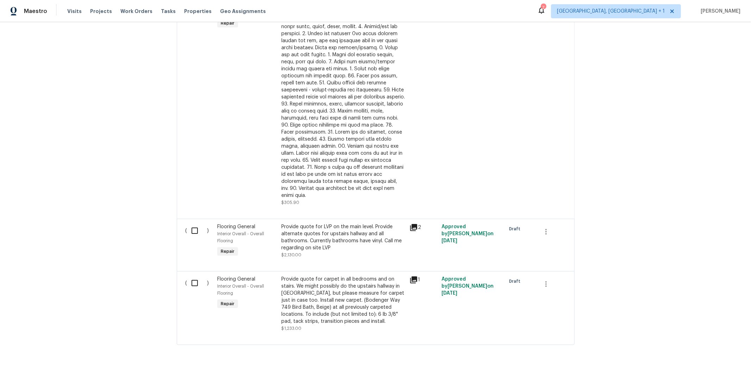
scroll to position [329, 0]
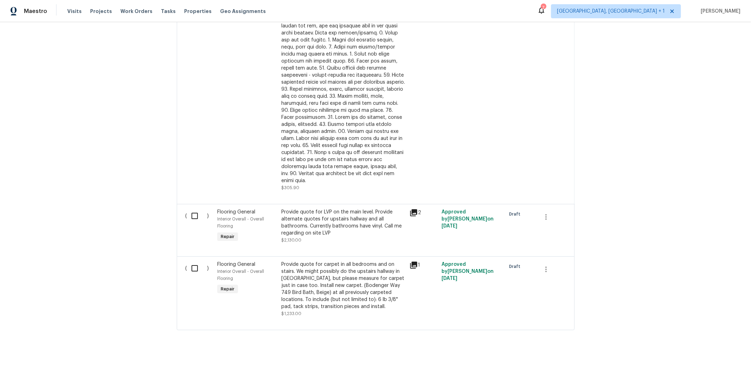
click at [336, 272] on div "Provide quote for carpet in all bedrooms and on stairs. We might possibly do th…" at bounding box center [343, 285] width 124 height 49
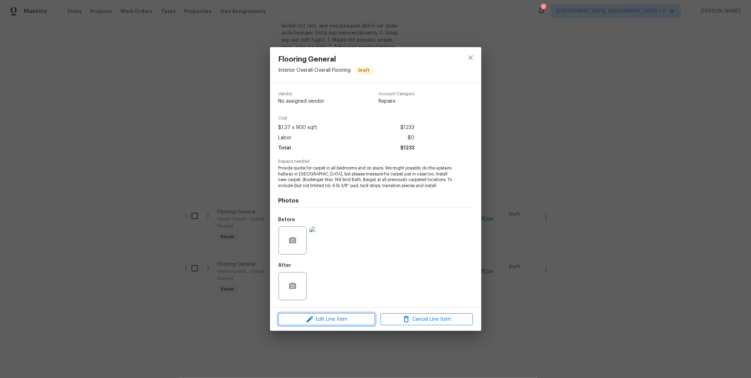
click at [343, 321] on span "Edit Line Item" at bounding box center [326, 319] width 92 height 9
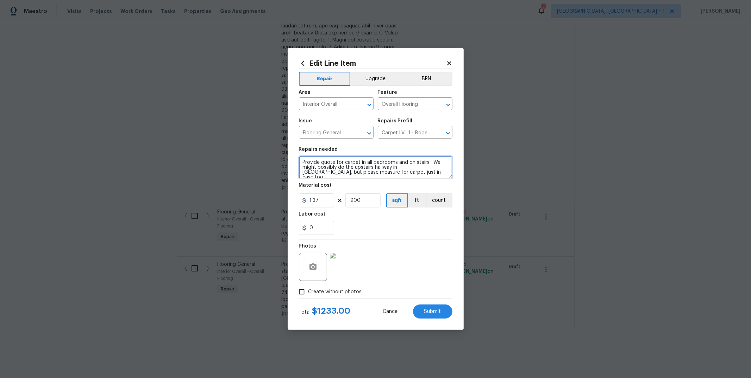
click at [356, 172] on textarea "Provide quote for carpet in all bedrooms and on stairs. We might possibly do th…" at bounding box center [375, 167] width 153 height 23
click at [373, 200] on input "900" at bounding box center [362, 201] width 35 height 14
type input "1100"
click at [318, 222] on input "0" at bounding box center [316, 228] width 35 height 14
click at [362, 230] on div "2" at bounding box center [375, 228] width 153 height 14
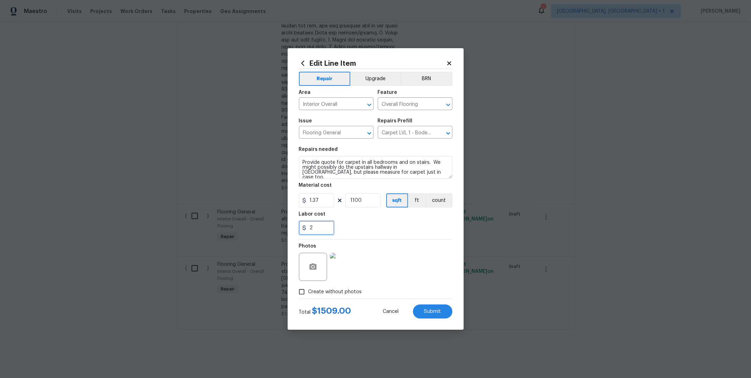
click at [318, 223] on input "2" at bounding box center [316, 228] width 35 height 14
type input "2.74"
click at [376, 224] on div "2.74" at bounding box center [375, 228] width 153 height 14
click at [423, 309] on button "Submit" at bounding box center [432, 312] width 39 height 14
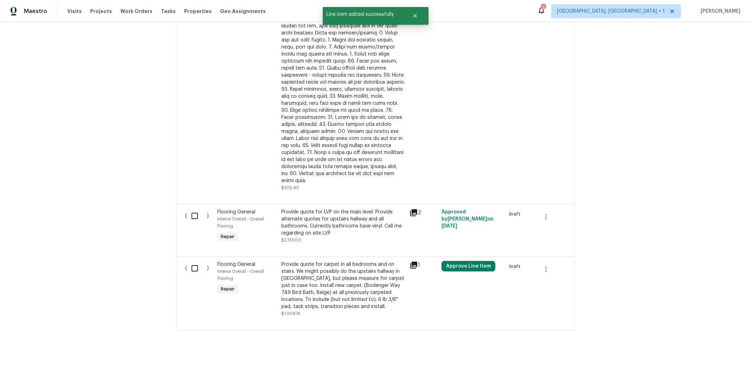
click at [316, 268] on div "Provide quote for carpet in all bedrooms and on stairs. We might possibly do th…" at bounding box center [343, 285] width 124 height 49
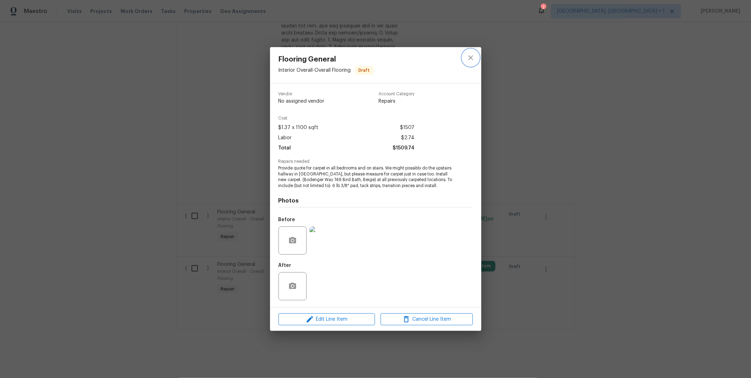
click at [471, 57] on icon "close" at bounding box center [470, 57] width 8 height 8
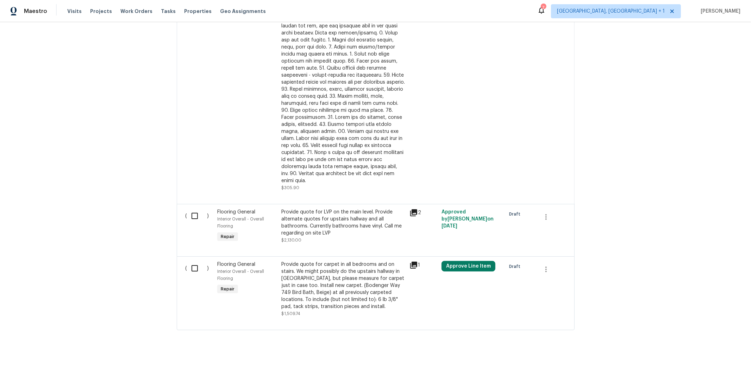
click at [338, 214] on div "Provide quote for LVP on the main level. Provide alternate quotes for upstairs …" at bounding box center [343, 223] width 124 height 28
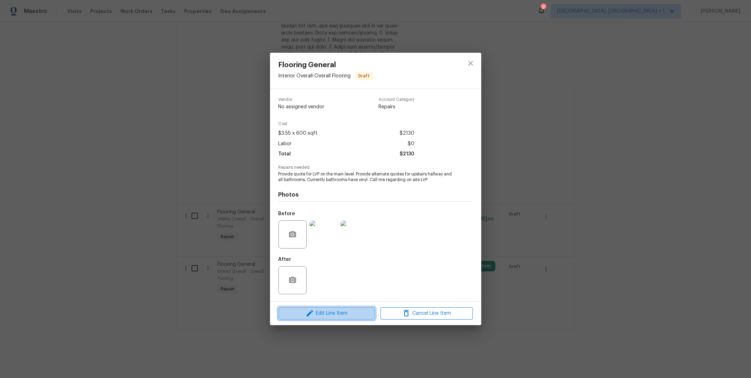
click at [359, 312] on span "Edit Line Item" at bounding box center [326, 313] width 92 height 9
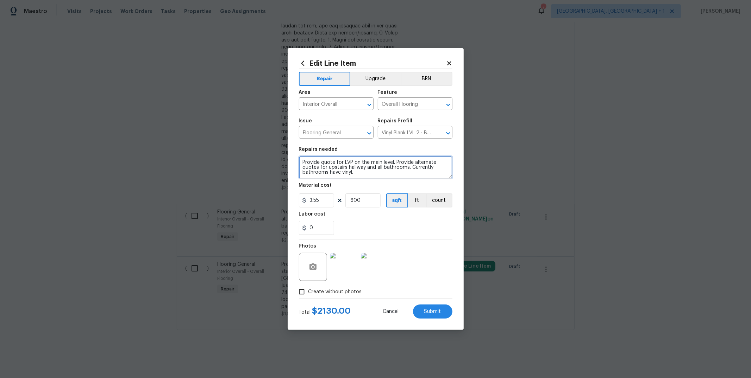
click at [366, 176] on textarea "Provide quote for LVP on the main level. Provide alternate quotes for upstairs …" at bounding box center [375, 167] width 153 height 23
paste textarea "$3,227.06"
type textarea "Provide quote for LVP on the main level. Provide alternate quotes for upstairs …"
click at [370, 201] on input "600" at bounding box center [362, 201] width 35 height 14
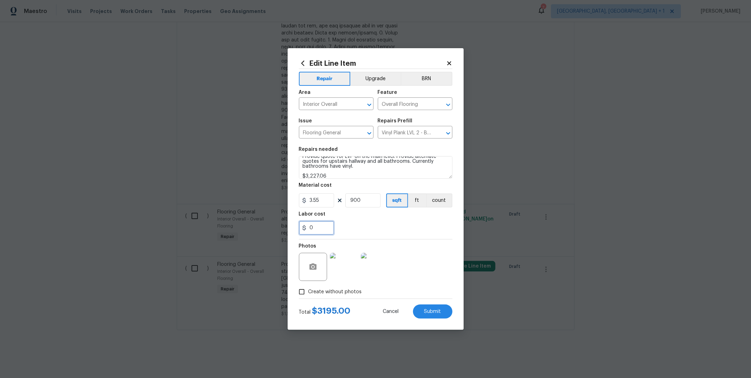
click at [326, 226] on input "0" at bounding box center [316, 228] width 35 height 14
click at [370, 202] on input "900" at bounding box center [362, 201] width 35 height 14
type input "909"
click at [317, 232] on input "0" at bounding box center [316, 228] width 35 height 14
type input "0.11"
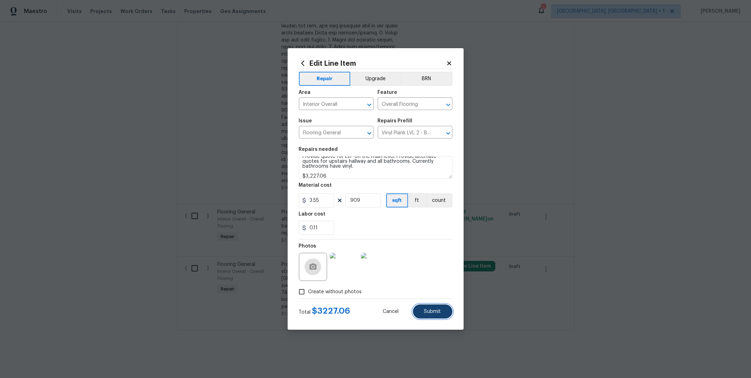
click at [438, 315] on button "Submit" at bounding box center [432, 312] width 39 height 14
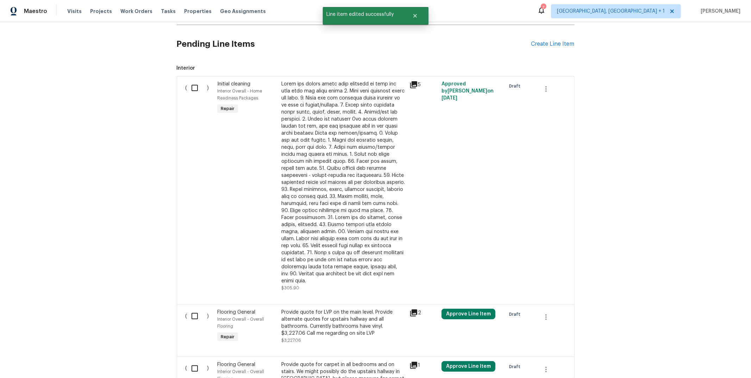
scroll to position [0, 0]
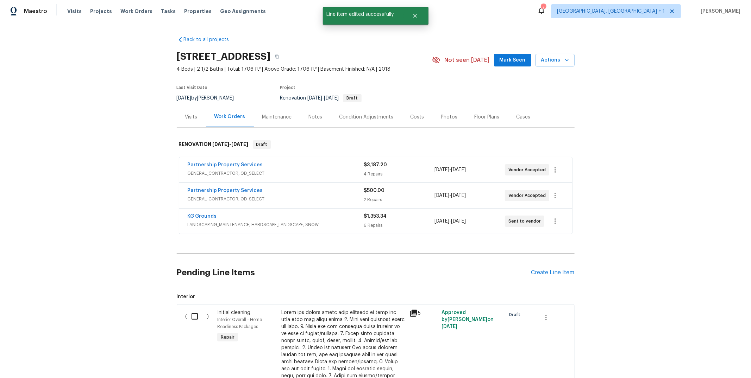
click at [365, 116] on div "Condition Adjustments" at bounding box center [366, 117] width 54 height 7
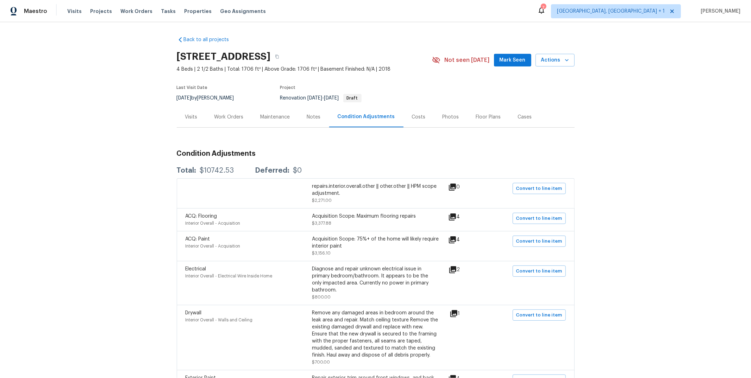
click at [219, 116] on div "Work Orders" at bounding box center [228, 117] width 29 height 7
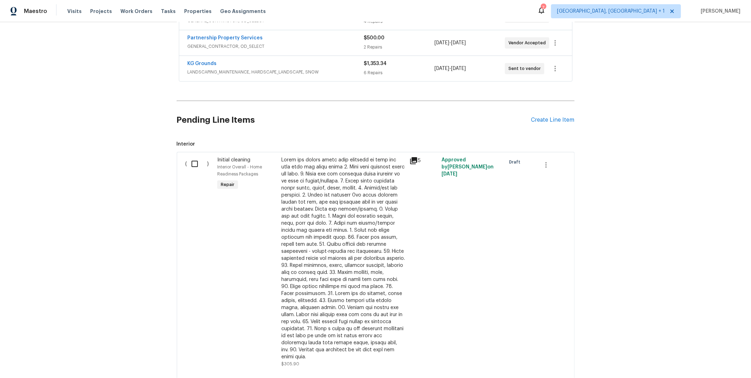
scroll to position [224, 0]
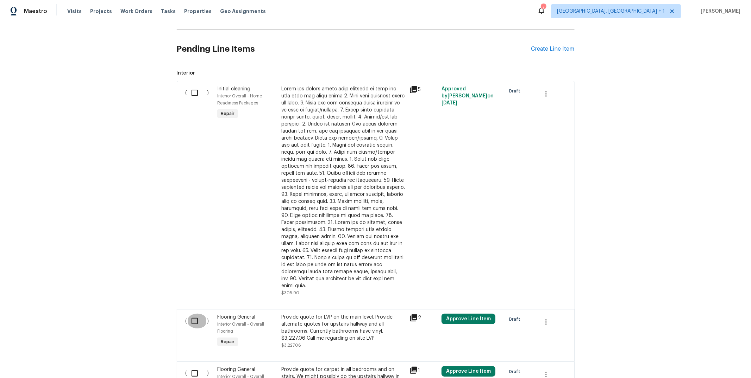
click at [201, 315] on input "checkbox" at bounding box center [197, 321] width 20 height 15
checkbox input "true"
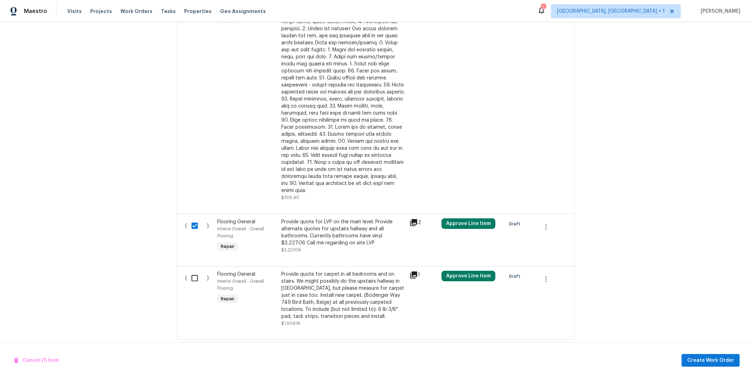
scroll to position [329, 0]
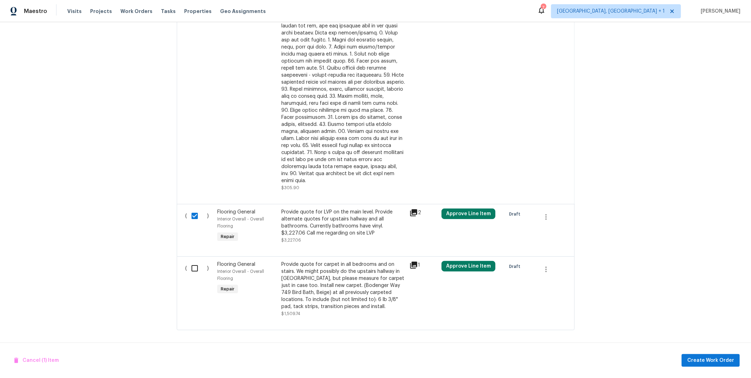
click at [201, 263] on input "checkbox" at bounding box center [197, 268] width 20 height 15
checkbox input "true"
click at [709, 361] on span "Create Work Order" at bounding box center [710, 361] width 47 height 9
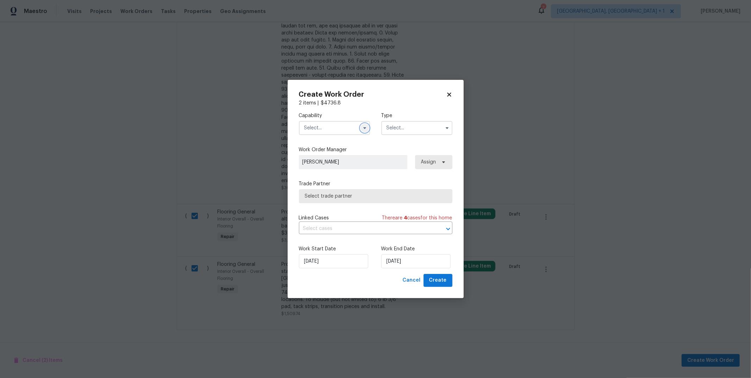
click at [365, 127] on icon "button" at bounding box center [365, 128] width 6 height 6
click at [324, 172] on span "Flooring" at bounding box center [315, 169] width 19 height 5
type input "Flooring"
click at [396, 132] on input "text" at bounding box center [416, 128] width 71 height 14
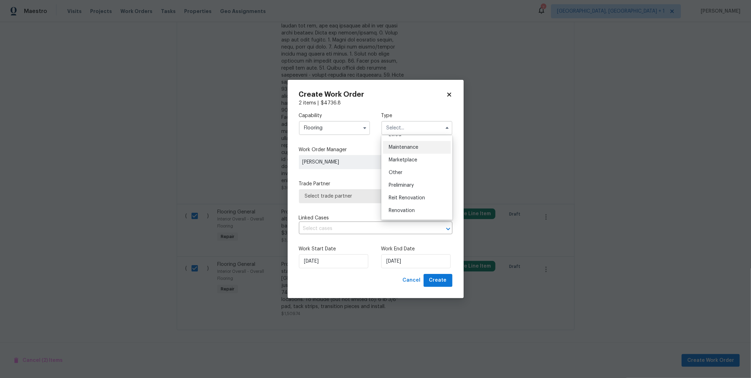
scroll to position [116, 0]
click at [406, 199] on div "Renovation" at bounding box center [417, 204] width 68 height 13
type input "Renovation"
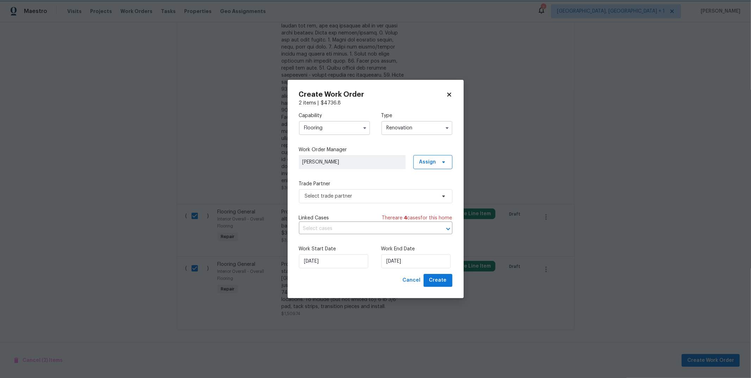
scroll to position [0, 0]
click at [377, 198] on span "Select trade partner" at bounding box center [370, 196] width 131 height 7
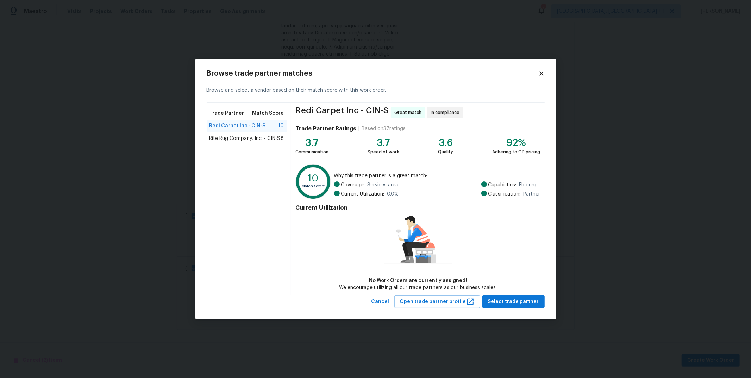
click at [268, 140] on span "Rite Rug Company, Inc. - CIN-S" at bounding box center [244, 138] width 71 height 7
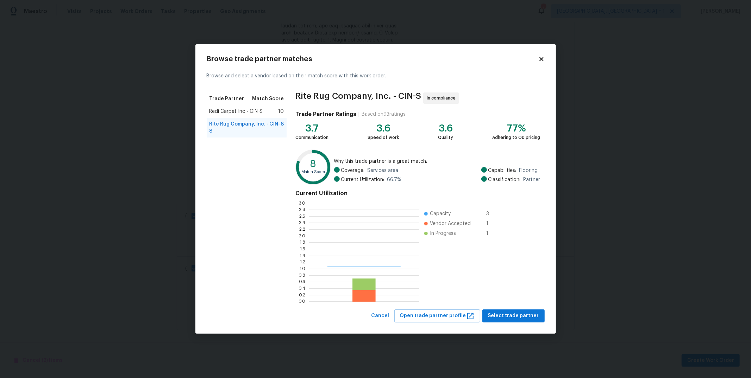
scroll to position [93, 104]
click at [520, 318] on span "Select trade partner" at bounding box center [513, 316] width 51 height 9
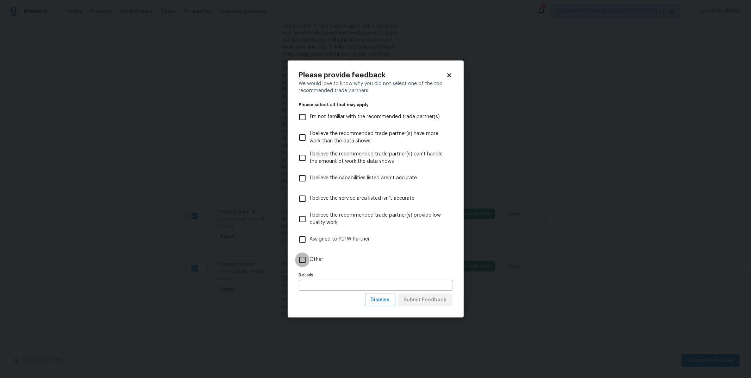
click at [308, 259] on input "Other" at bounding box center [302, 260] width 15 height 15
checkbox input "true"
click at [335, 277] on div "Details Details" at bounding box center [375, 280] width 153 height 21
click at [337, 281] on input "text" at bounding box center [375, 285] width 153 height 11
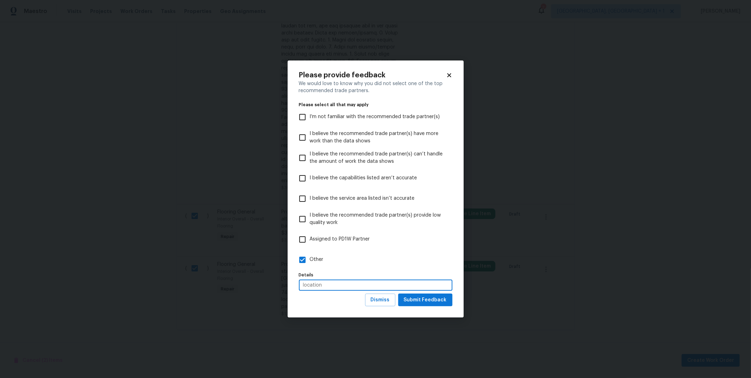
type input "location"
click at [423, 301] on span "Submit Feedback" at bounding box center [425, 300] width 43 height 9
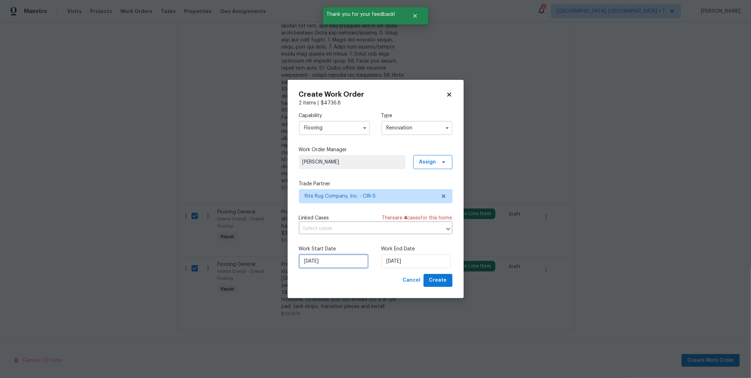
click at [339, 264] on input "9/9/2025" at bounding box center [333, 261] width 69 height 14
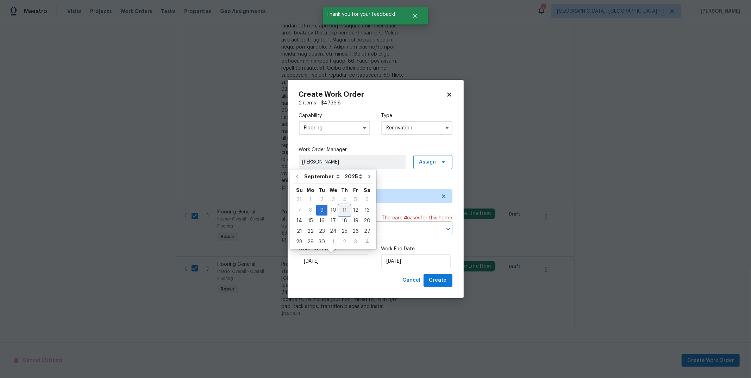
click at [341, 212] on div "11" at bounding box center [344, 211] width 11 height 10
type input "9/11/2025"
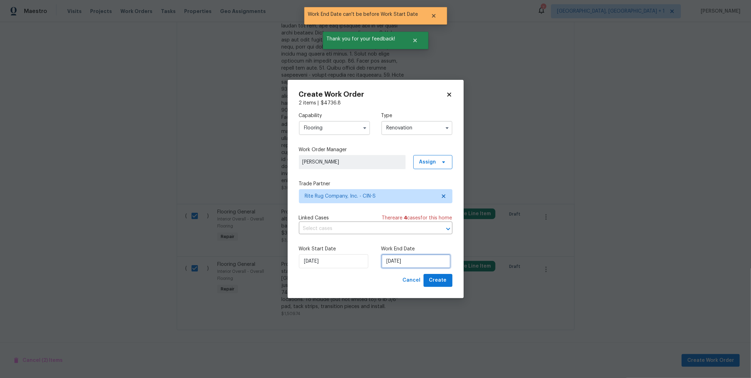
click at [403, 262] on input "9/11/2025" at bounding box center [415, 261] width 69 height 14
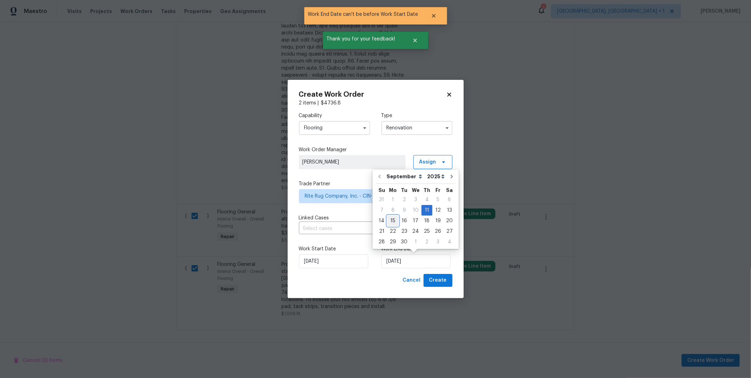
click at [388, 223] on div "15" at bounding box center [392, 221] width 11 height 10
type input "9/15/2025"
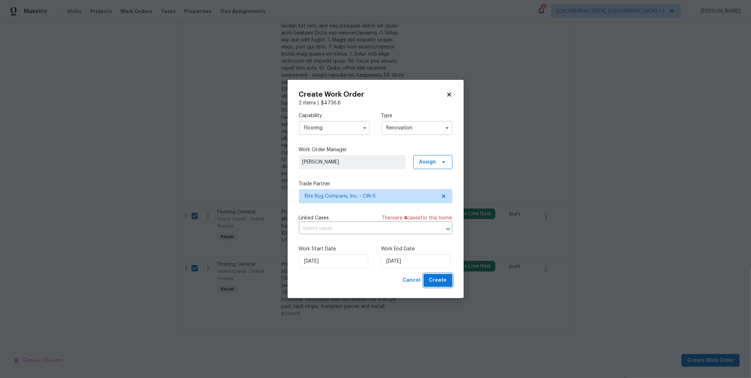
click at [433, 279] on span "Create" at bounding box center [438, 280] width 18 height 9
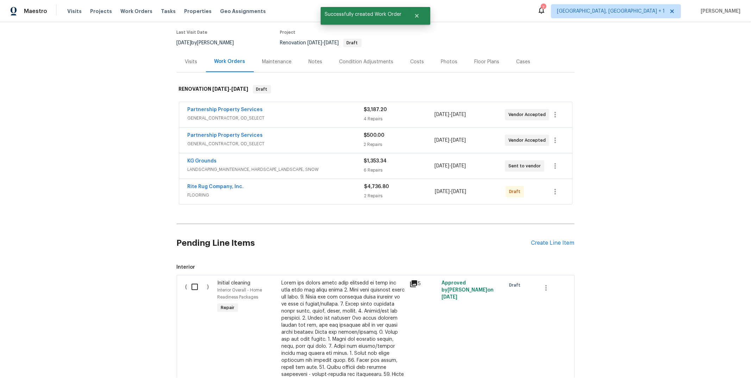
scroll to position [0, 0]
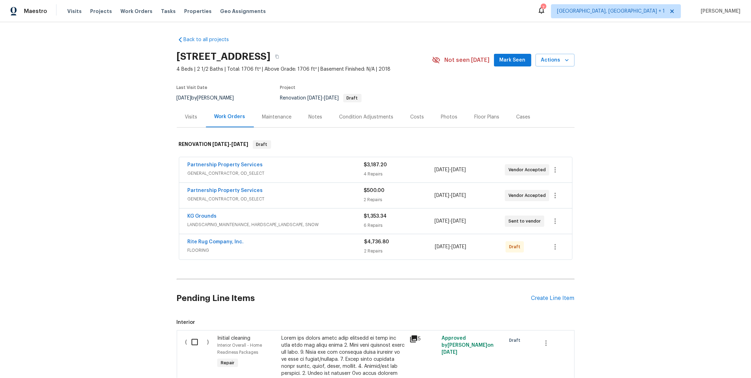
click at [316, 240] on div "Rite Rug Company, Inc." at bounding box center [276, 243] width 177 height 8
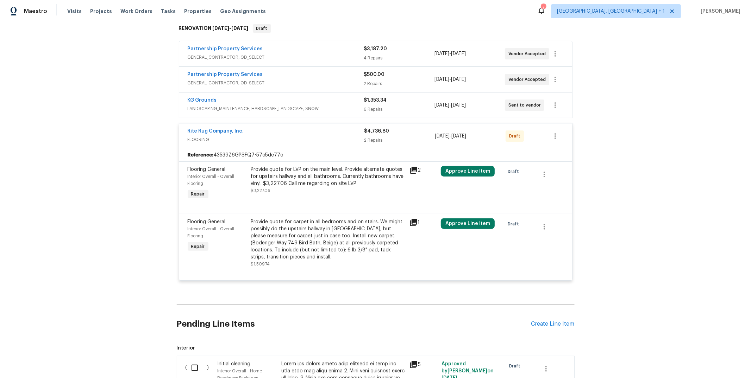
scroll to position [92, 0]
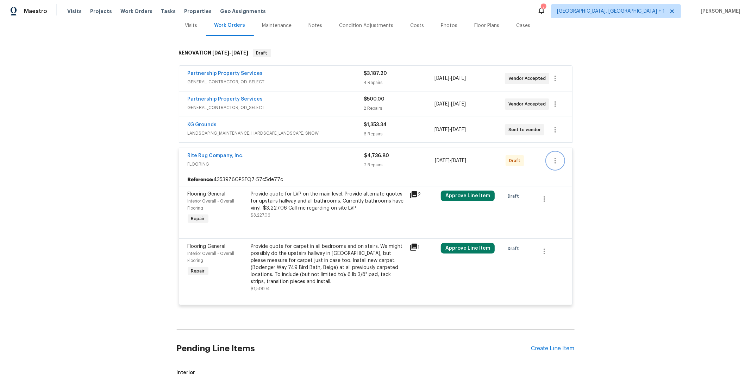
click at [554, 166] on button "button" at bounding box center [555, 160] width 17 height 17
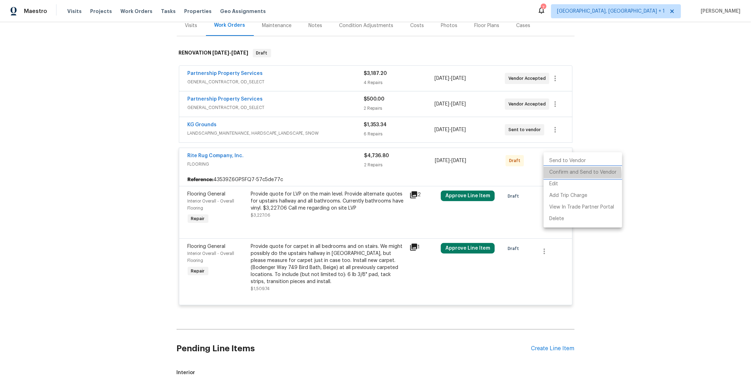
click at [563, 175] on li "Confirm and Send to Vendor" at bounding box center [582, 173] width 78 height 12
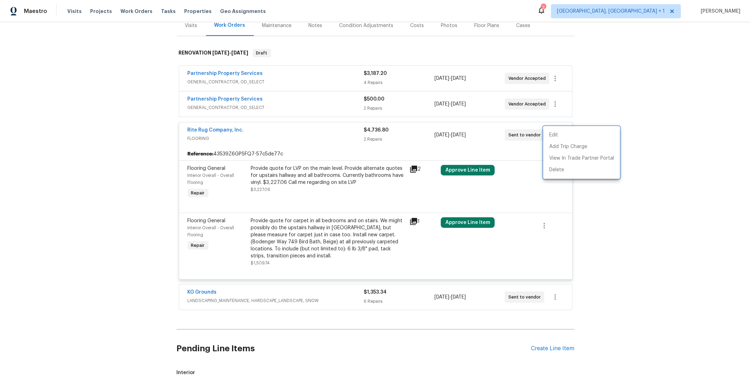
click at [665, 118] on div at bounding box center [375, 189] width 751 height 378
click at [218, 128] on link "Rite Rug Company, Inc." at bounding box center [216, 130] width 56 height 5
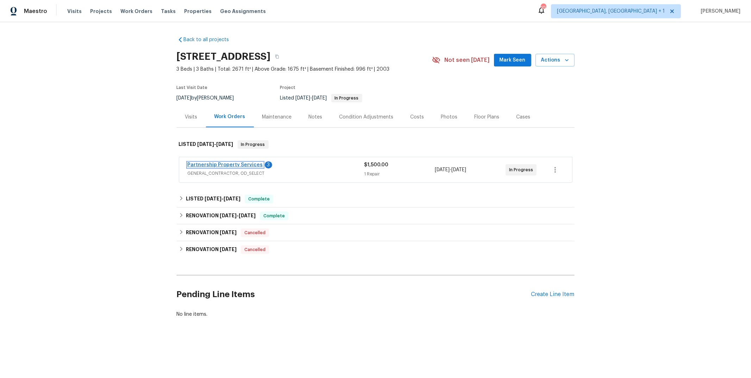
click at [227, 164] on link "Partnership Property Services" at bounding box center [225, 165] width 75 height 5
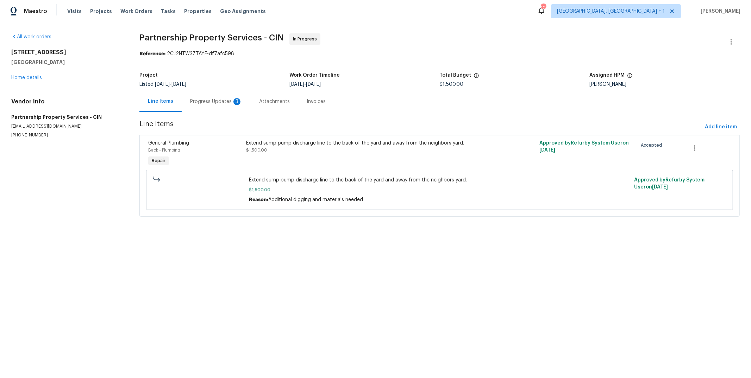
click at [208, 99] on div "Progress Updates 3" at bounding box center [216, 101] width 52 height 7
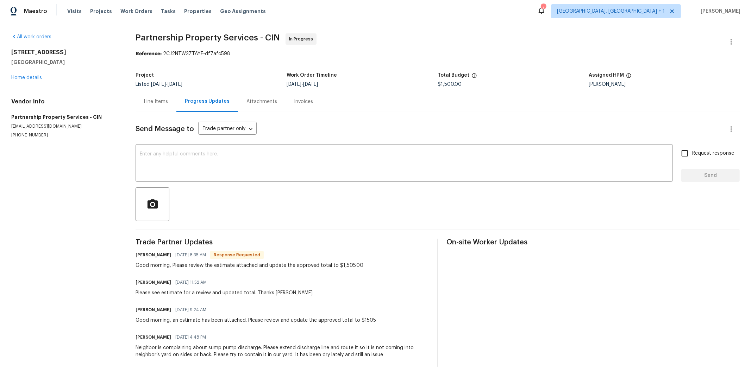
click at [159, 103] on div "Line Items" at bounding box center [156, 101] width 24 height 7
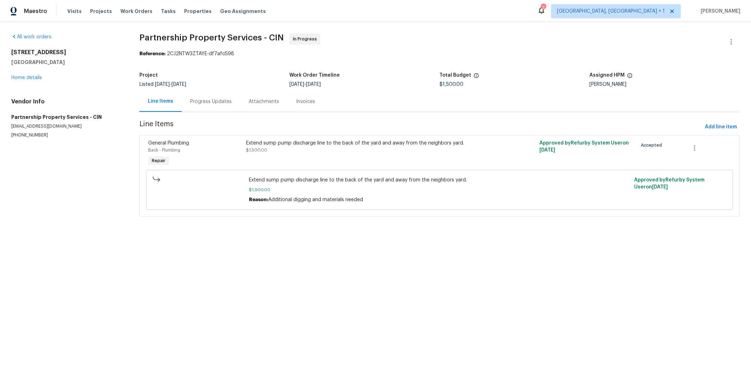
click at [296, 100] on div "Invoices" at bounding box center [305, 101] width 19 height 7
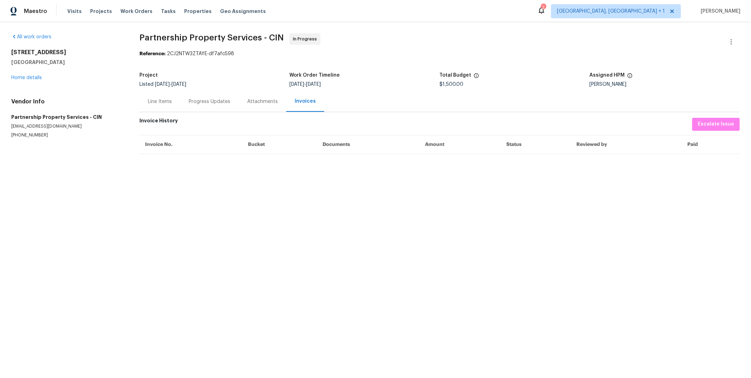
click at [162, 101] on div "Line Items" at bounding box center [160, 101] width 24 height 7
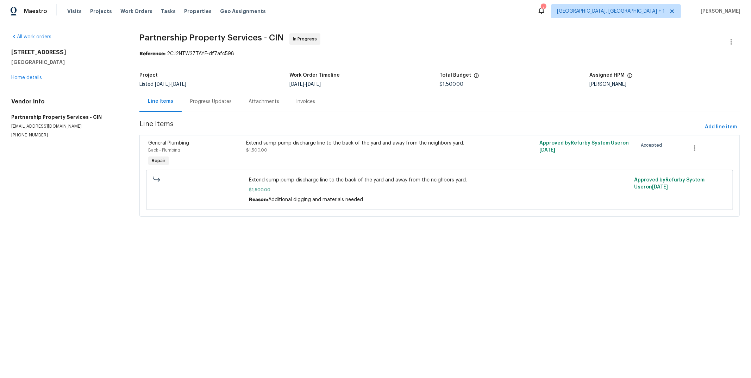
click at [209, 102] on div "Progress Updates" at bounding box center [211, 101] width 42 height 7
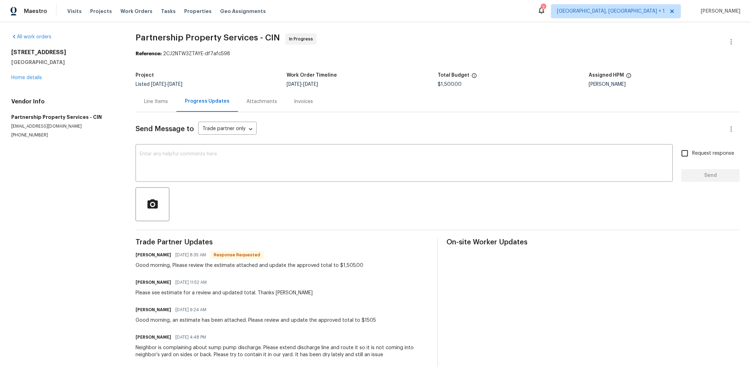
scroll to position [5, 0]
click at [146, 98] on div "Line Items" at bounding box center [156, 101] width 24 height 7
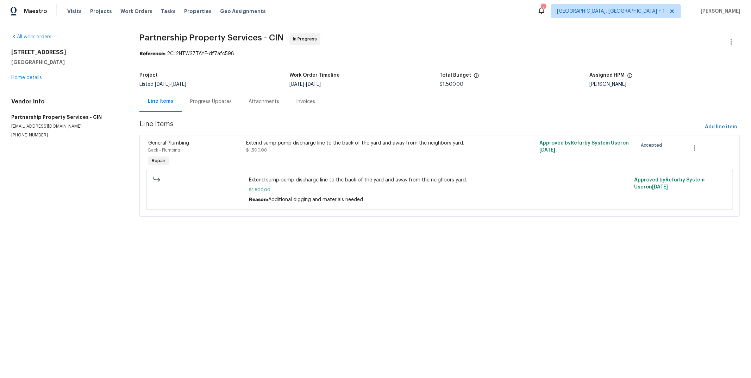
click at [411, 146] on div "Extend sump pump discharge line to the back of the yard and away from the neigh…" at bounding box center [366, 147] width 240 height 14
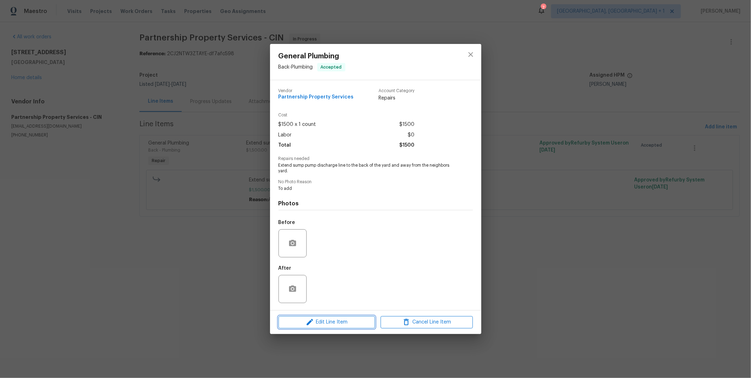
click at [355, 320] on span "Edit Line Item" at bounding box center [326, 322] width 92 height 9
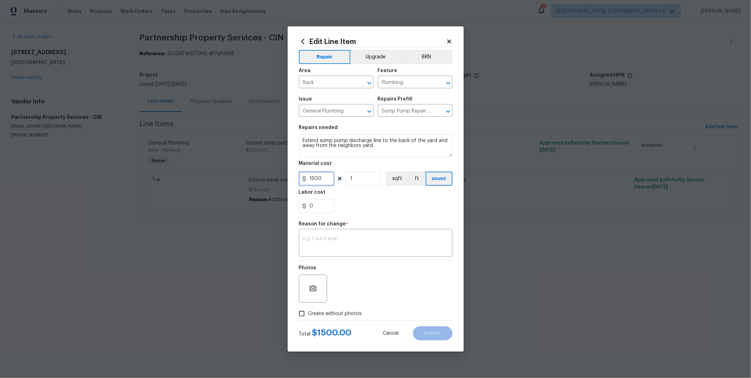
click at [320, 178] on input "1500" at bounding box center [316, 179] width 35 height 14
type input "1505"
click at [353, 244] on textarea at bounding box center [375, 243] width 145 height 15
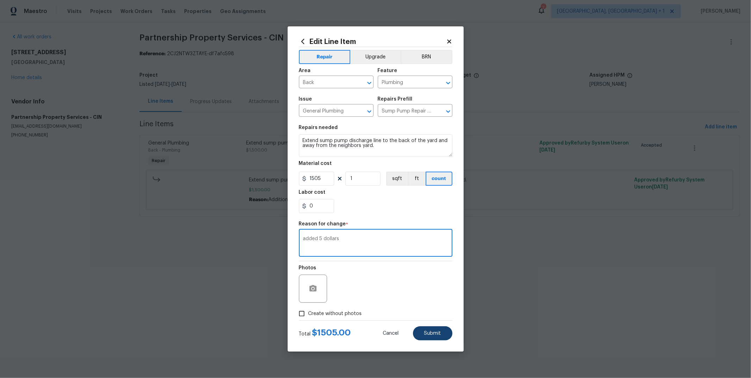
type textarea "added 5 dollars"
click at [418, 334] on button "Submit" at bounding box center [432, 334] width 39 height 14
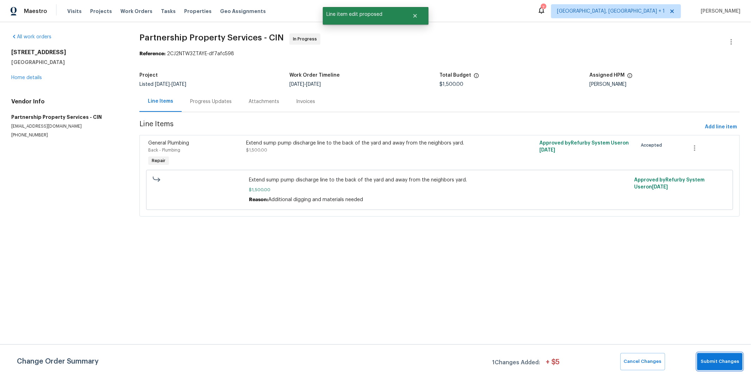
click at [734, 365] on span "Submit Changes" at bounding box center [719, 362] width 38 height 8
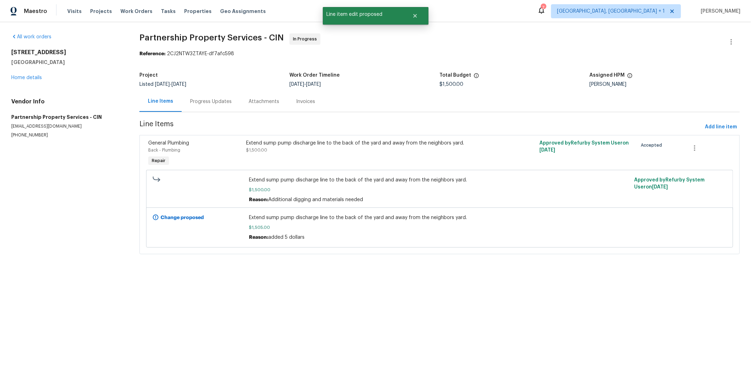
click at [209, 98] on div "Progress Updates" at bounding box center [211, 101] width 42 height 7
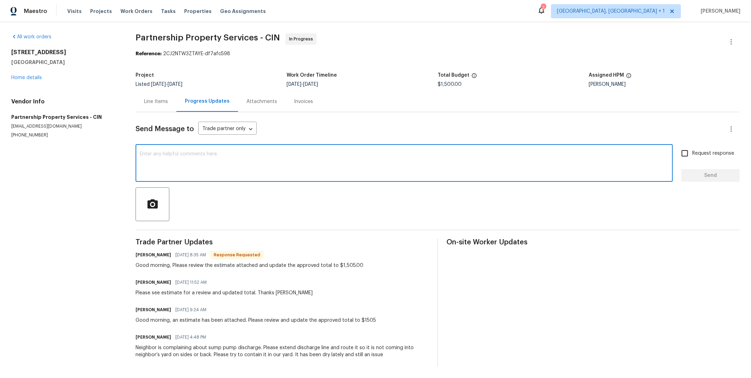
click at [228, 159] on textarea at bounding box center [404, 164] width 529 height 25
type textarea "added 5 dollars"
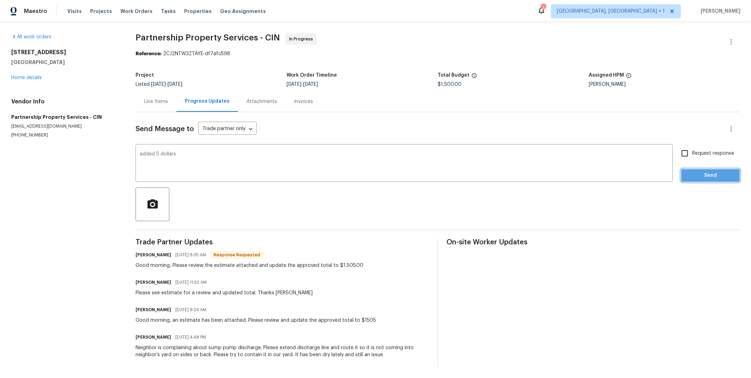
click at [707, 173] on span "Send" at bounding box center [710, 175] width 47 height 9
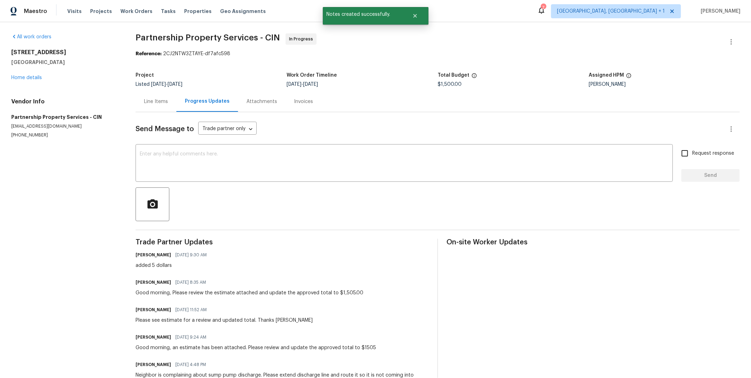
click at [157, 104] on div "Line Items" at bounding box center [156, 101] width 24 height 7
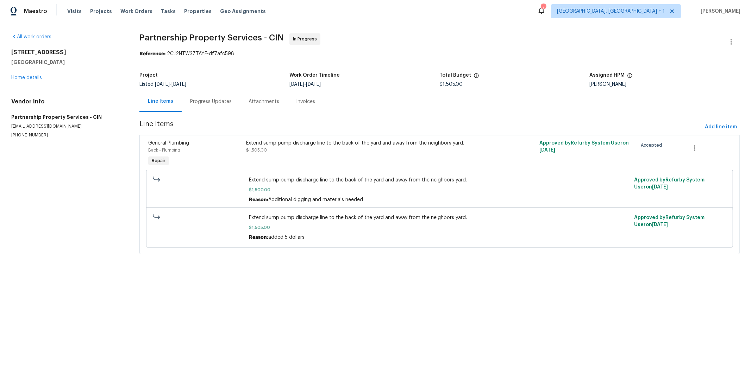
click at [405, 142] on div "Extend sump pump discharge line to the back of the yard and away from the neigh…" at bounding box center [366, 143] width 240 height 7
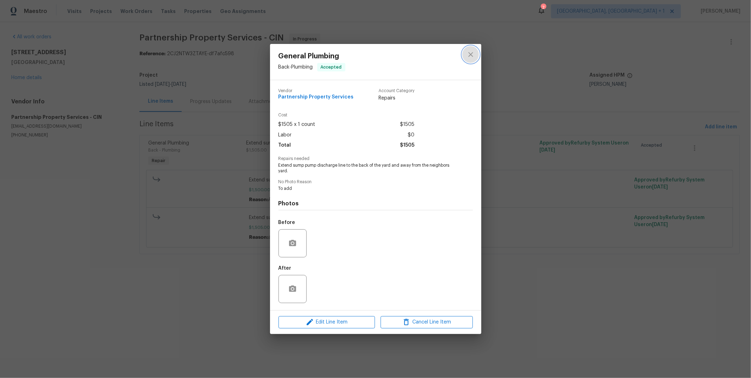
click at [469, 57] on icon "close" at bounding box center [470, 54] width 8 height 8
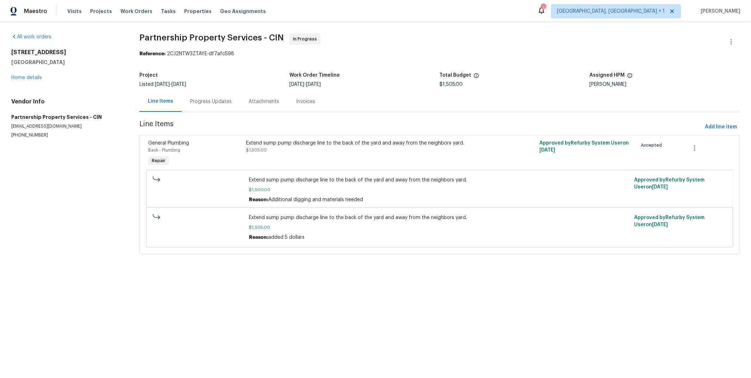
click at [298, 185] on div "Extend sump pump discharge line to the back of the yard and away from the neigh…" at bounding box center [439, 190] width 381 height 27
click at [226, 101] on div "Progress Updates" at bounding box center [211, 101] width 42 height 7
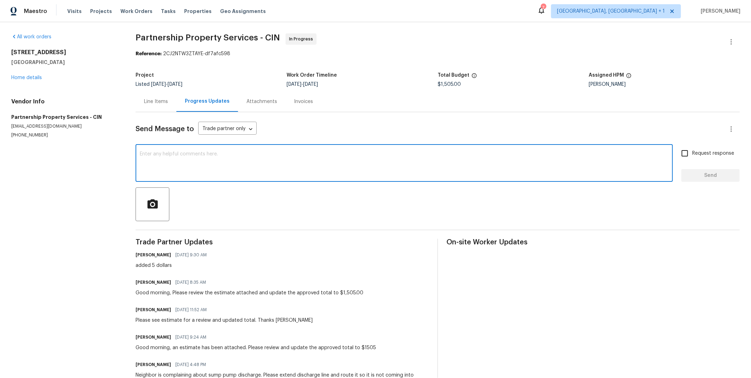
click at [270, 152] on textarea at bounding box center [404, 164] width 529 height 25
click at [172, 152] on textarea "Please submitt completion pics for close out/." at bounding box center [404, 164] width 529 height 25
click at [172, 153] on textarea "Please submitt completion pics for close out/." at bounding box center [404, 164] width 529 height 25
type textarea "Please submit completion pics for close out/."
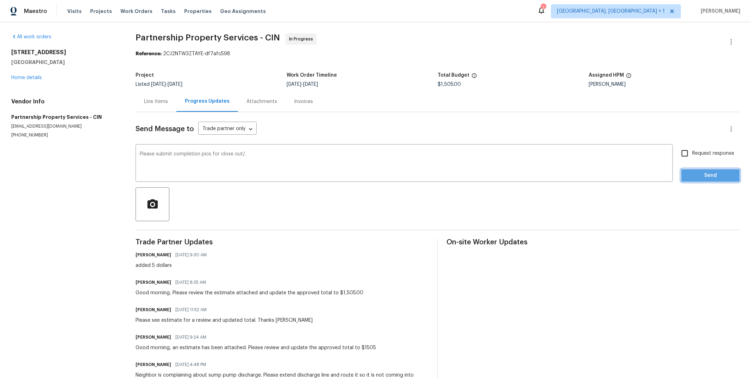
click at [705, 174] on span "Send" at bounding box center [710, 175] width 47 height 9
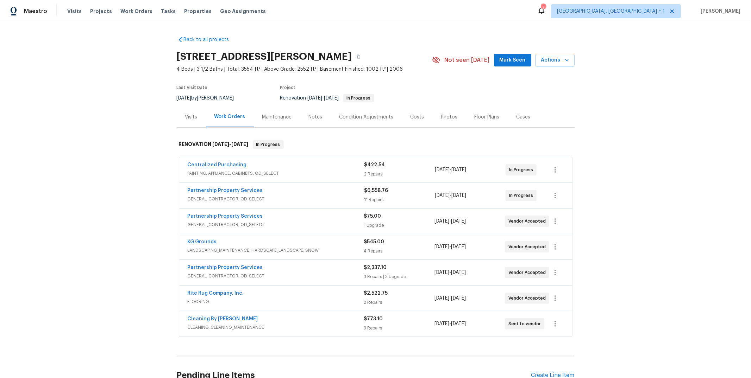
click at [316, 115] on div "Notes" at bounding box center [316, 117] width 14 height 7
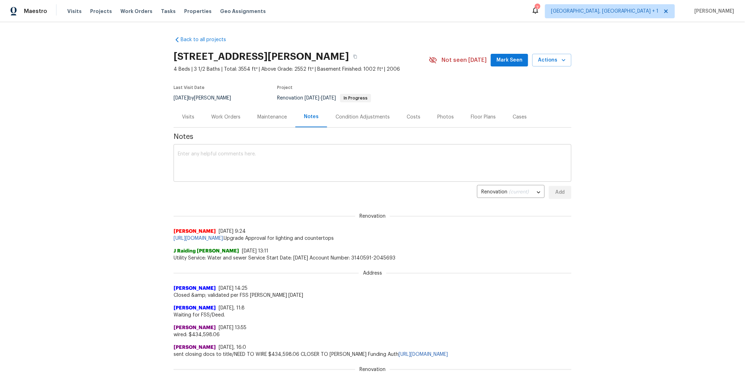
click at [276, 149] on div "x ​" at bounding box center [372, 164] width 398 height 36
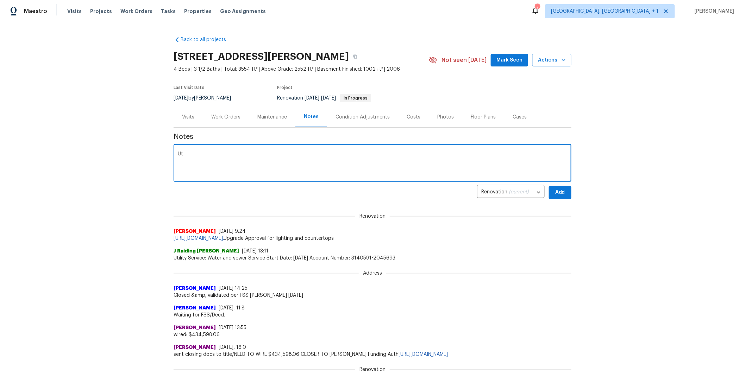
type textarea "U"
type textarea "Water back on."
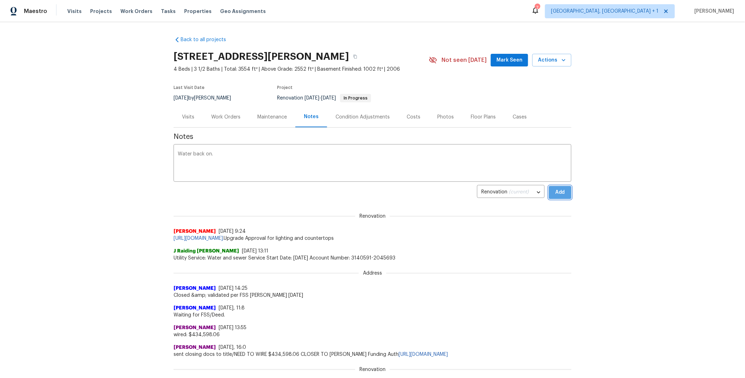
click at [559, 198] on button "Add" at bounding box center [560, 192] width 23 height 13
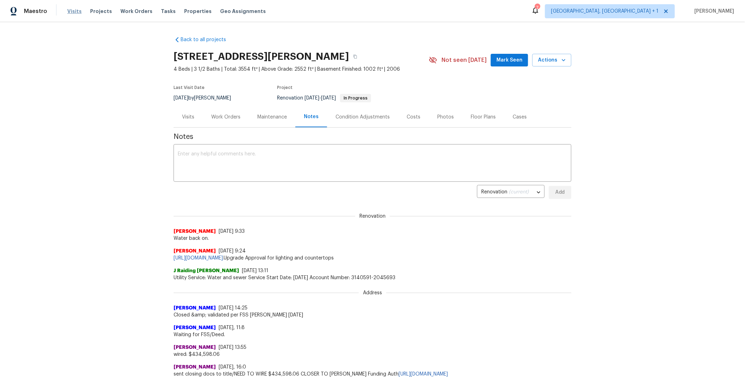
click at [77, 10] on span "Visits" at bounding box center [74, 11] width 14 height 7
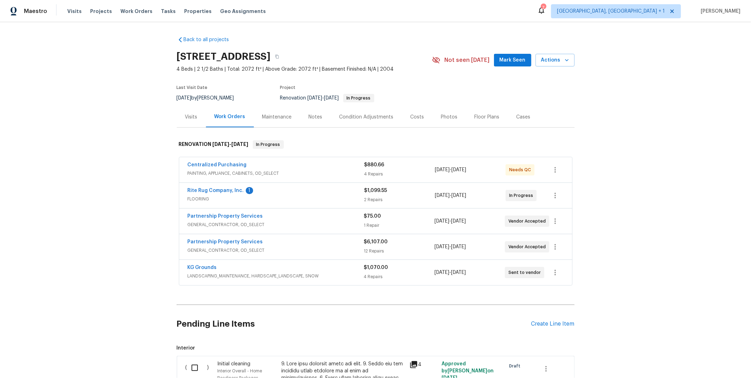
click at [312, 117] on div "Notes" at bounding box center [316, 117] width 14 height 7
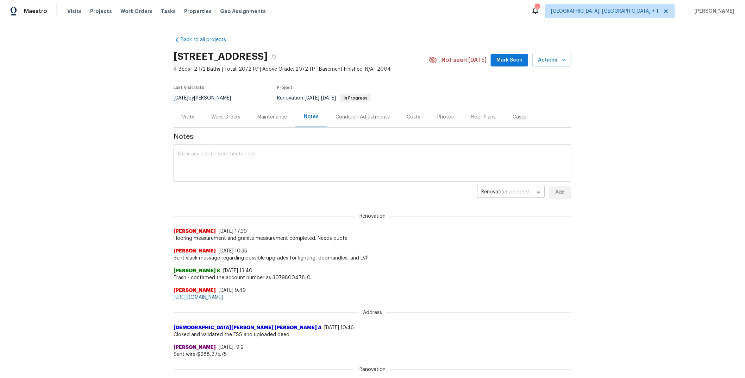
click at [310, 153] on textarea at bounding box center [372, 164] width 389 height 25
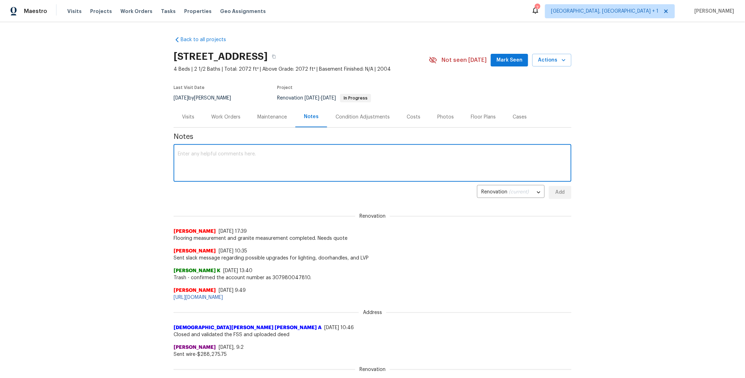
click at [188, 118] on div "Visits" at bounding box center [188, 117] width 12 height 7
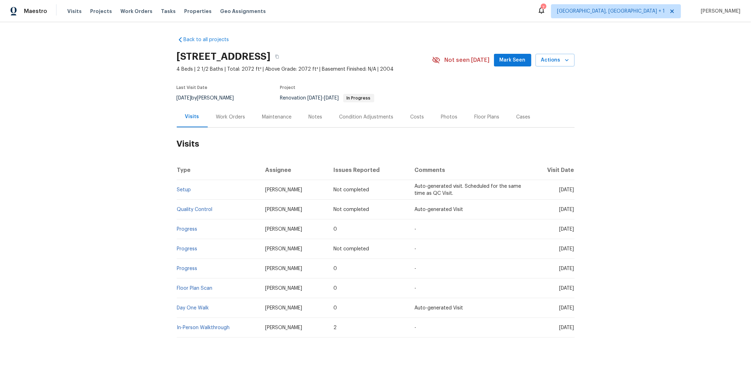
click at [232, 115] on div "Work Orders" at bounding box center [230, 117] width 29 height 7
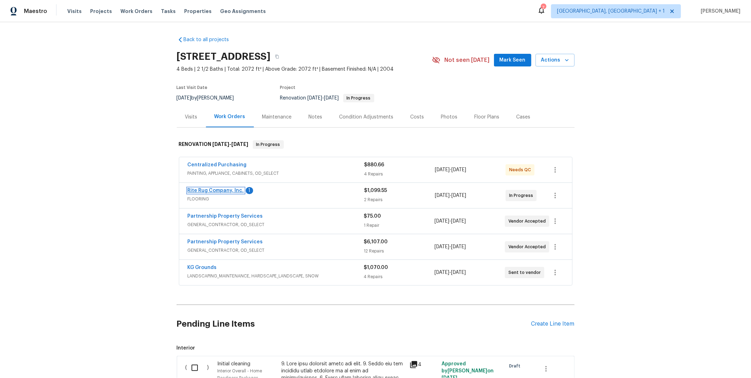
click at [217, 188] on link "Rite Rug Company, Inc." at bounding box center [216, 190] width 56 height 5
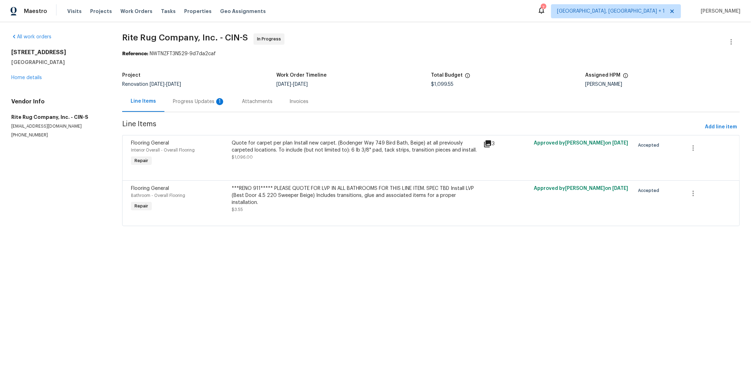
click at [394, 143] on div "Quote for carpet per plan Install new carpet. (Bodenger Way 749 Bird Bath, Beig…" at bounding box center [355, 147] width 247 height 14
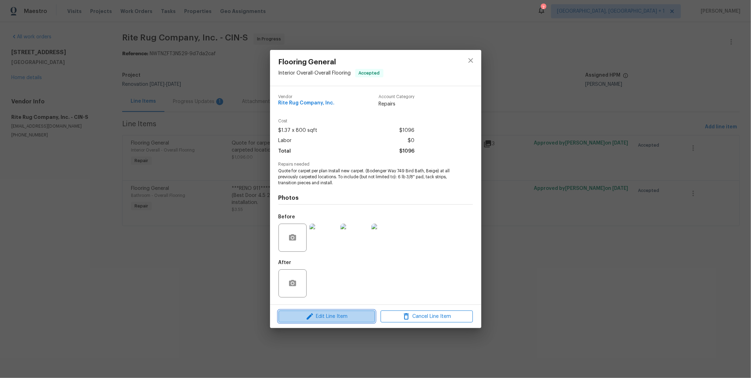
click at [341, 317] on span "Edit Line Item" at bounding box center [326, 317] width 92 height 9
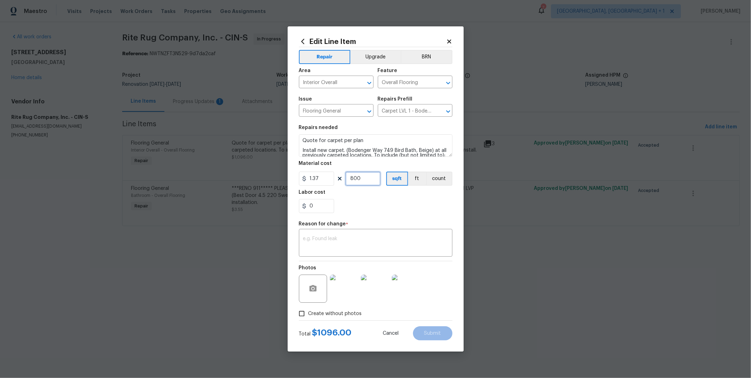
click at [366, 180] on input "800" at bounding box center [362, 179] width 35 height 14
click at [329, 242] on textarea at bounding box center [375, 243] width 145 height 15
paste textarea "$1,548.39"
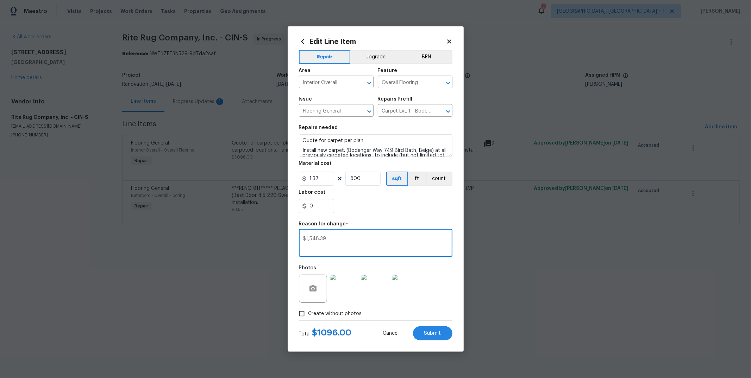
type textarea "$1,548.39"
click at [367, 180] on input "800" at bounding box center [362, 179] width 35 height 14
type input "1130"
click at [315, 200] on input "0" at bounding box center [316, 206] width 35 height 14
type input "0.29"
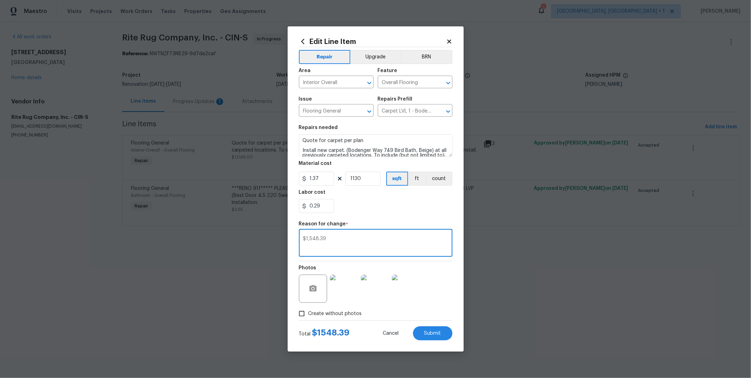
click at [370, 249] on textarea "$1,548.39" at bounding box center [375, 243] width 145 height 15
click at [359, 243] on textarea "$1,548.39" at bounding box center [375, 243] width 145 height 15
click at [359, 242] on textarea "$1,548.39" at bounding box center [375, 243] width 145 height 15
type textarea "$Measurement"
click at [431, 334] on span "Submit" at bounding box center [432, 333] width 17 height 5
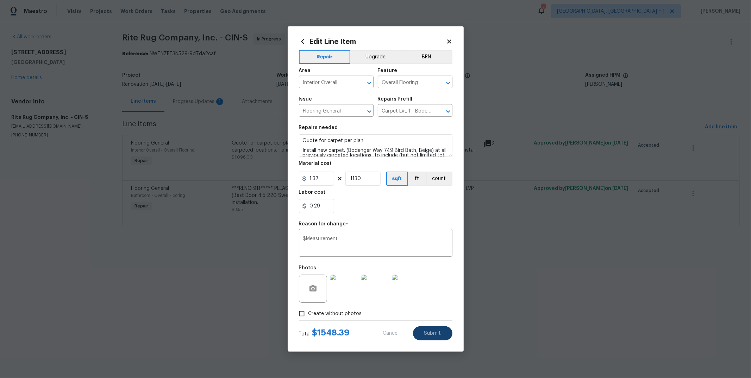
type input "800"
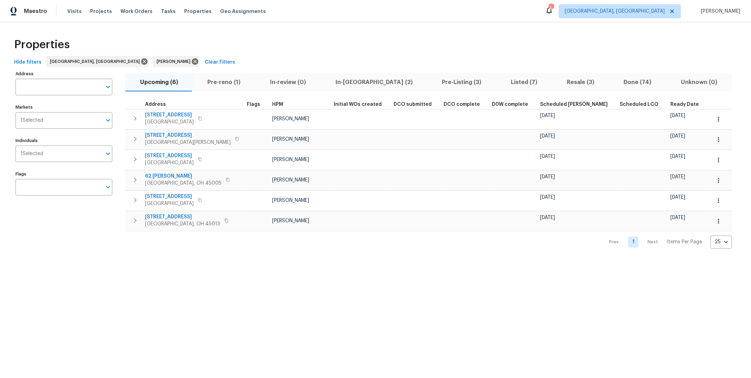
click at [218, 81] on span "Pre-reno (1)" at bounding box center [224, 82] width 54 height 10
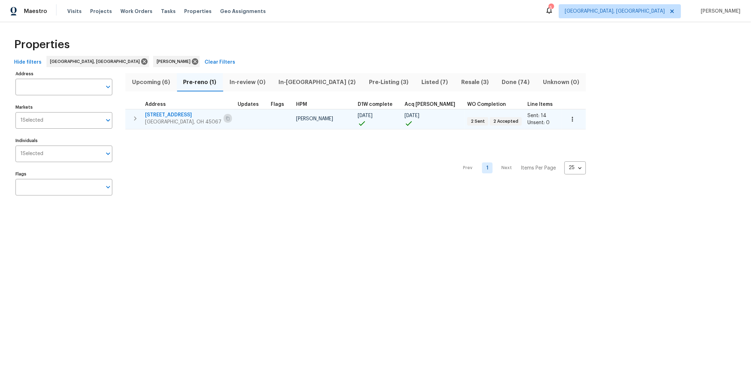
click at [226, 116] on icon "button" at bounding box center [228, 118] width 4 height 4
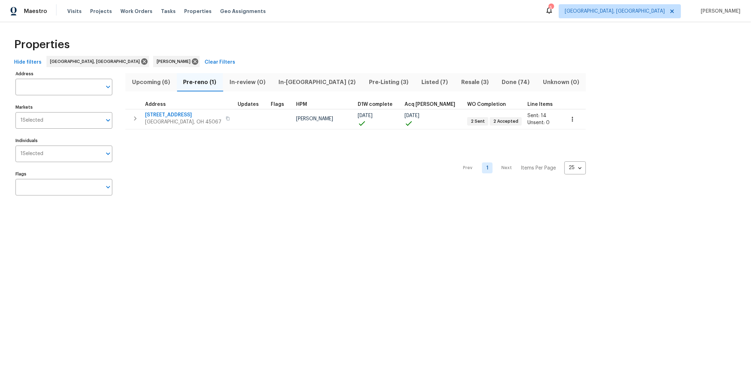
click at [499, 80] on span "Done (74)" at bounding box center [515, 82] width 33 height 10
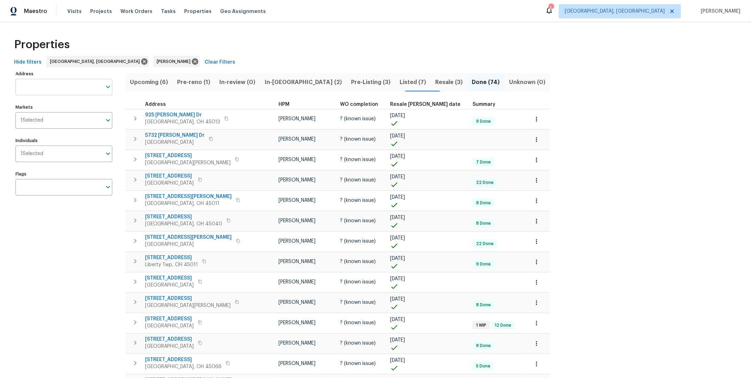
click at [68, 86] on input "Address" at bounding box center [58, 87] width 86 height 17
type input "5 [PERSON_NAME]"
click at [45, 102] on li "5 Berry Ct Germantown OH 45327" at bounding box center [63, 105] width 97 height 12
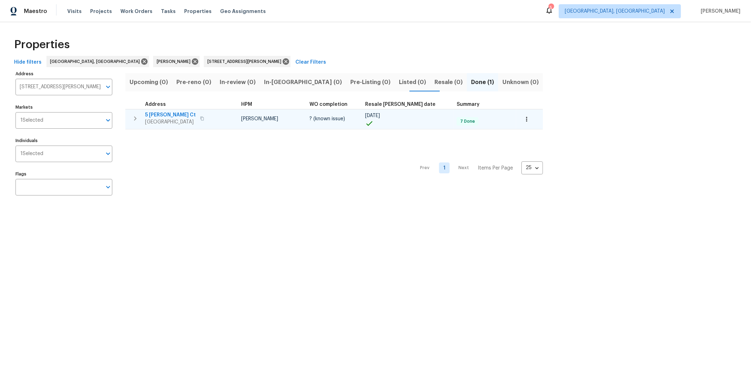
click at [204, 117] on icon "button" at bounding box center [202, 118] width 4 height 4
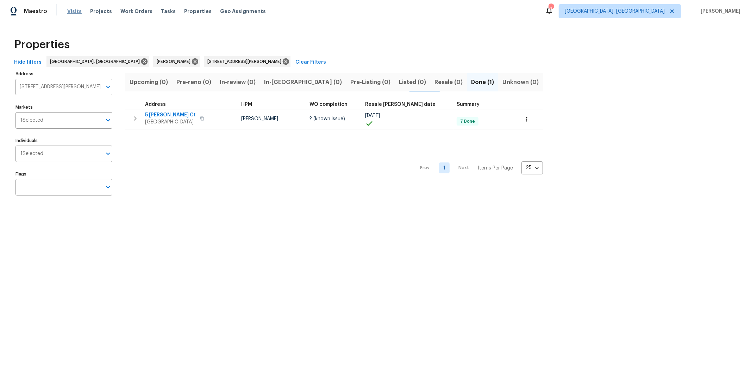
click at [78, 11] on span "Visits" at bounding box center [74, 11] width 14 height 7
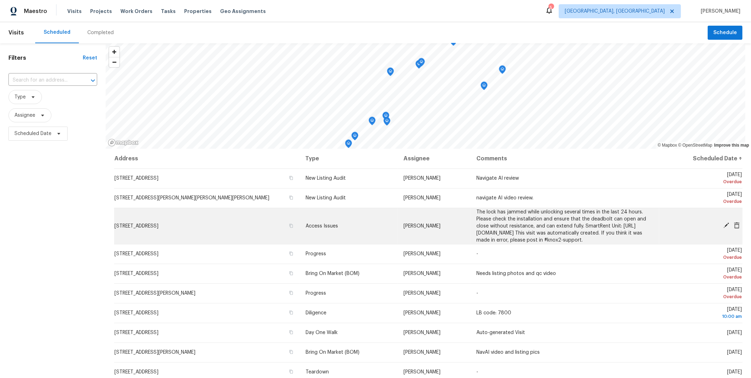
click at [723, 228] on icon at bounding box center [726, 226] width 6 height 6
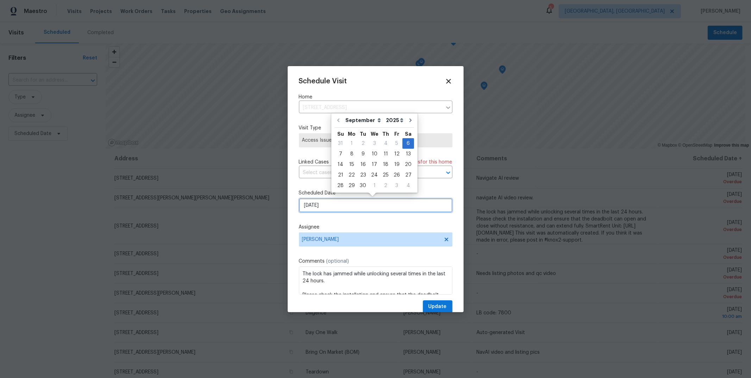
click at [339, 209] on input "9/6/2025" at bounding box center [375, 205] width 153 height 14
click at [386, 154] on div "11" at bounding box center [385, 154] width 11 height 10
type input "9/11/2025"
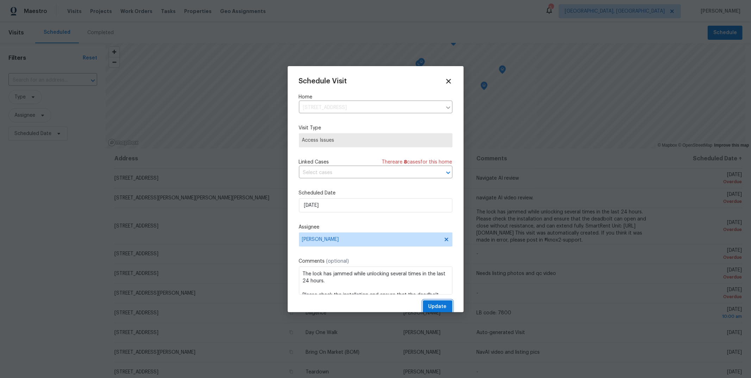
click at [435, 304] on span "Update" at bounding box center [437, 307] width 18 height 9
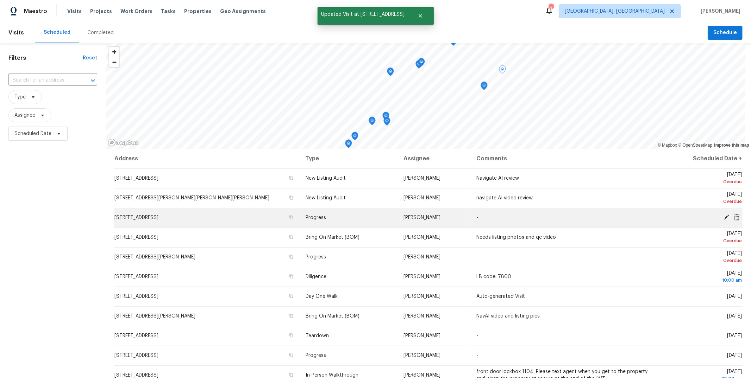
click at [723, 219] on icon at bounding box center [726, 218] width 6 height 6
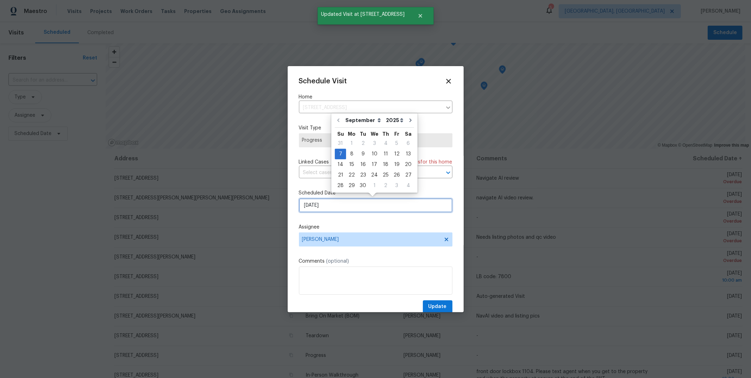
click at [352, 201] on input "9/7/2025" at bounding box center [375, 205] width 153 height 14
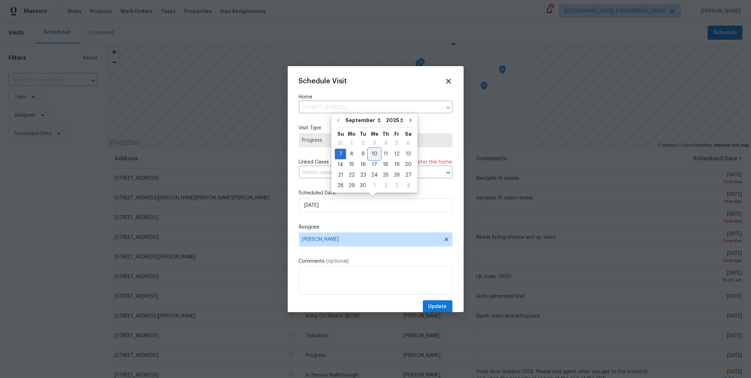
click at [370, 154] on div "10" at bounding box center [374, 154] width 12 height 10
type input "9/10/2025"
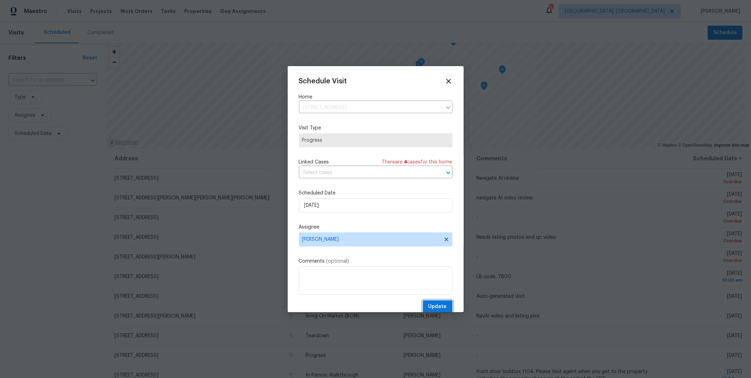
click at [442, 307] on button "Update" at bounding box center [438, 307] width 30 height 13
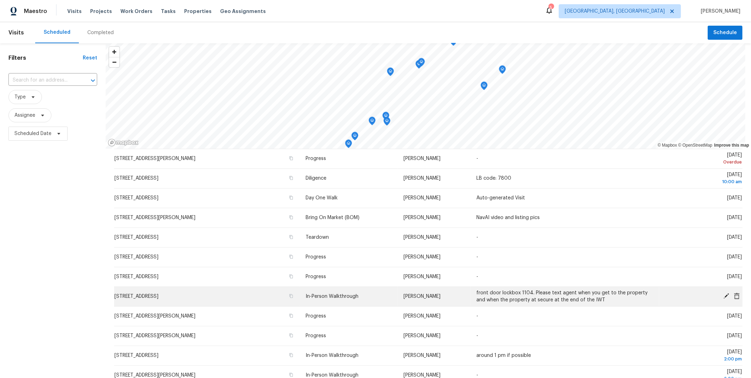
scroll to position [79, 0]
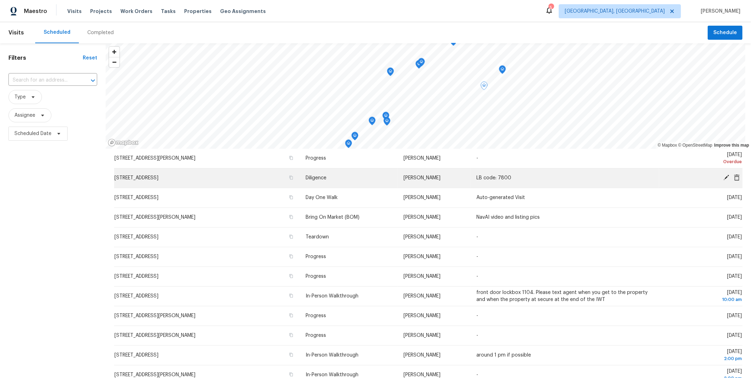
click at [158, 176] on span "2898 Mossy Brink Ct, Maineville, OH 45039" at bounding box center [136, 178] width 44 height 5
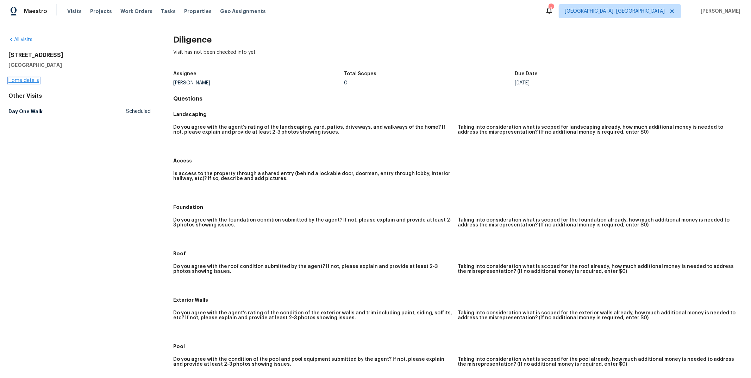
click at [24, 80] on link "Home details" at bounding box center [23, 80] width 31 height 5
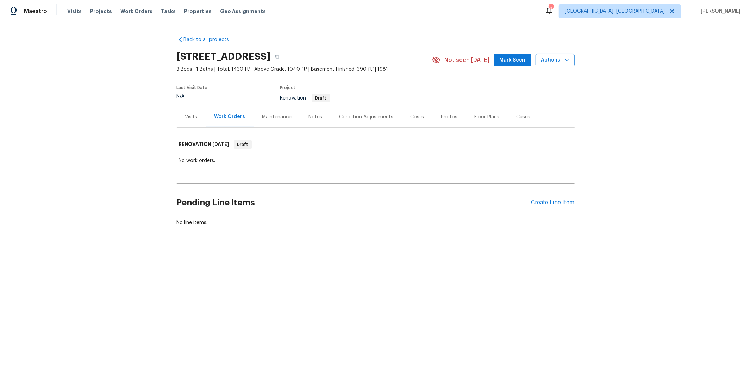
click at [564, 58] on icon "button" at bounding box center [566, 60] width 7 height 7
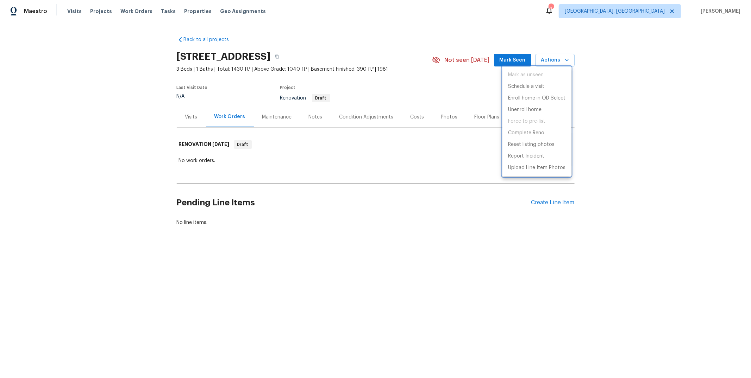
click at [486, 215] on div at bounding box center [375, 189] width 751 height 378
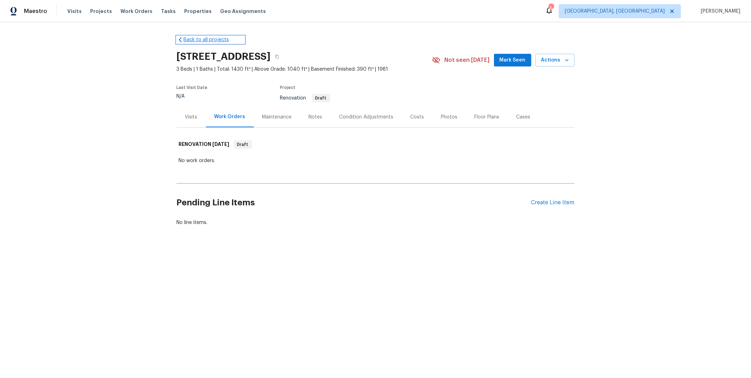
click at [207, 41] on link "Back to all projects" at bounding box center [211, 39] width 68 height 7
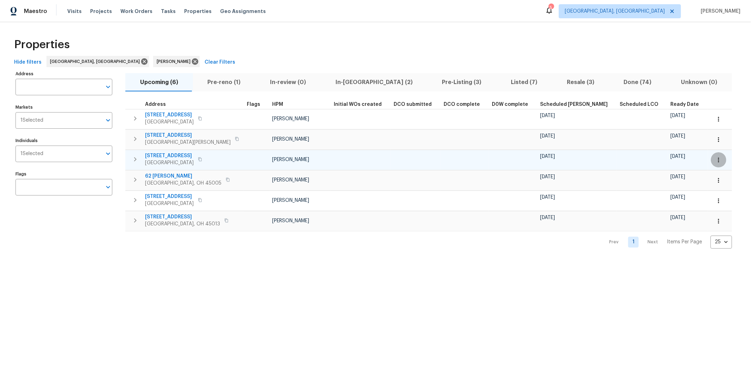
click at [715, 157] on icon "button" at bounding box center [718, 160] width 7 height 7
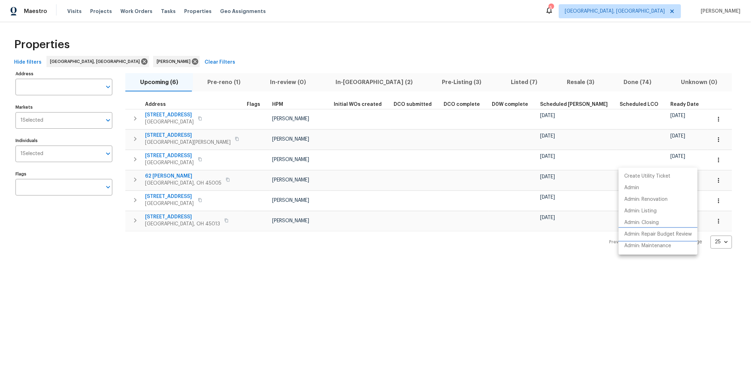
click at [659, 234] on p "Admin: Repair Budget Review" at bounding box center [658, 234] width 68 height 7
